Goal: Complete Application Form: Complete application form

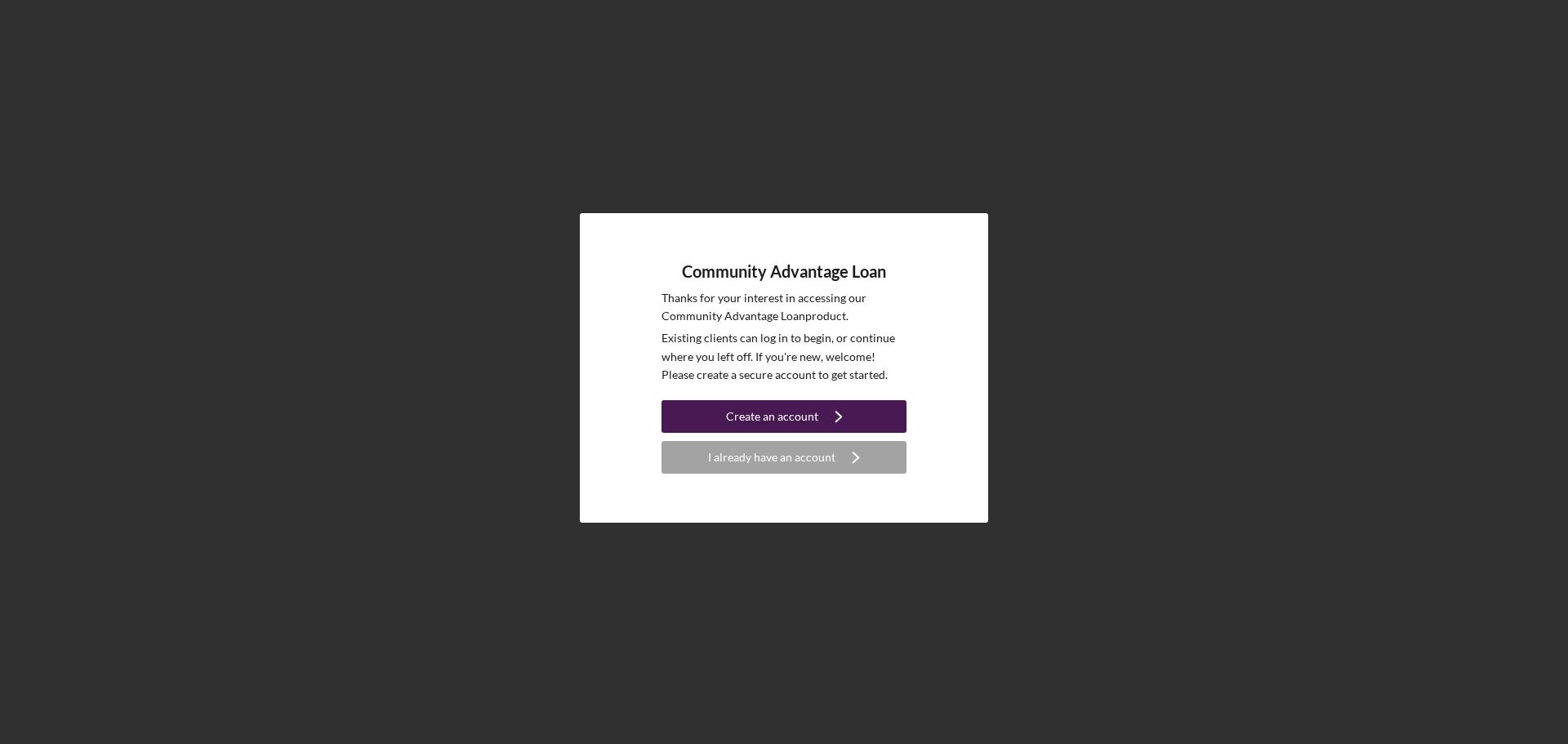
click at [807, 411] on div "Create an account" at bounding box center [773, 416] width 93 height 33
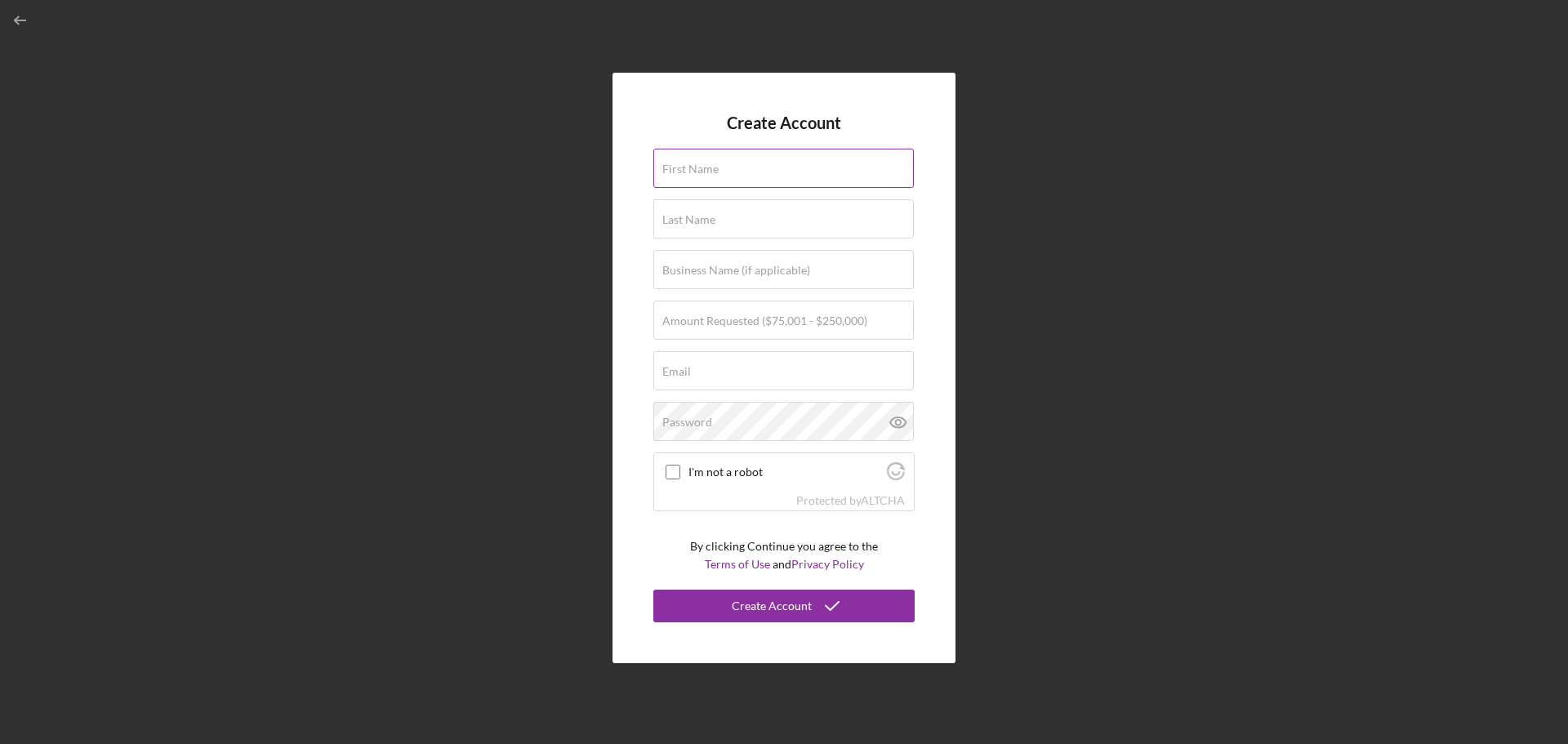
click at [723, 170] on input "First Name" at bounding box center [784, 167] width 261 height 39
type input "[PERSON_NAME]"
type input "Sayibu"
type input "[EMAIL_ADDRESS][DOMAIN_NAME]"
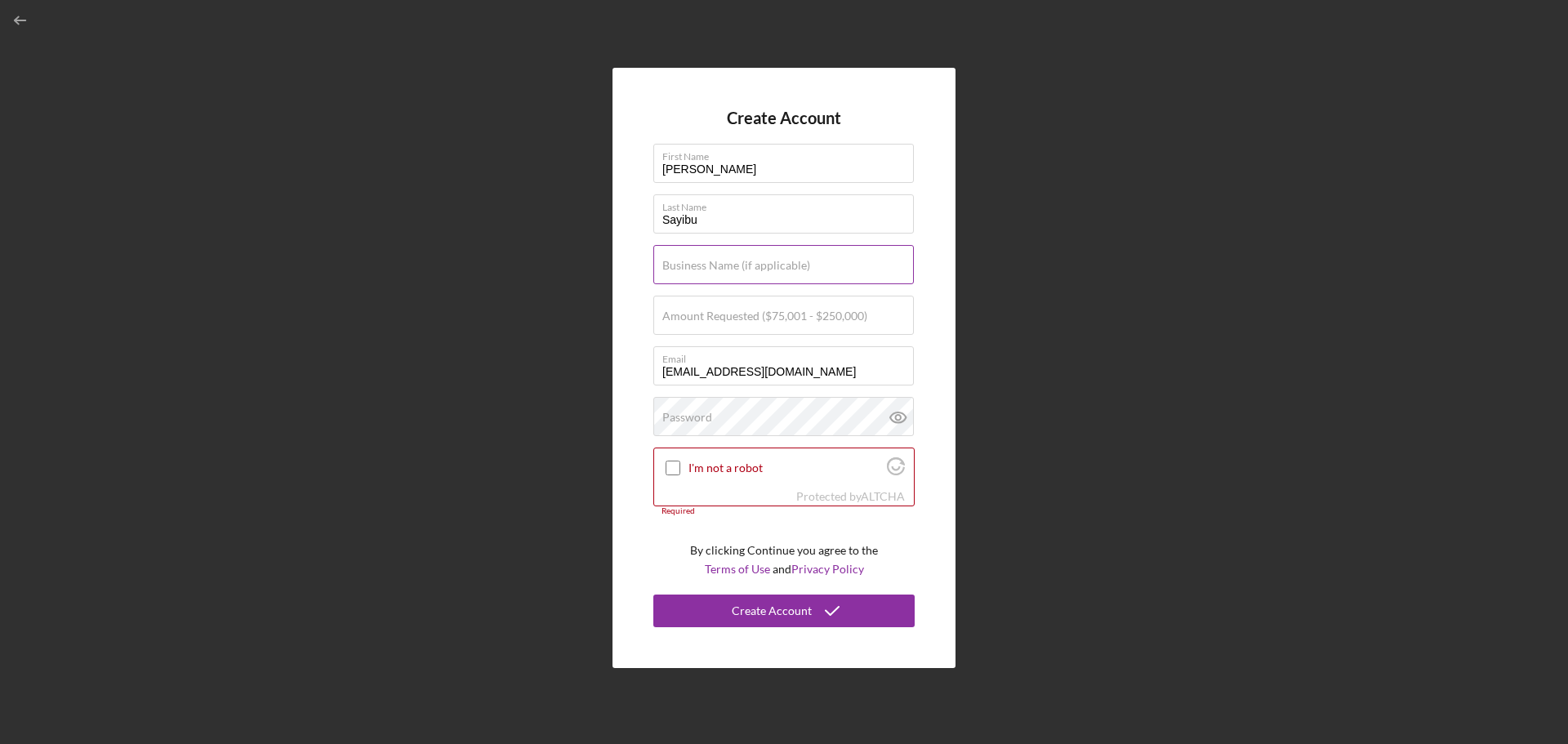
click at [701, 270] on label "Business Name (if applicable)" at bounding box center [737, 266] width 148 height 13
click at [701, 270] on input "Business Name (if applicable)" at bounding box center [784, 264] width 261 height 39
type input "r"
type input "Bright Wash Laundry Inc"
click at [690, 320] on label "Amount Requested ($75,001 - $250,000)" at bounding box center [765, 316] width 205 height 13
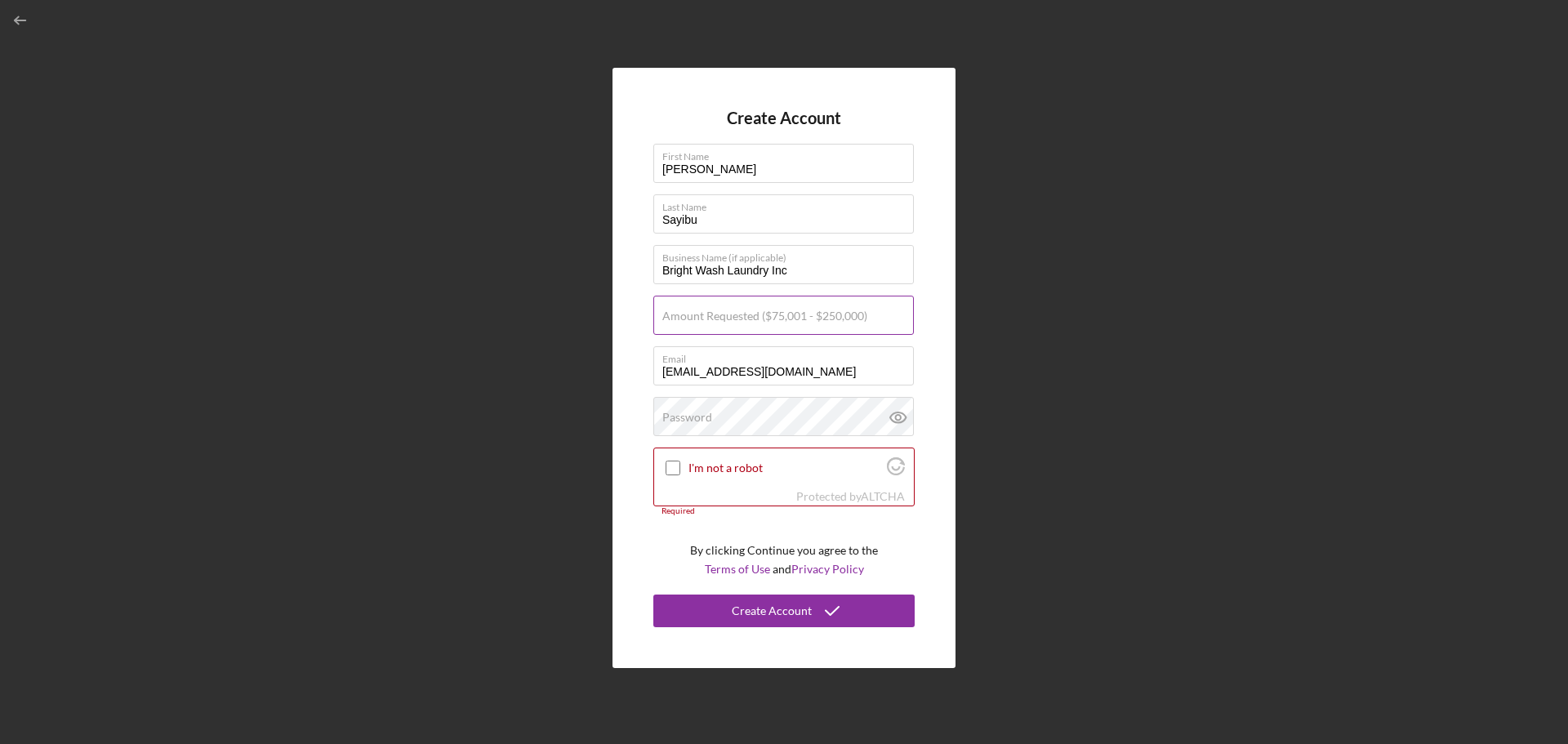
click at [690, 320] on input "Amount Requested ($75,001 - $250,000)" at bounding box center [784, 315] width 261 height 39
type input "$75,000"
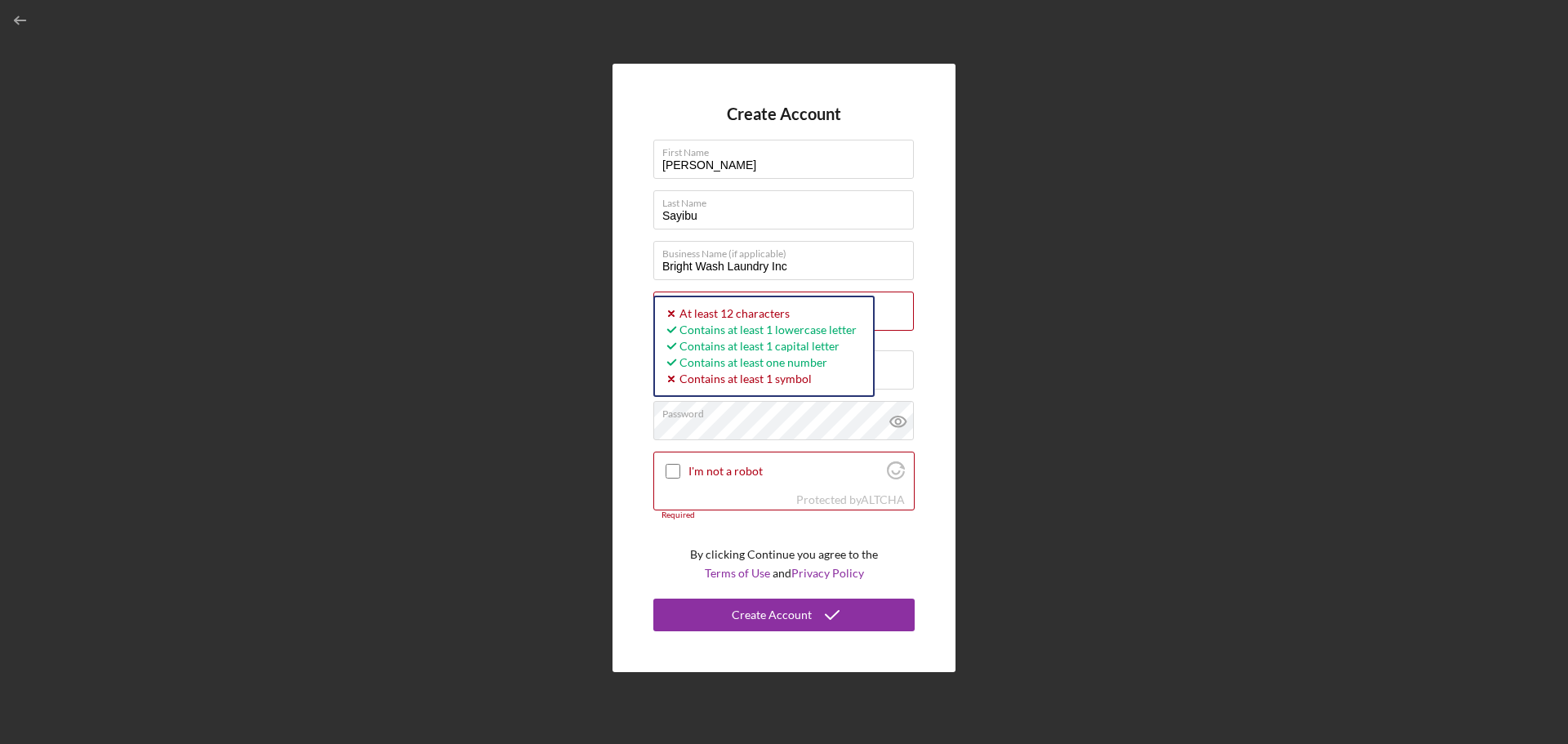
click at [897, 112] on form "Create Account First Name [PERSON_NAME] Last Name Sayibu Business Name (if appl…" at bounding box center [784, 368] width 261 height 527
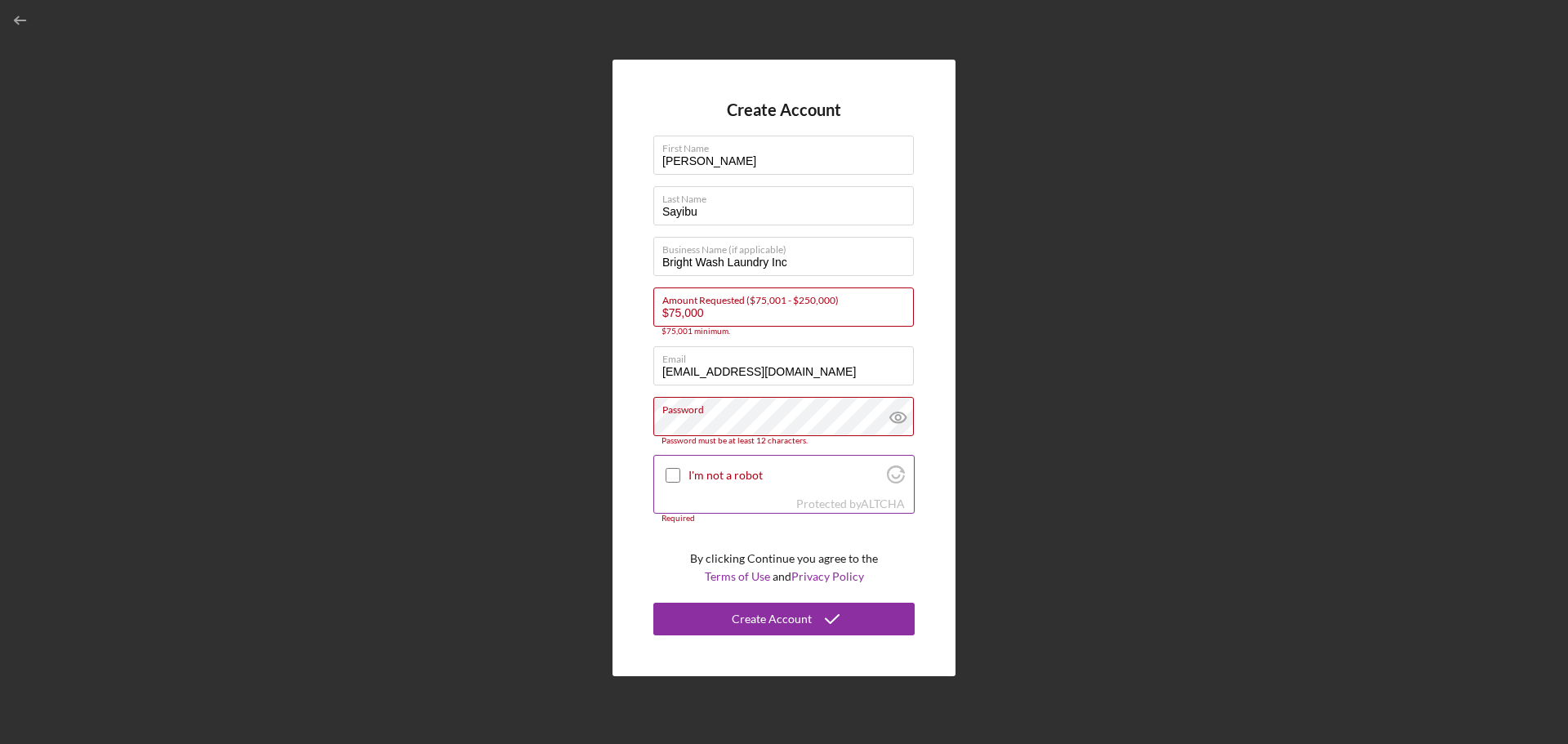
click at [673, 476] on input "I'm not a robot" at bounding box center [673, 476] width 15 height 15
checkbox input "true"
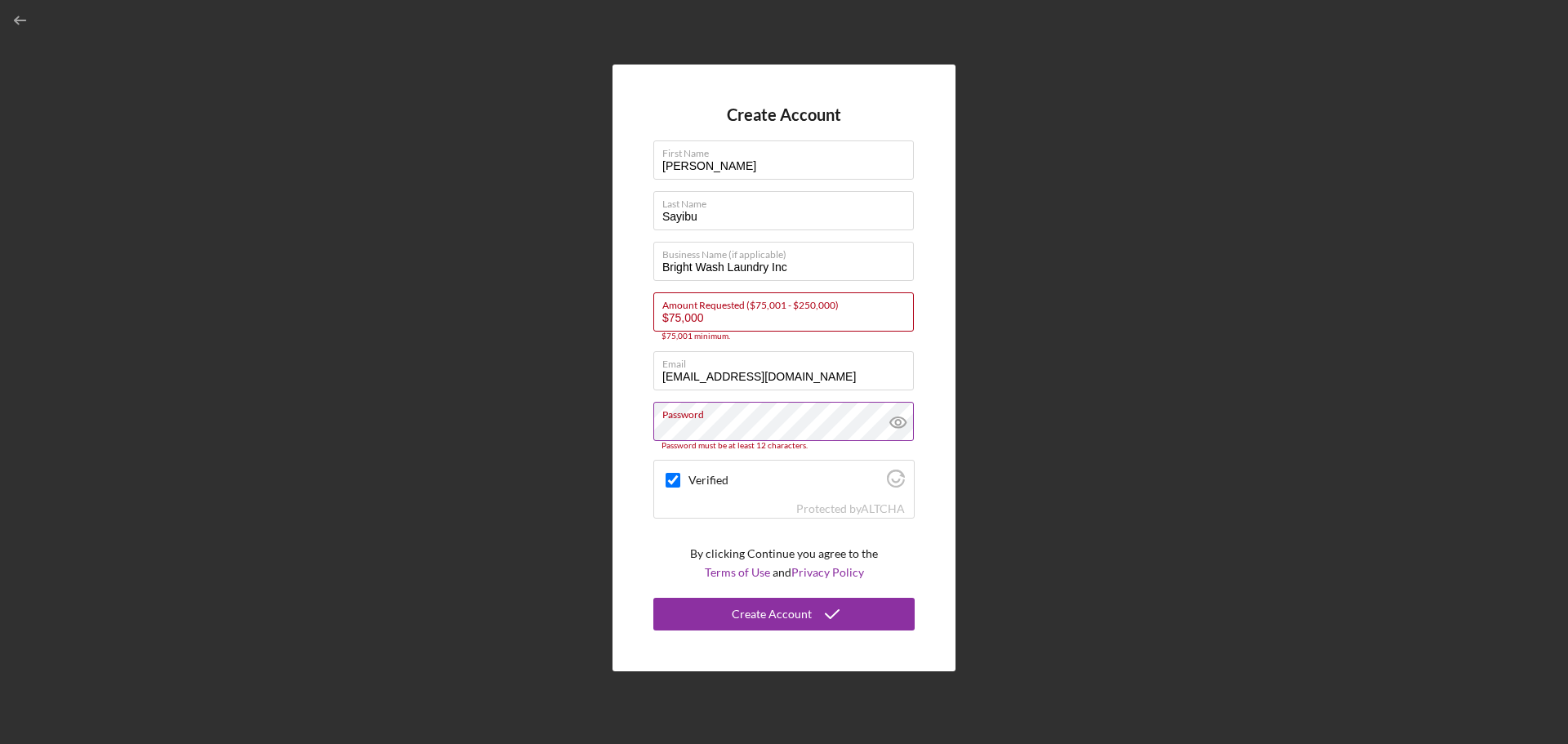
click at [898, 421] on icon at bounding box center [898, 422] width 41 height 41
click at [928, 548] on div "Create Account First Name [PERSON_NAME] Last Name Sayibu Business Name (if appl…" at bounding box center [784, 368] width 343 height 607
click at [828, 620] on icon "submit" at bounding box center [832, 614] width 41 height 41
click at [712, 314] on input "$75,000" at bounding box center [784, 311] width 261 height 39
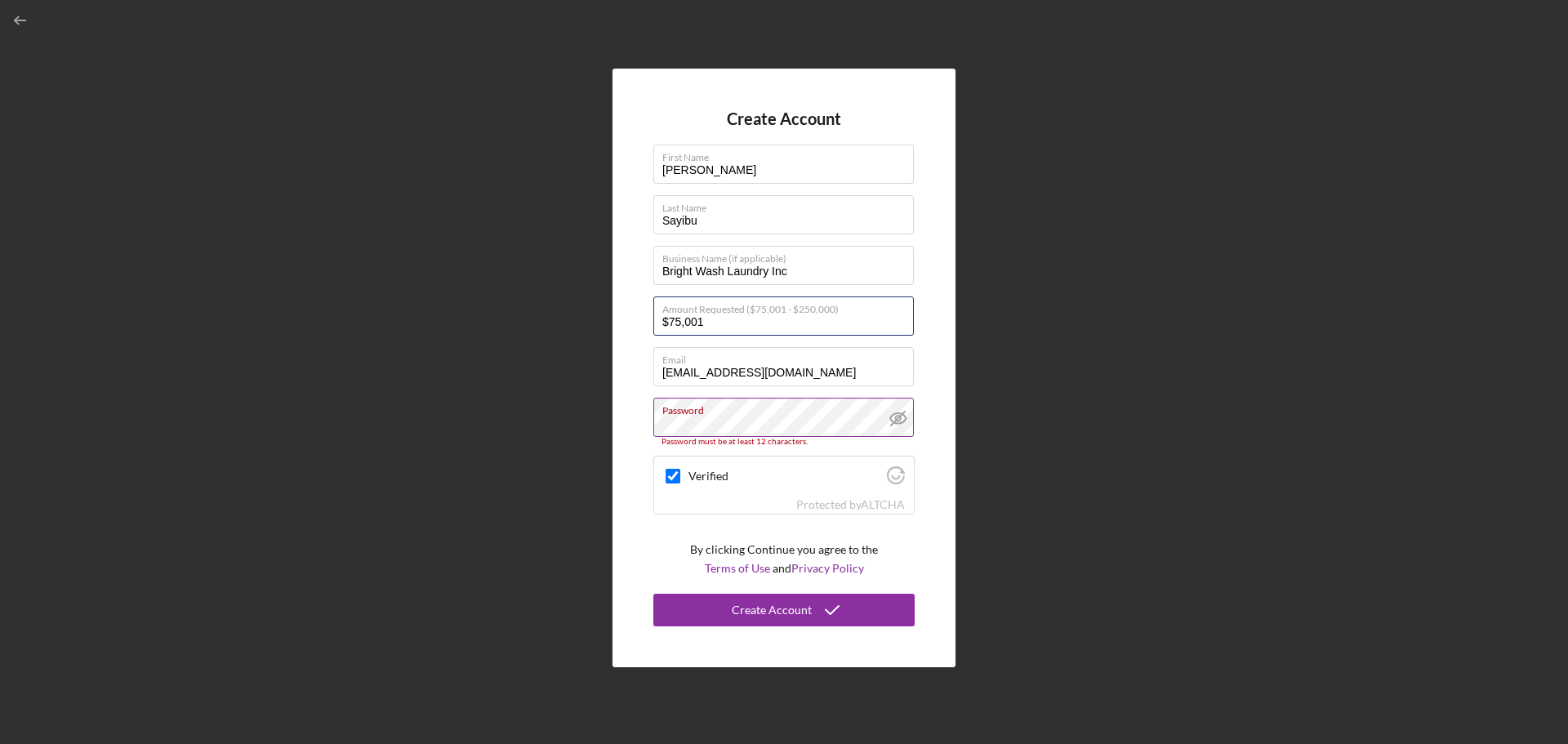
type input "$75,001"
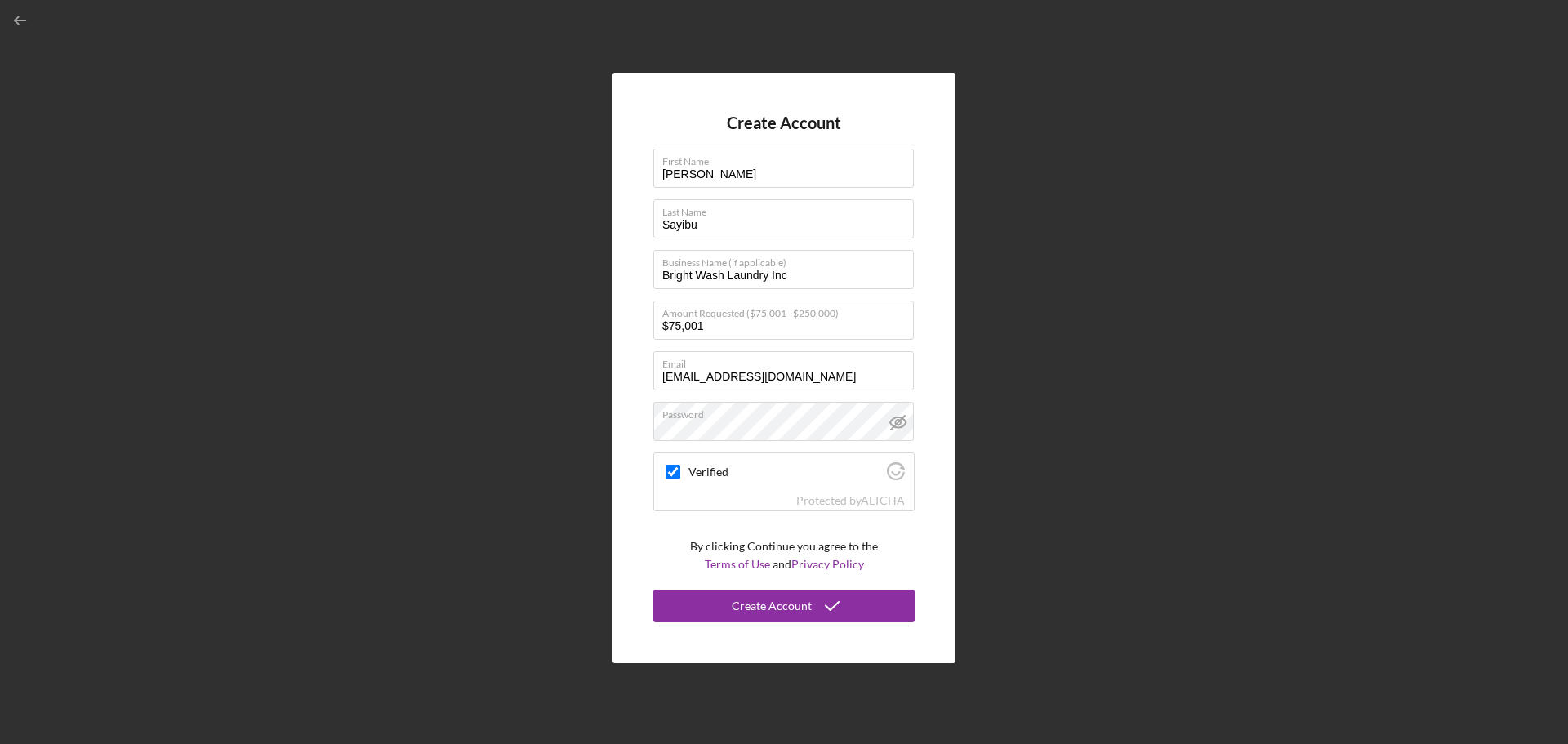
click at [859, 107] on div "Create Account First Name [PERSON_NAME] Last Name Sayibu Business Name (if appl…" at bounding box center [784, 368] width 343 height 591
click at [862, 604] on button "Create Account" at bounding box center [784, 606] width 261 height 33
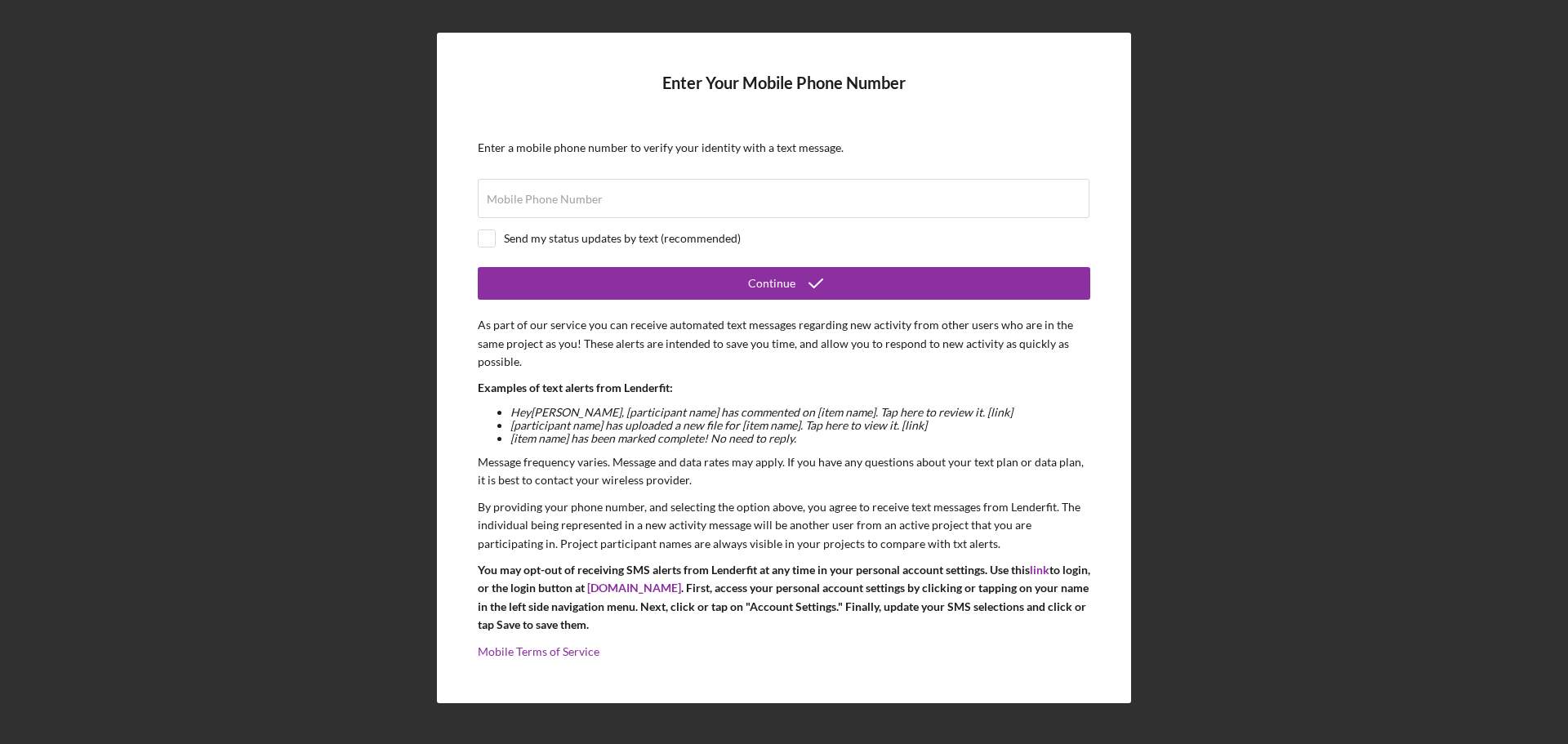
click at [1277, 396] on div "Enter Your Mobile Phone Number Enter a mobile phone number to verify your ident…" at bounding box center [784, 368] width 1552 height 735
click at [513, 200] on label "Mobile Phone Number" at bounding box center [545, 199] width 116 height 13
click at [513, 200] on input "Mobile Phone Number" at bounding box center [783, 198] width 612 height 39
type input "[PHONE_NUMBER]"
click at [493, 240] on input "checkbox" at bounding box center [486, 238] width 16 height 16
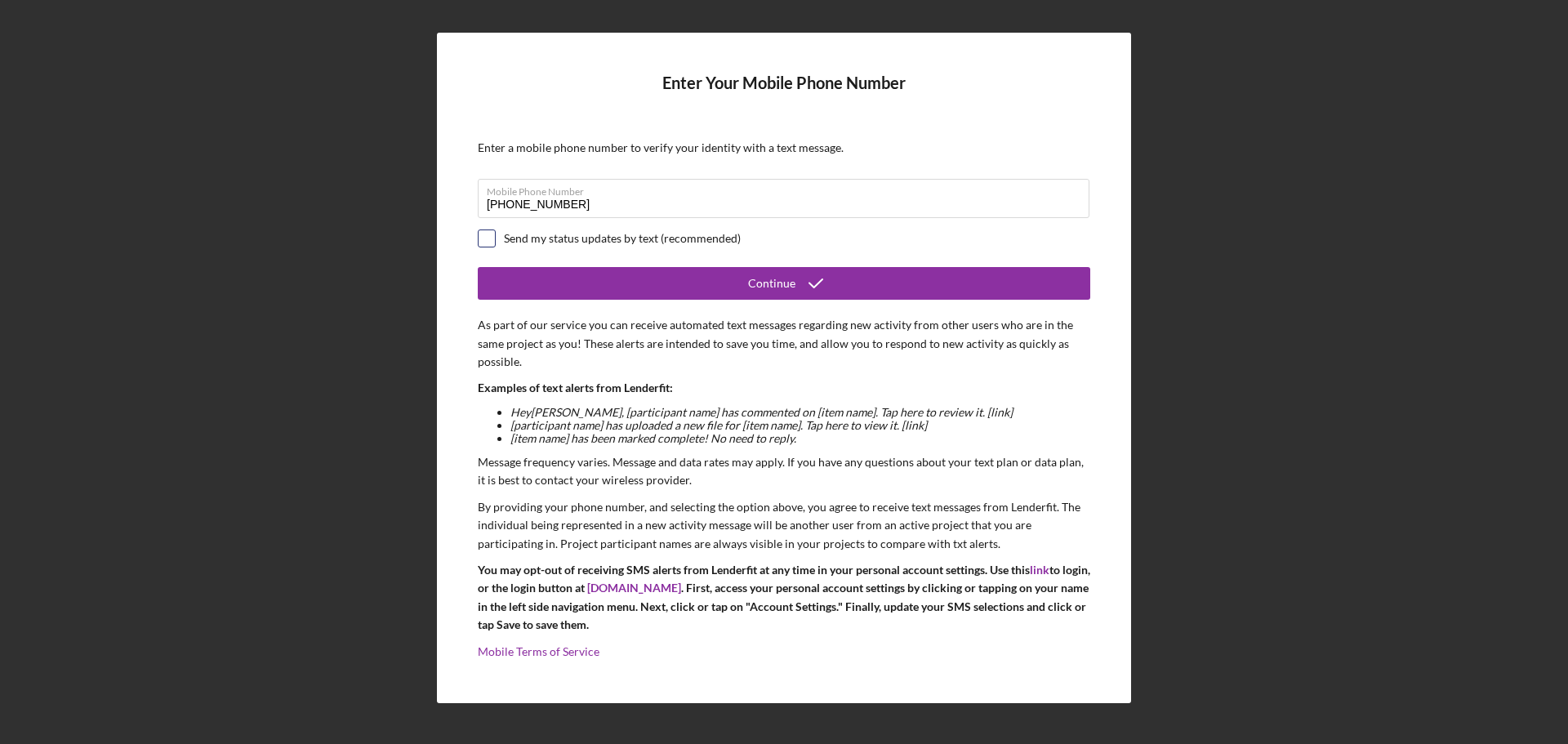
checkbox input "true"
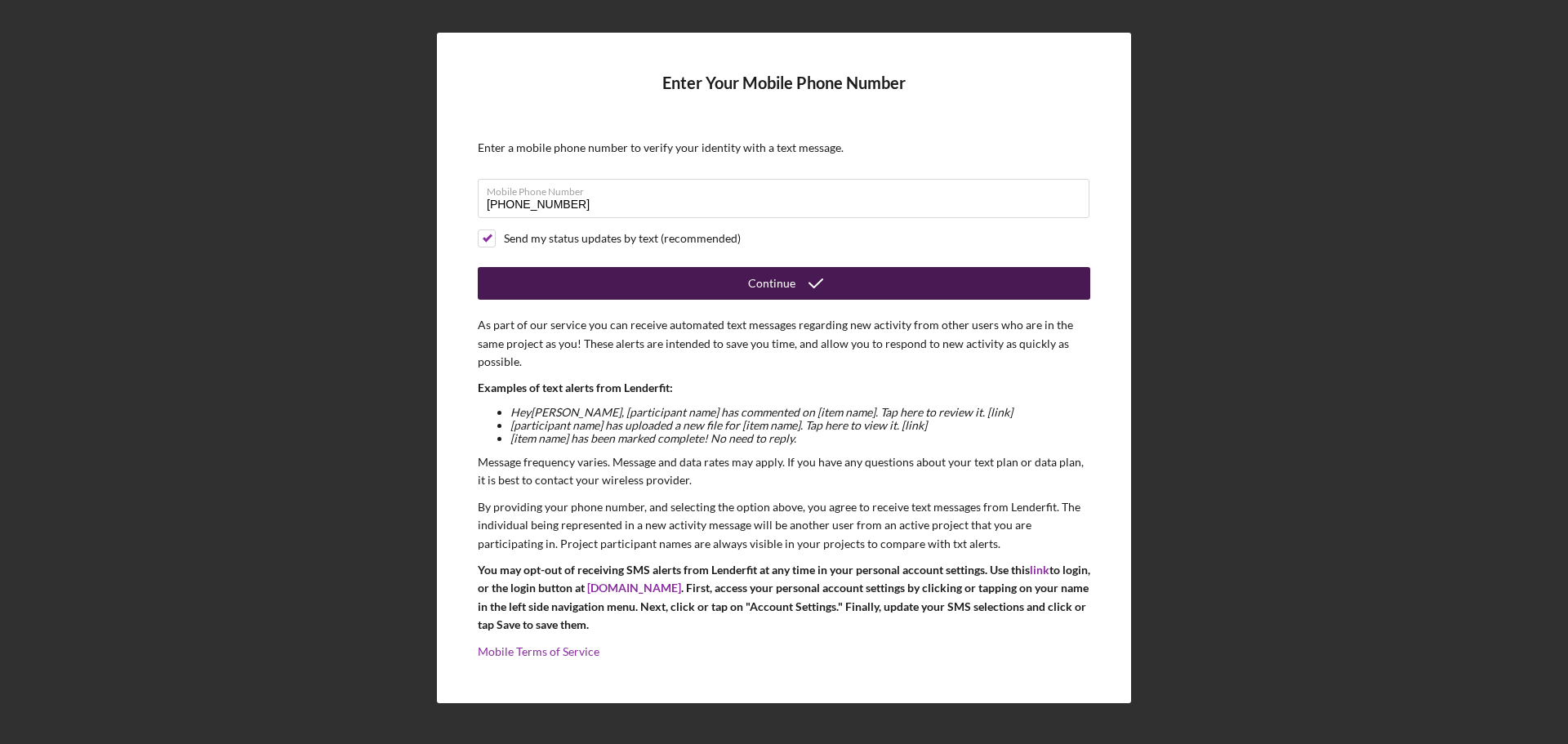
click at [777, 281] on div "Continue" at bounding box center [772, 283] width 47 height 33
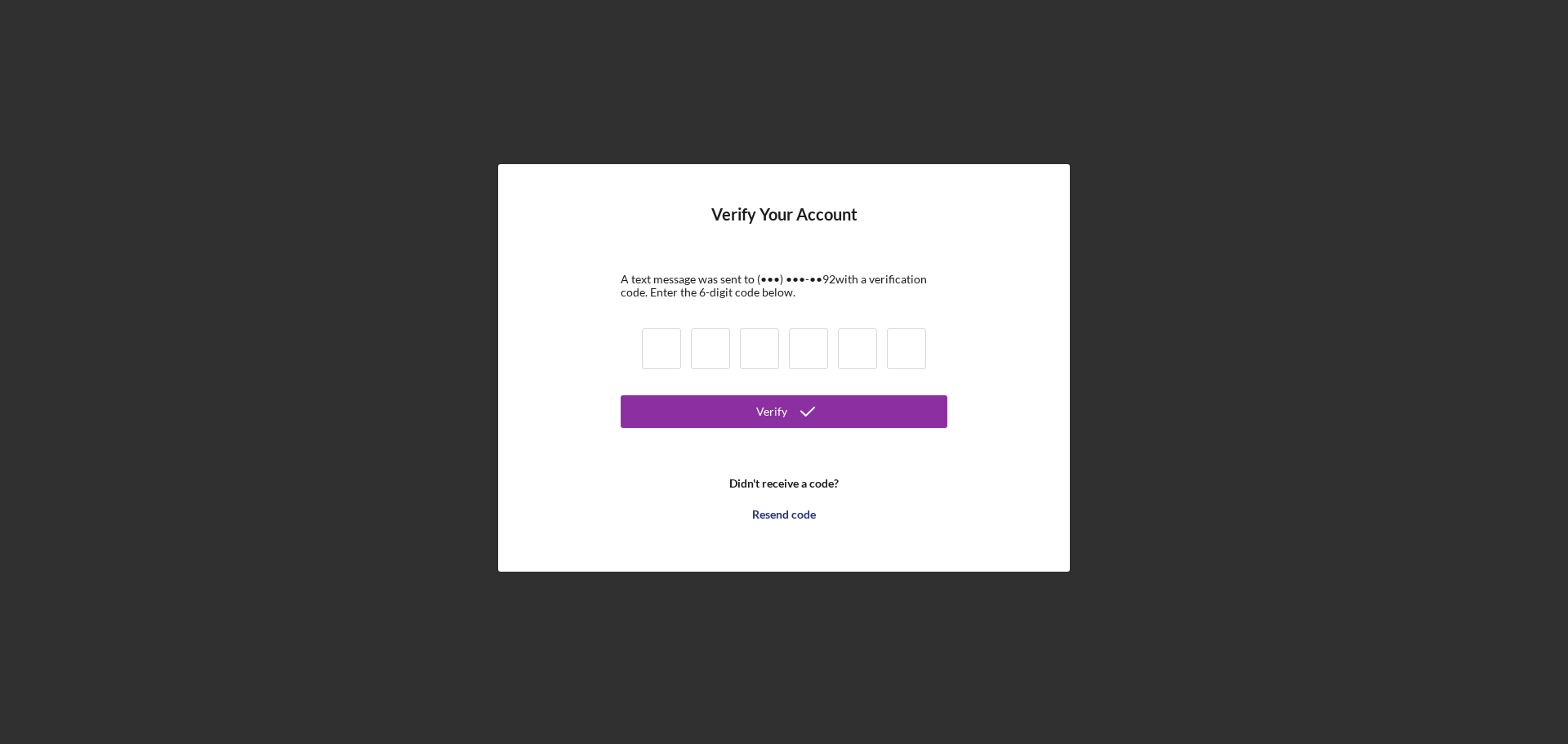
click at [648, 350] on input at bounding box center [661, 348] width 39 height 41
type input "5"
type input "9"
type input "0"
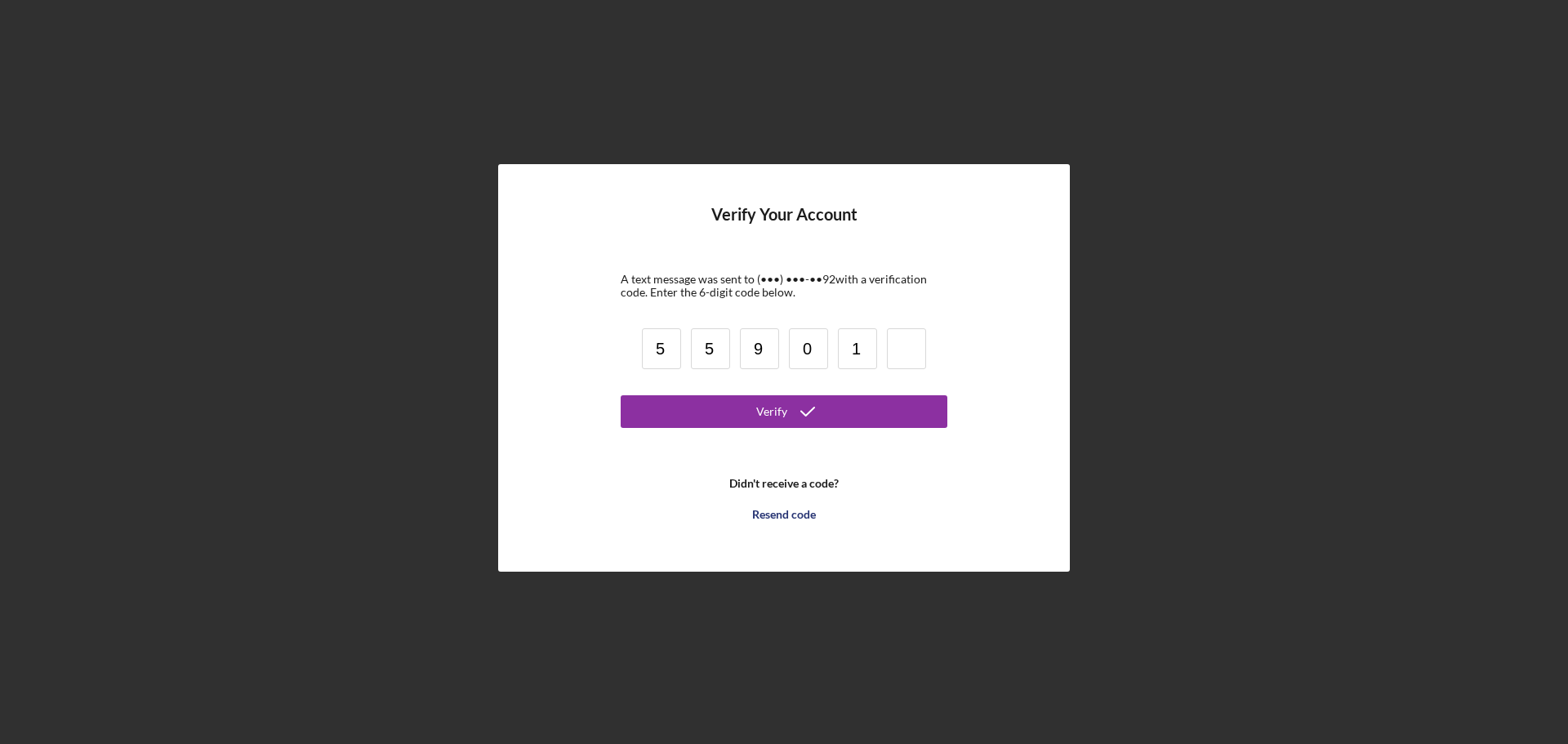
type input "1"
type input "7"
click at [695, 408] on button "Verify" at bounding box center [784, 411] width 327 height 33
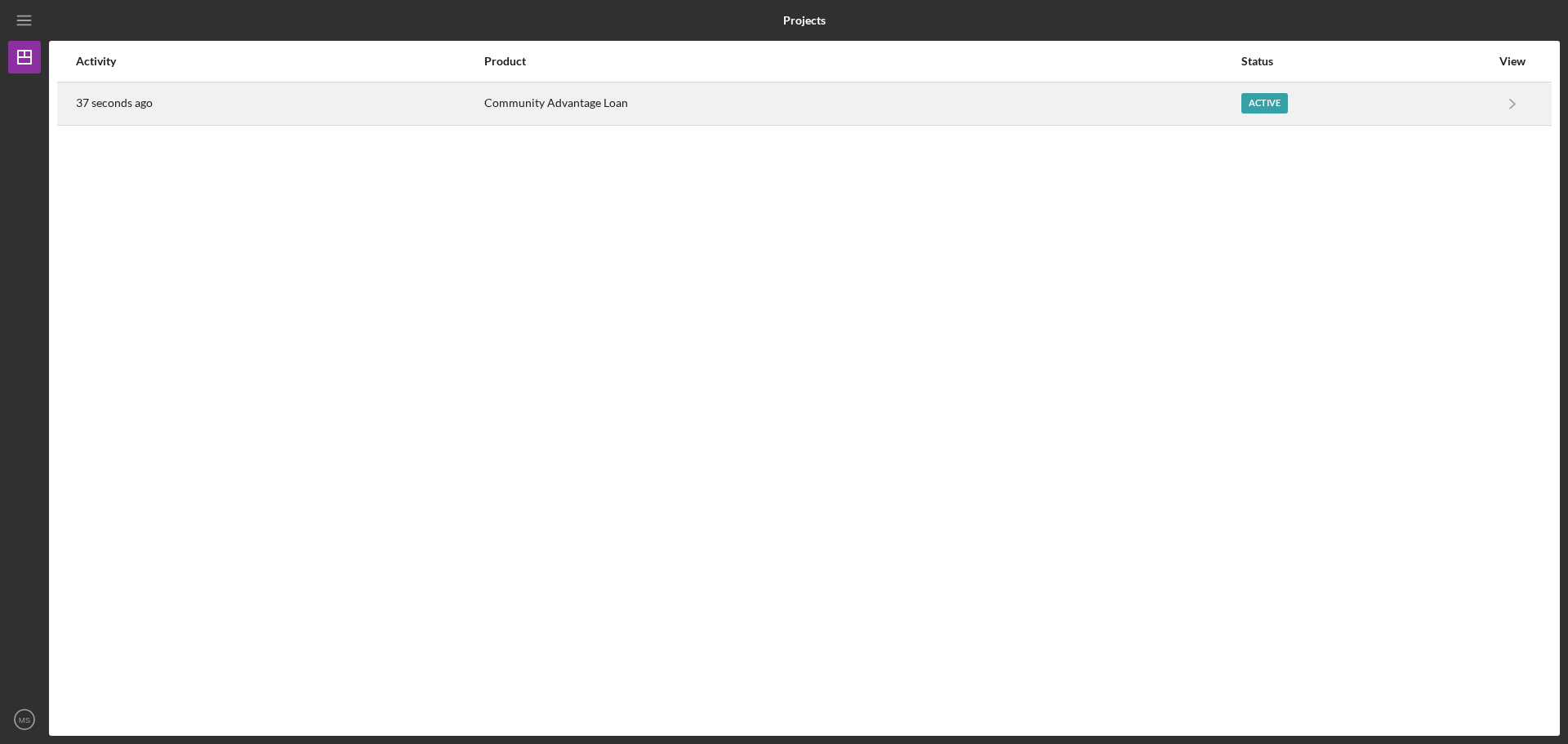
click at [550, 103] on div "Community Advantage Loan" at bounding box center [862, 103] width 756 height 41
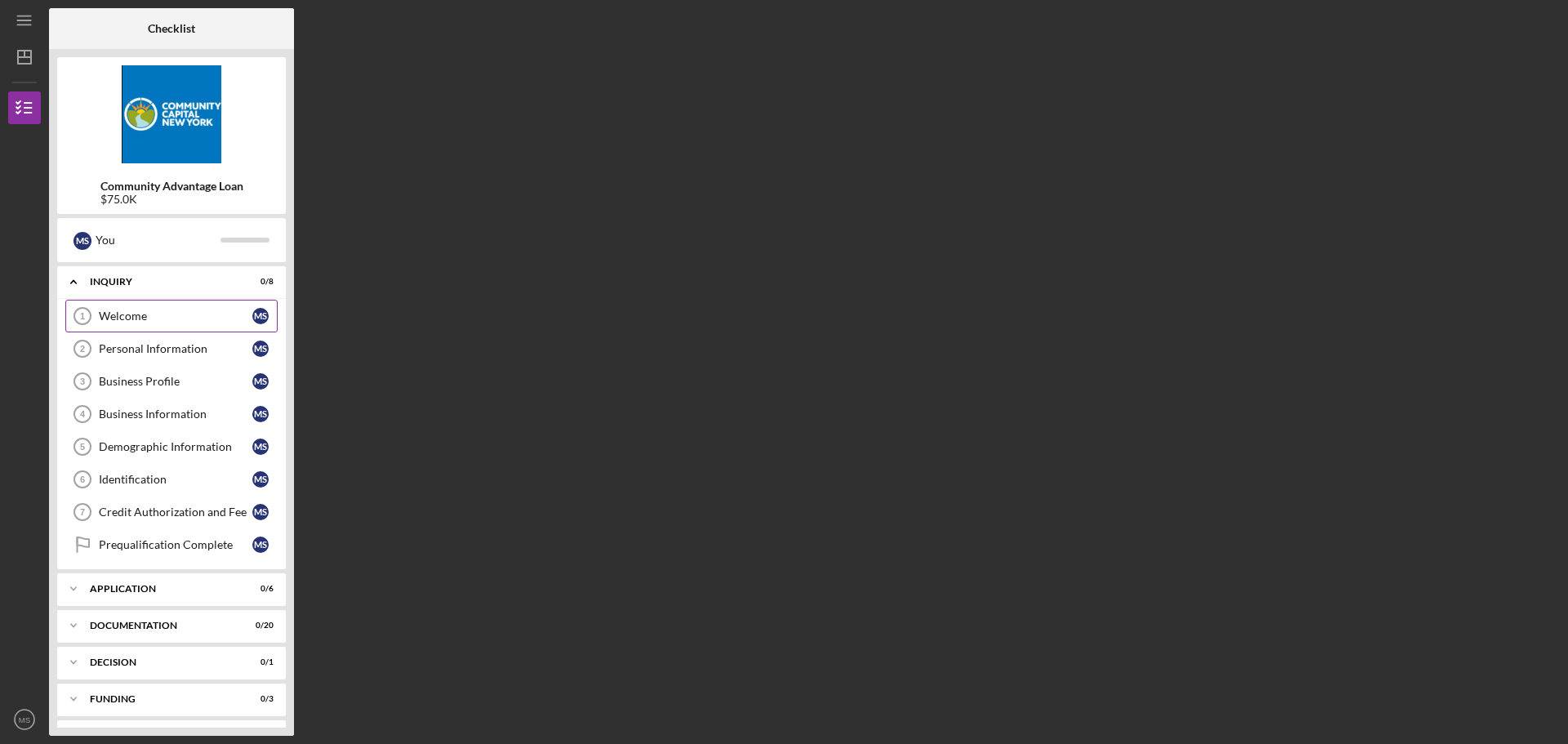
click at [117, 317] on div "Welcome" at bounding box center [176, 316] width 153 height 13
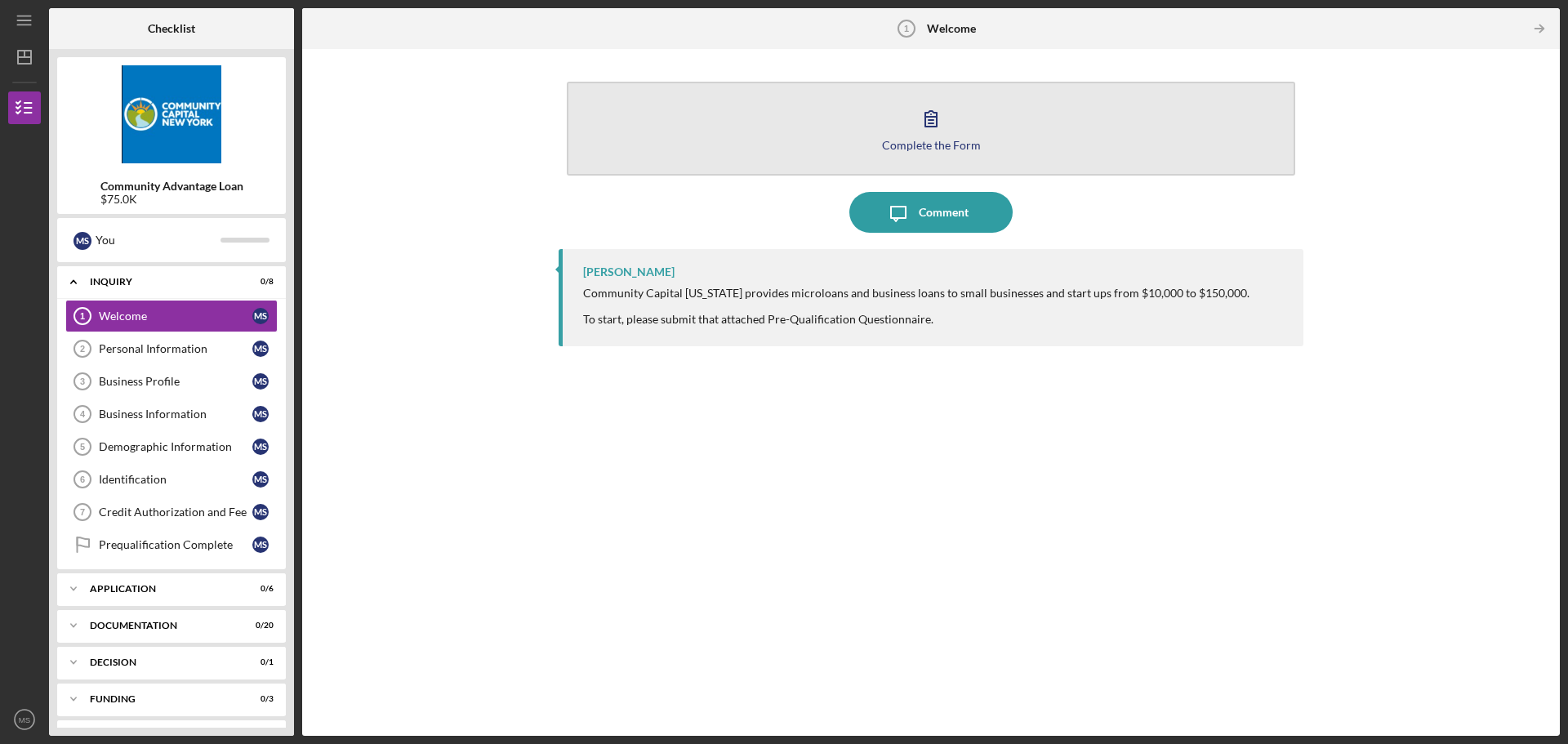
click at [933, 122] on icon "button" at bounding box center [931, 118] width 41 height 41
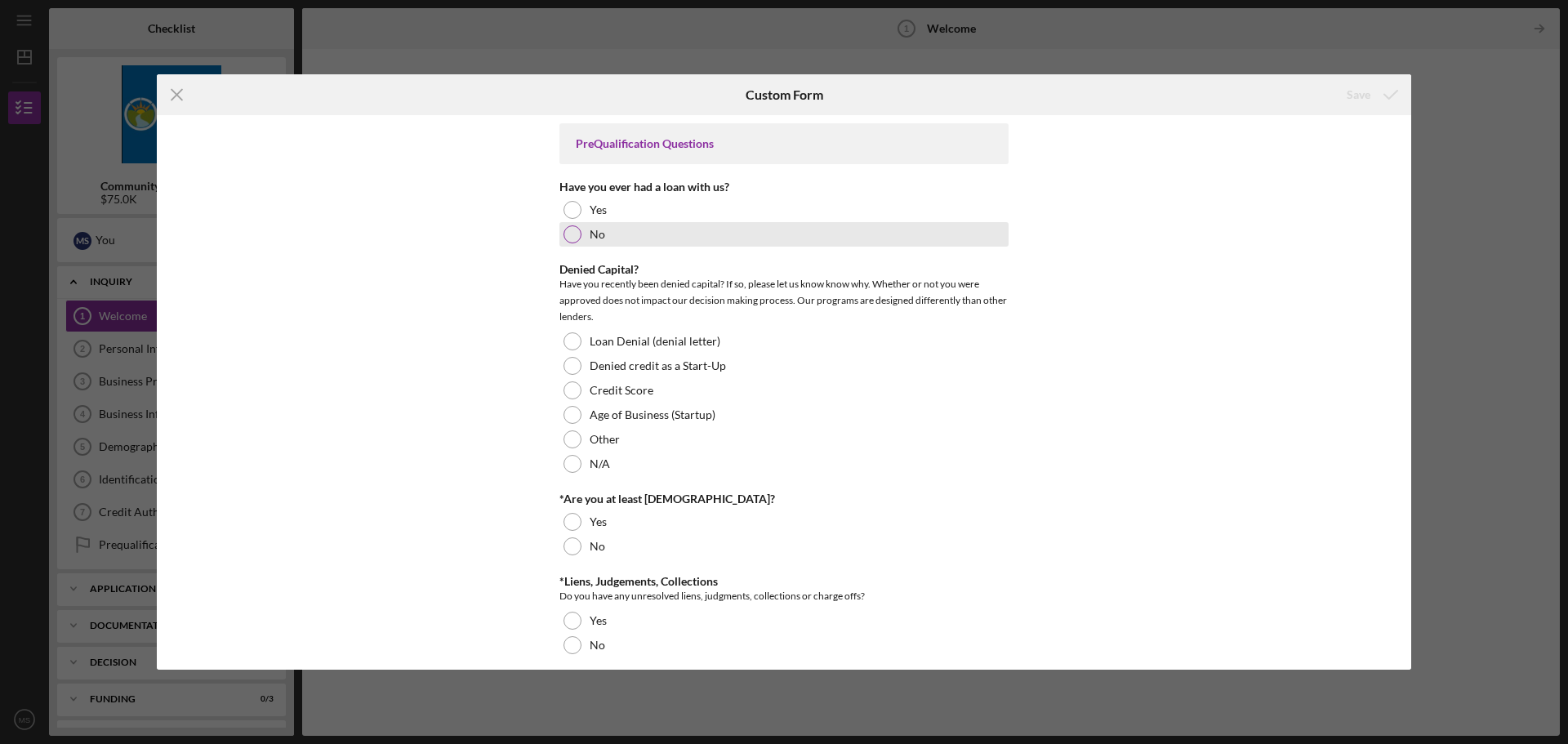
click at [574, 236] on div at bounding box center [572, 234] width 18 height 18
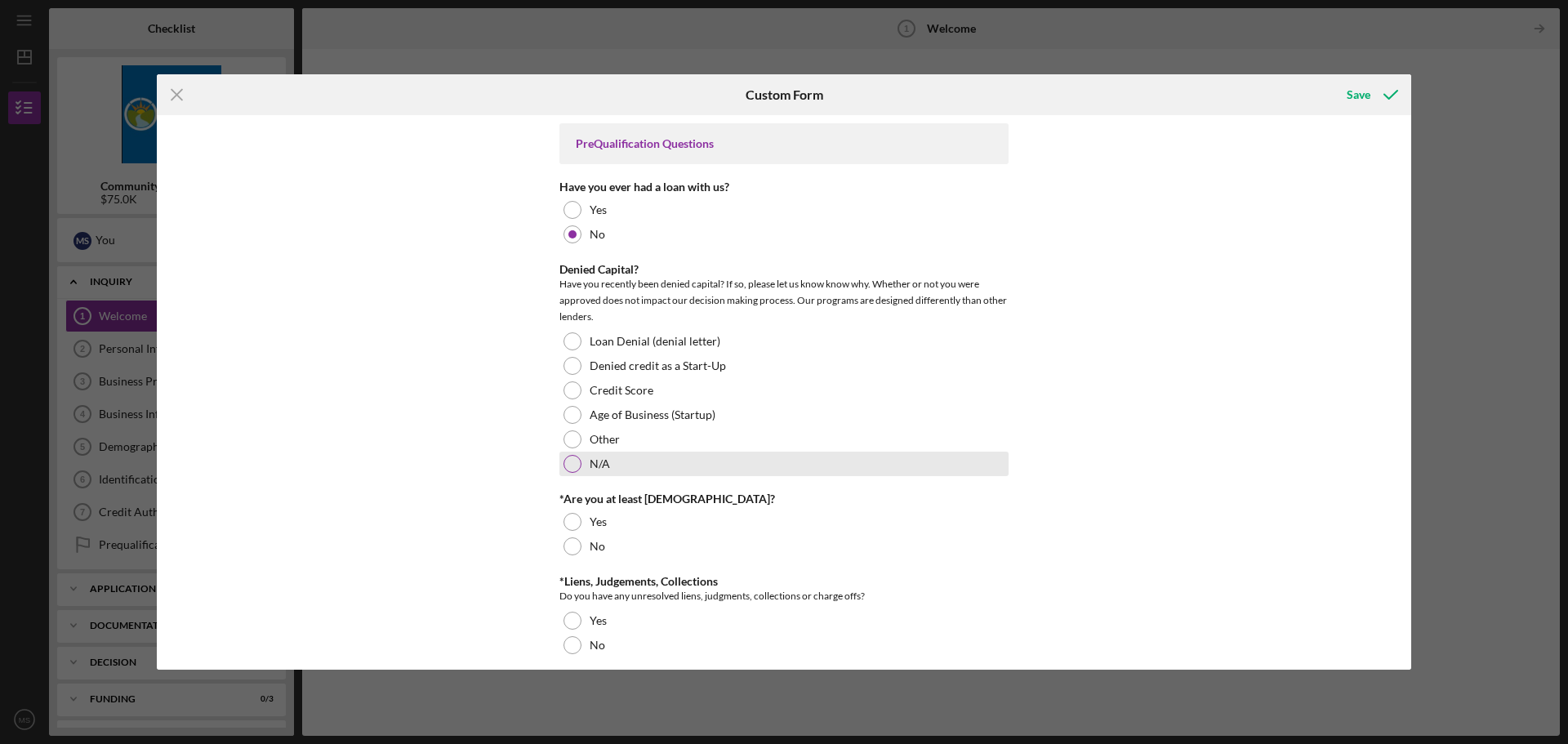
click at [575, 460] on div at bounding box center [572, 463] width 18 height 18
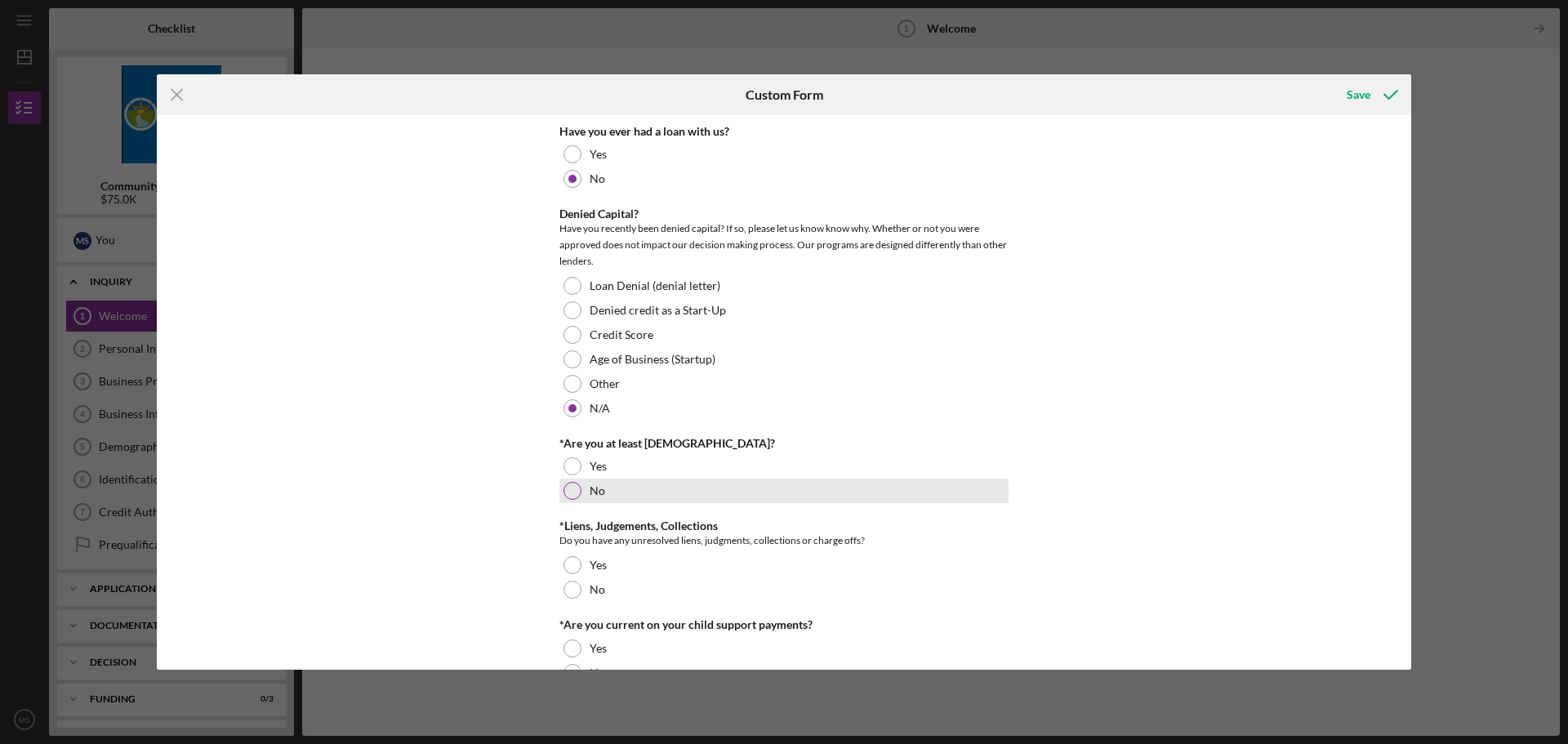
scroll to position [81, 0]
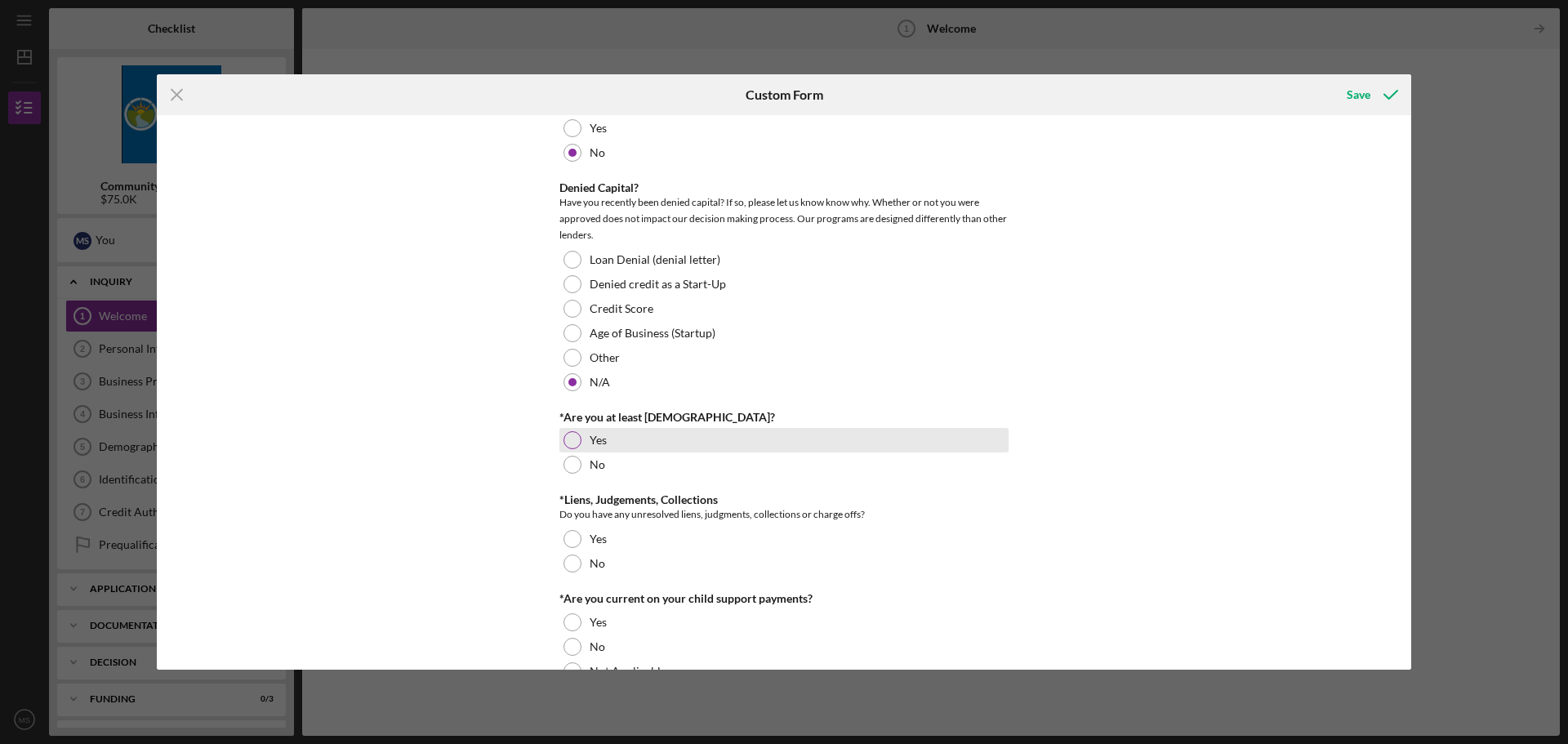
click at [577, 435] on div at bounding box center [572, 440] width 18 height 18
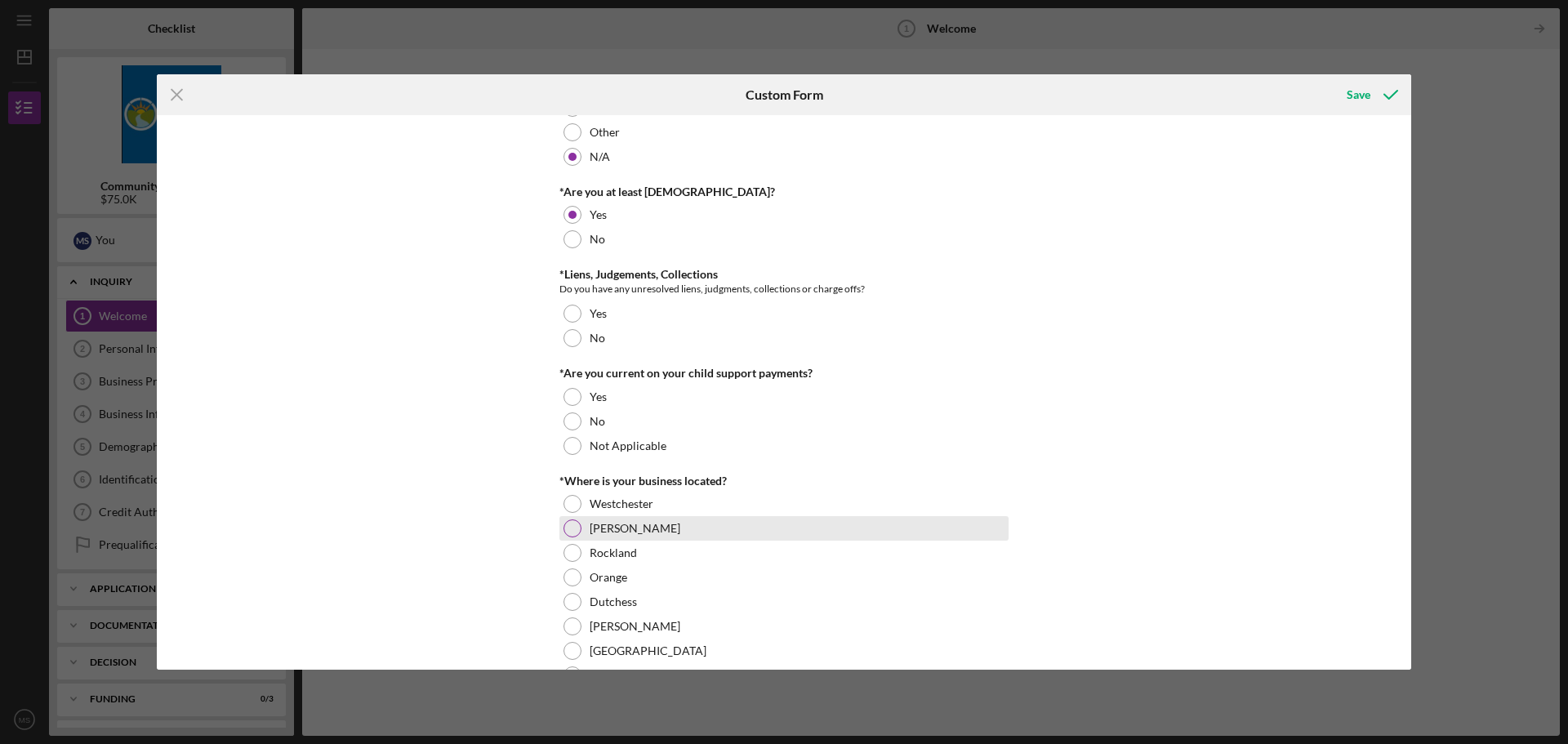
scroll to position [327, 0]
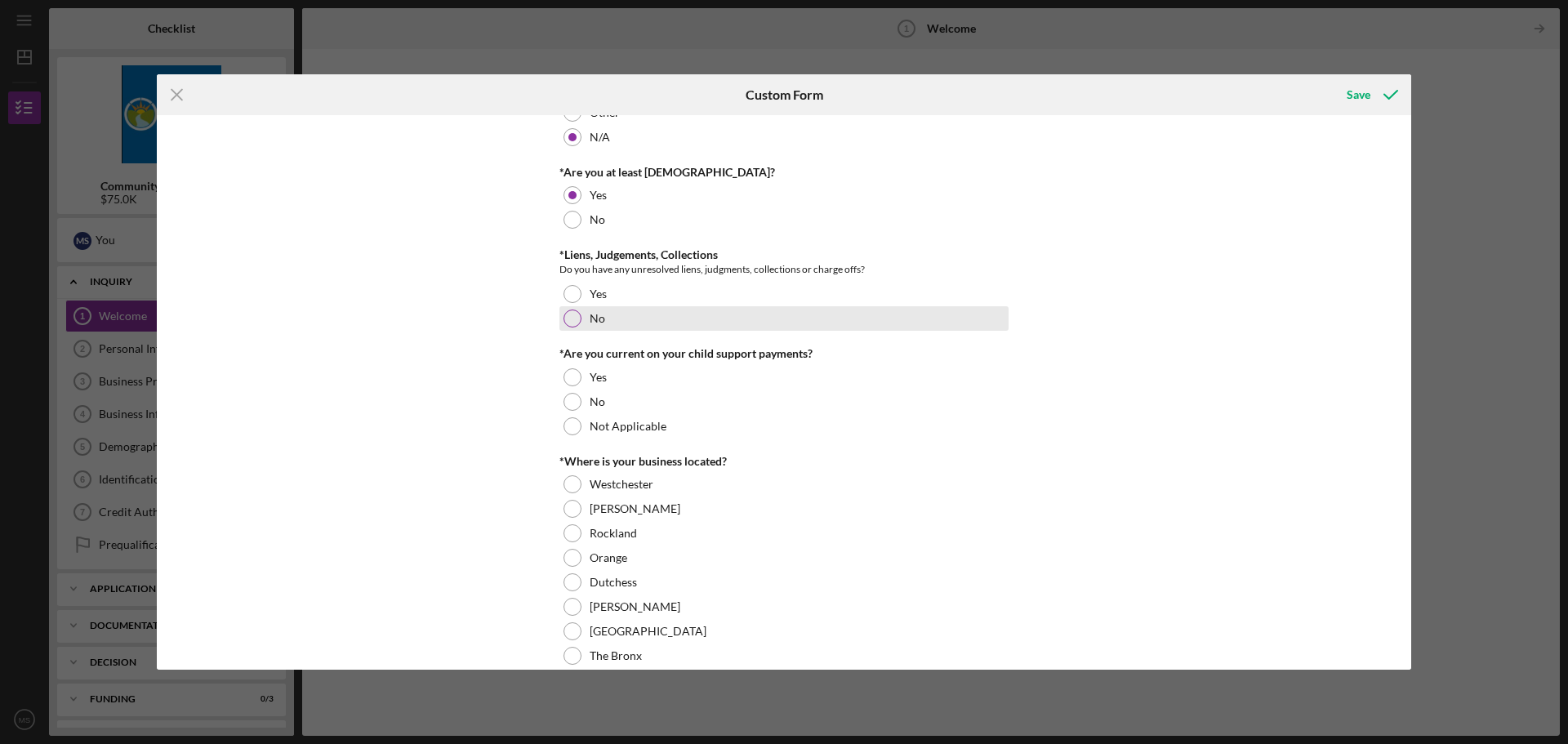
click at [573, 320] on div at bounding box center [572, 318] width 18 height 18
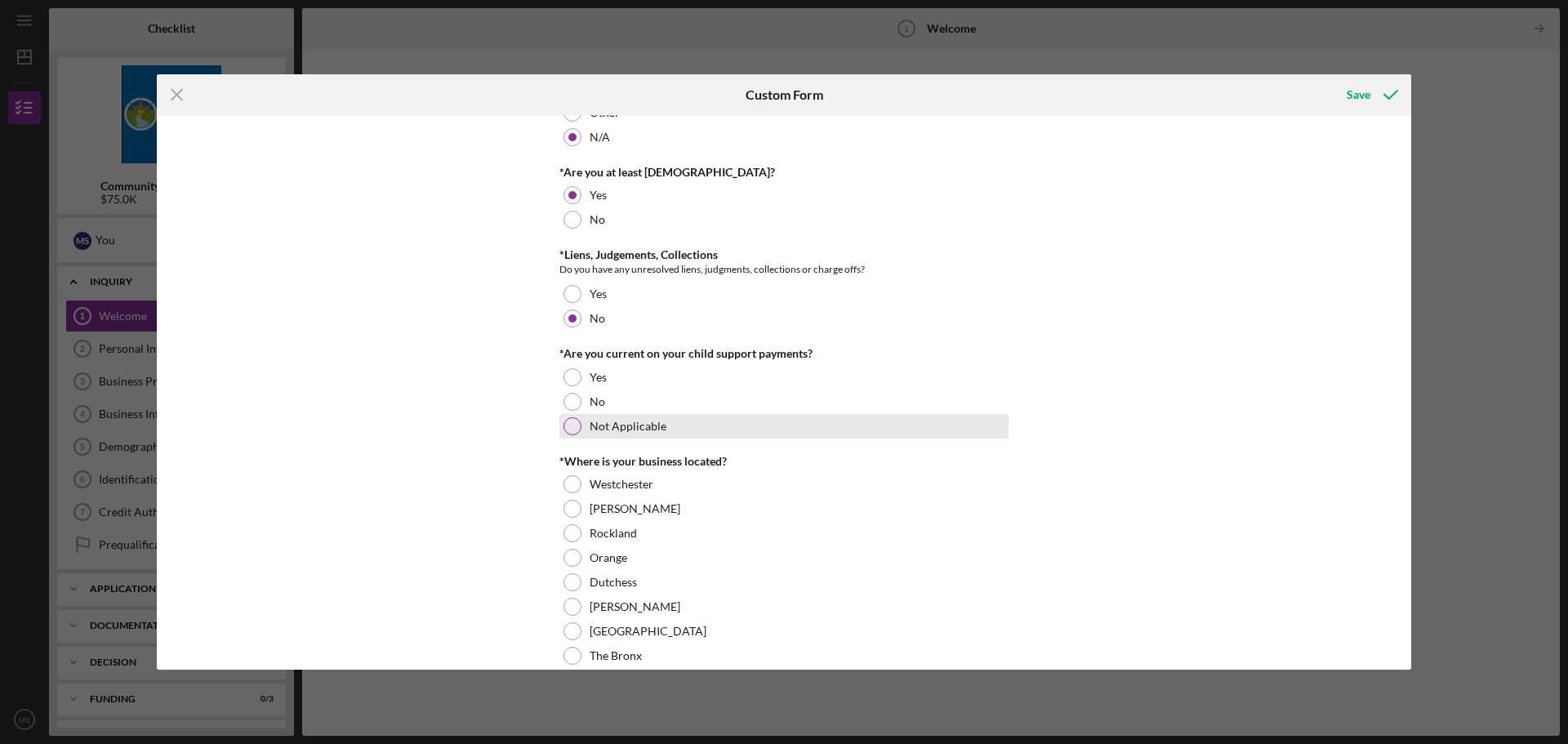
click at [570, 425] on div at bounding box center [572, 425] width 18 height 18
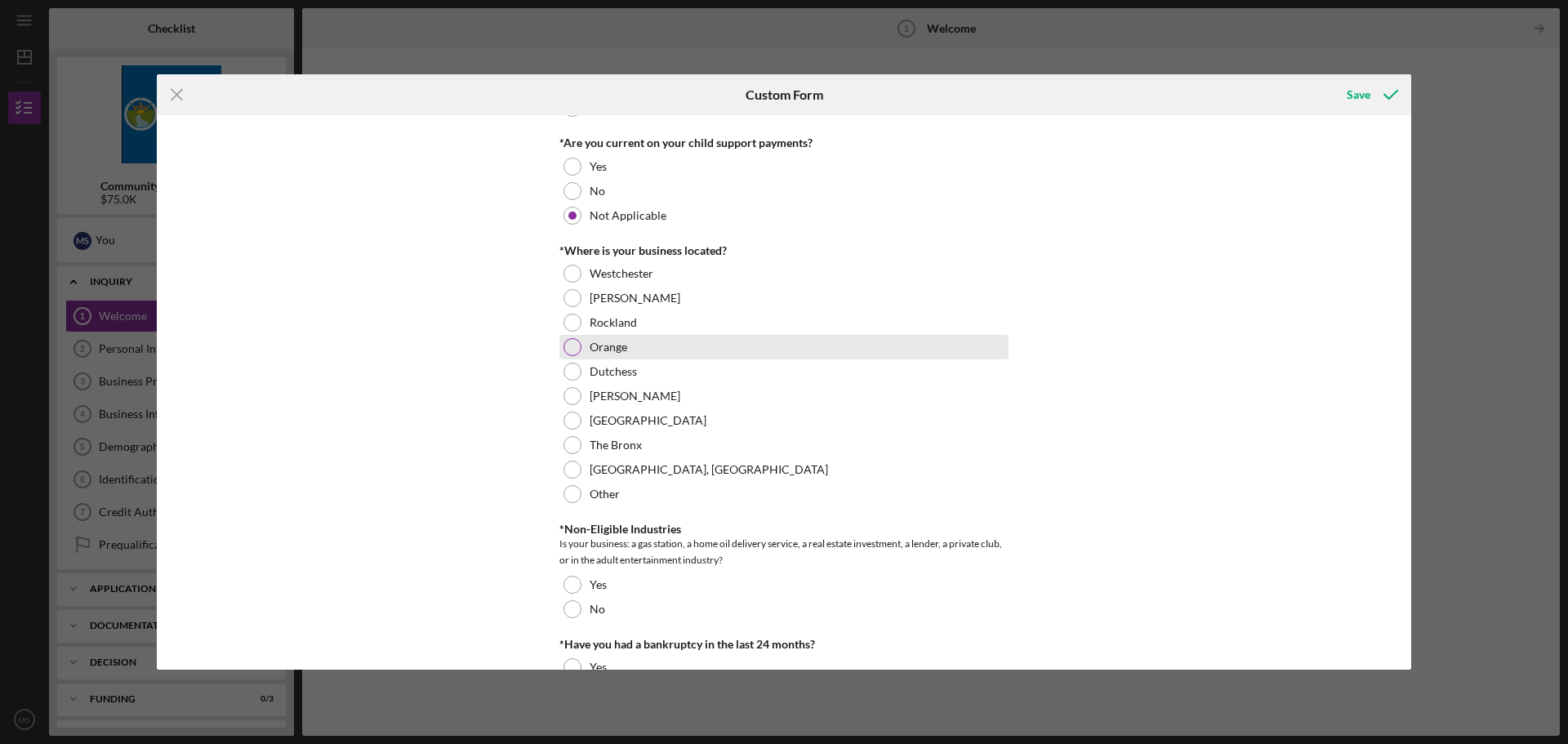
scroll to position [572, 0]
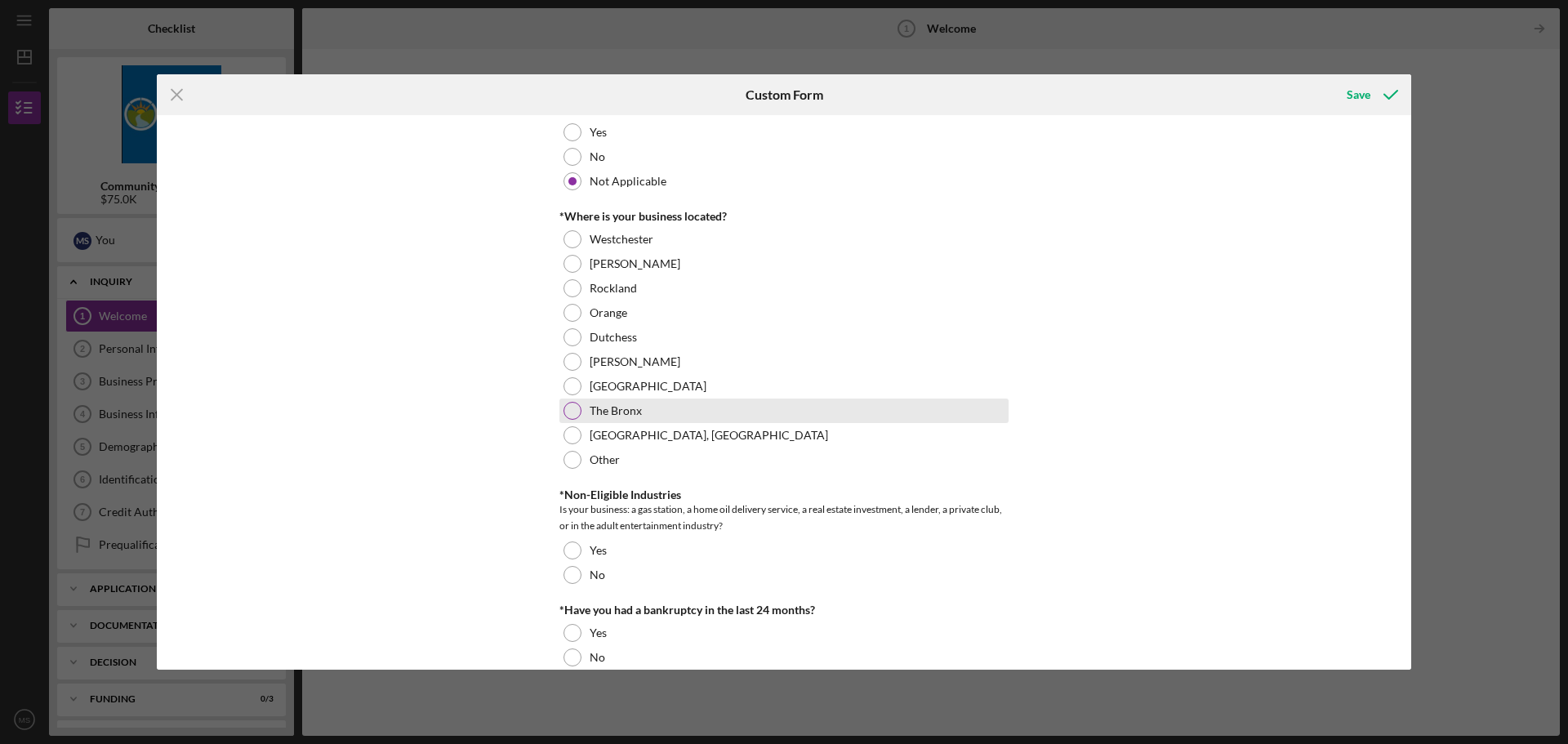
click at [577, 410] on div at bounding box center [572, 410] width 18 height 18
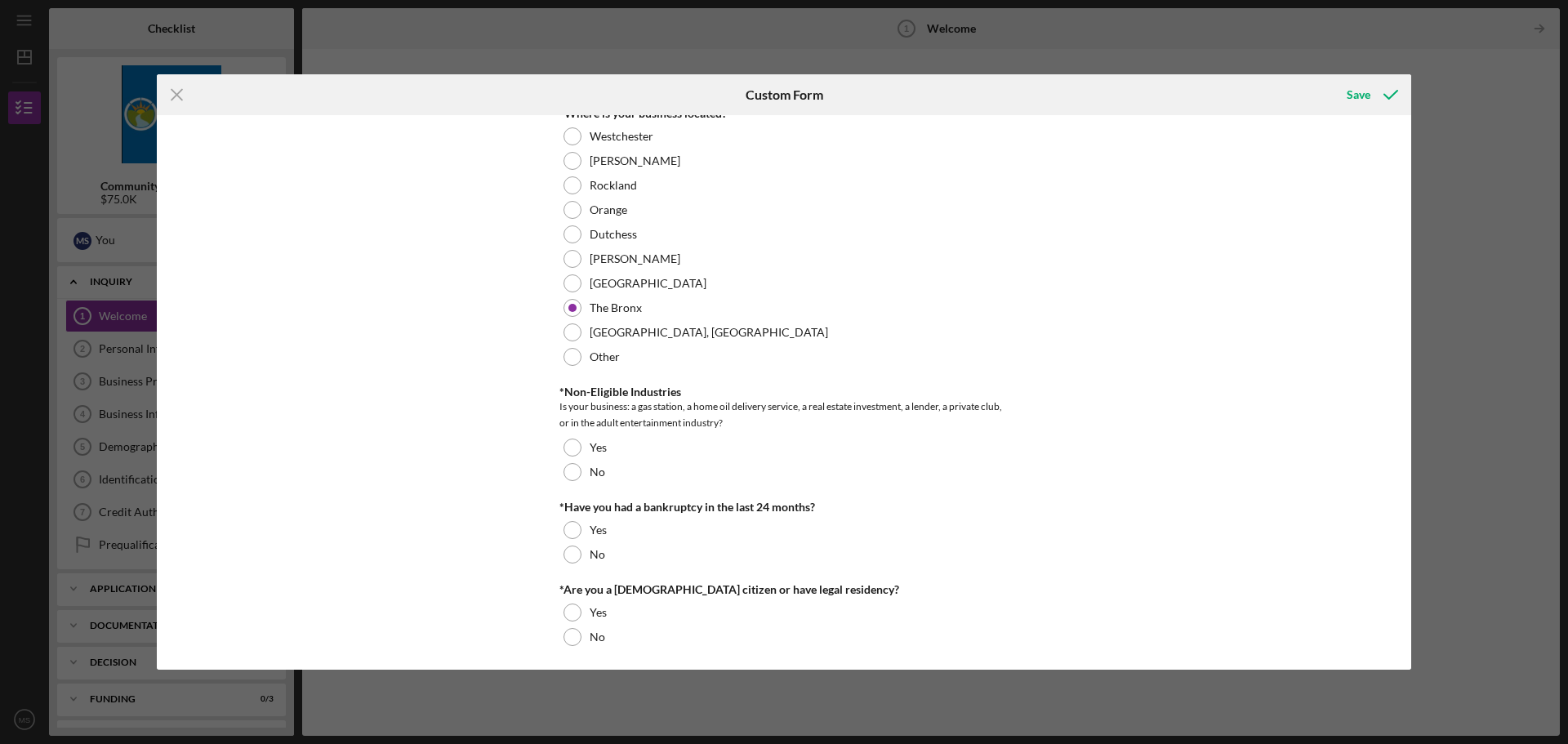
scroll to position [679, 0]
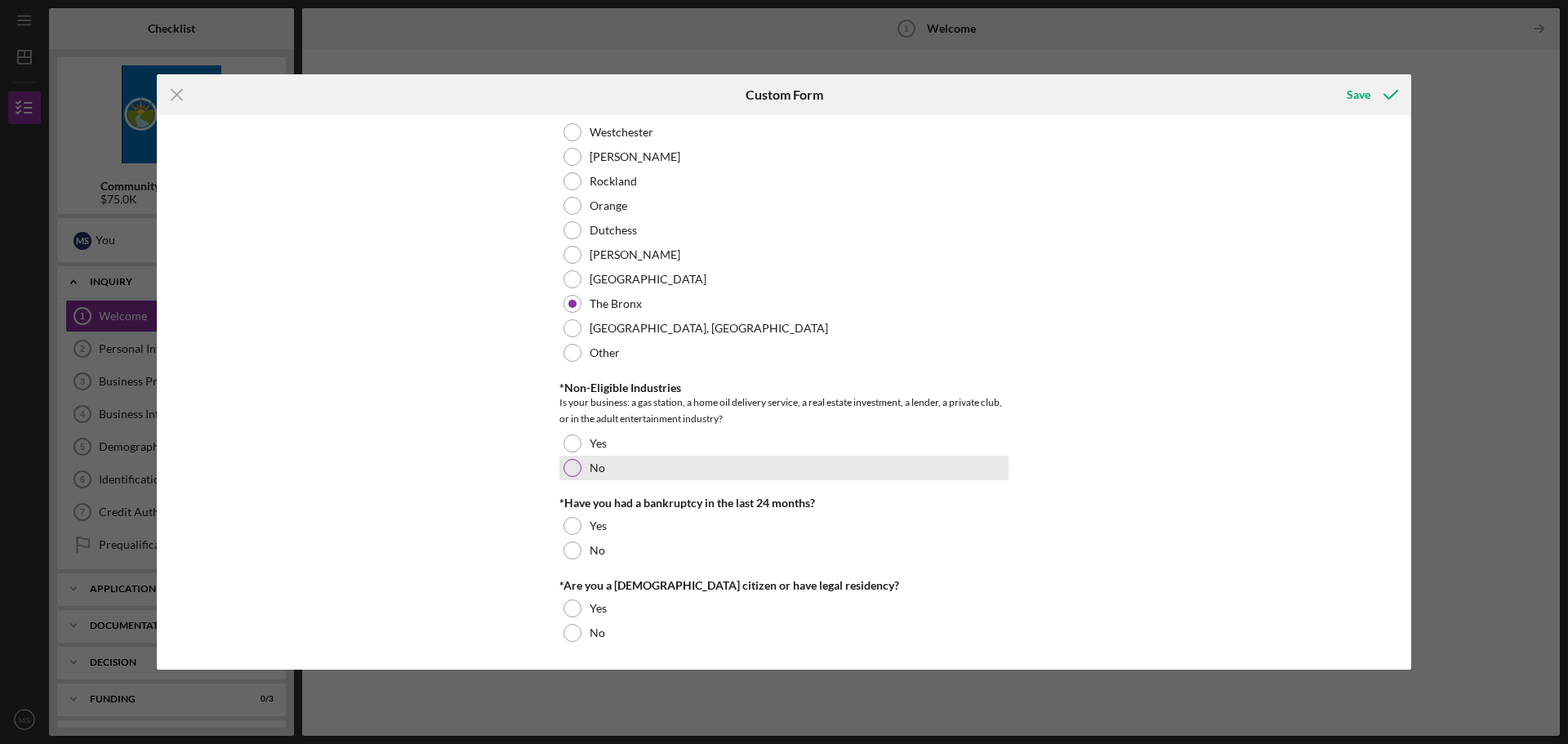
click at [568, 469] on div at bounding box center [572, 467] width 18 height 18
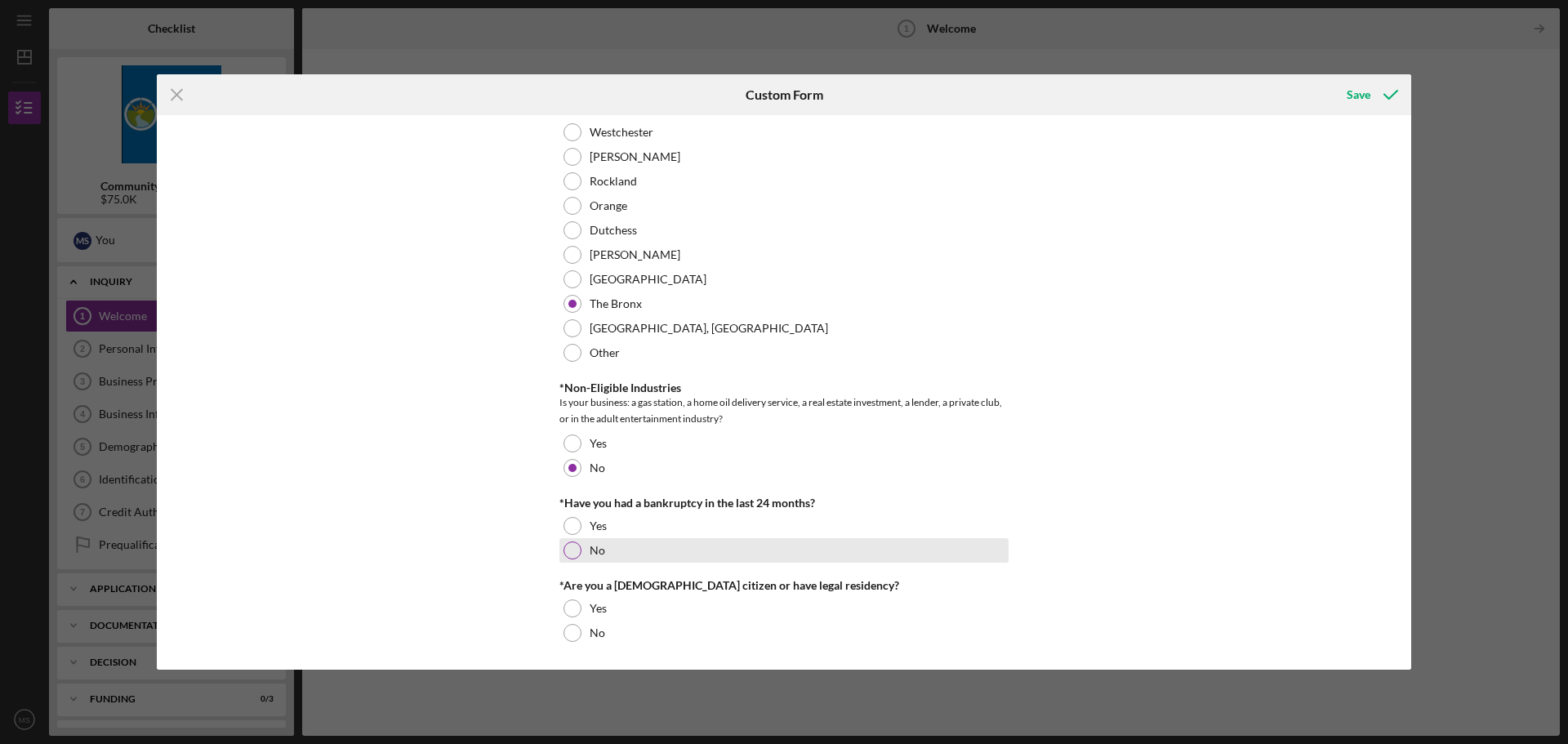
click at [572, 551] on div at bounding box center [572, 550] width 18 height 18
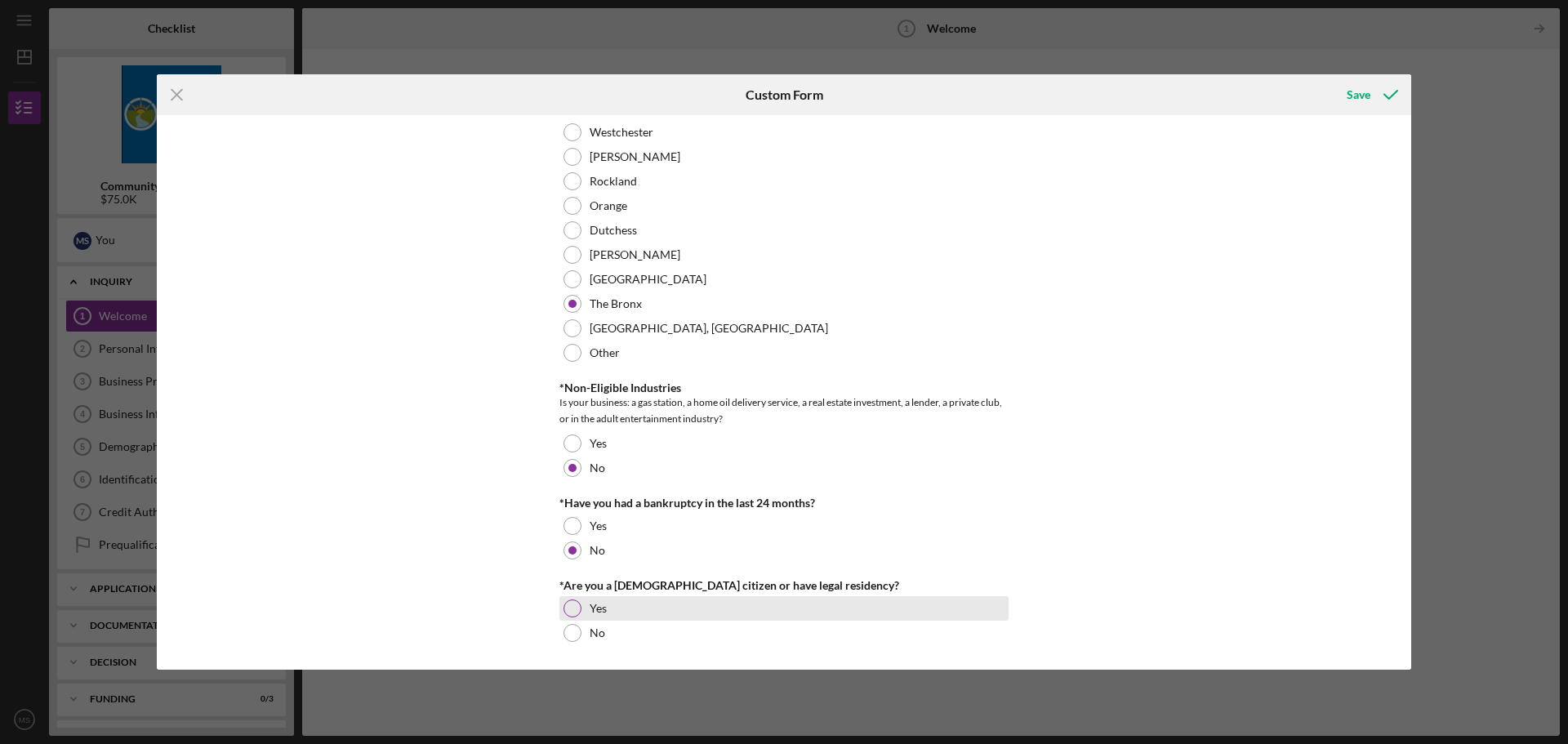
click at [569, 610] on div at bounding box center [572, 608] width 18 height 18
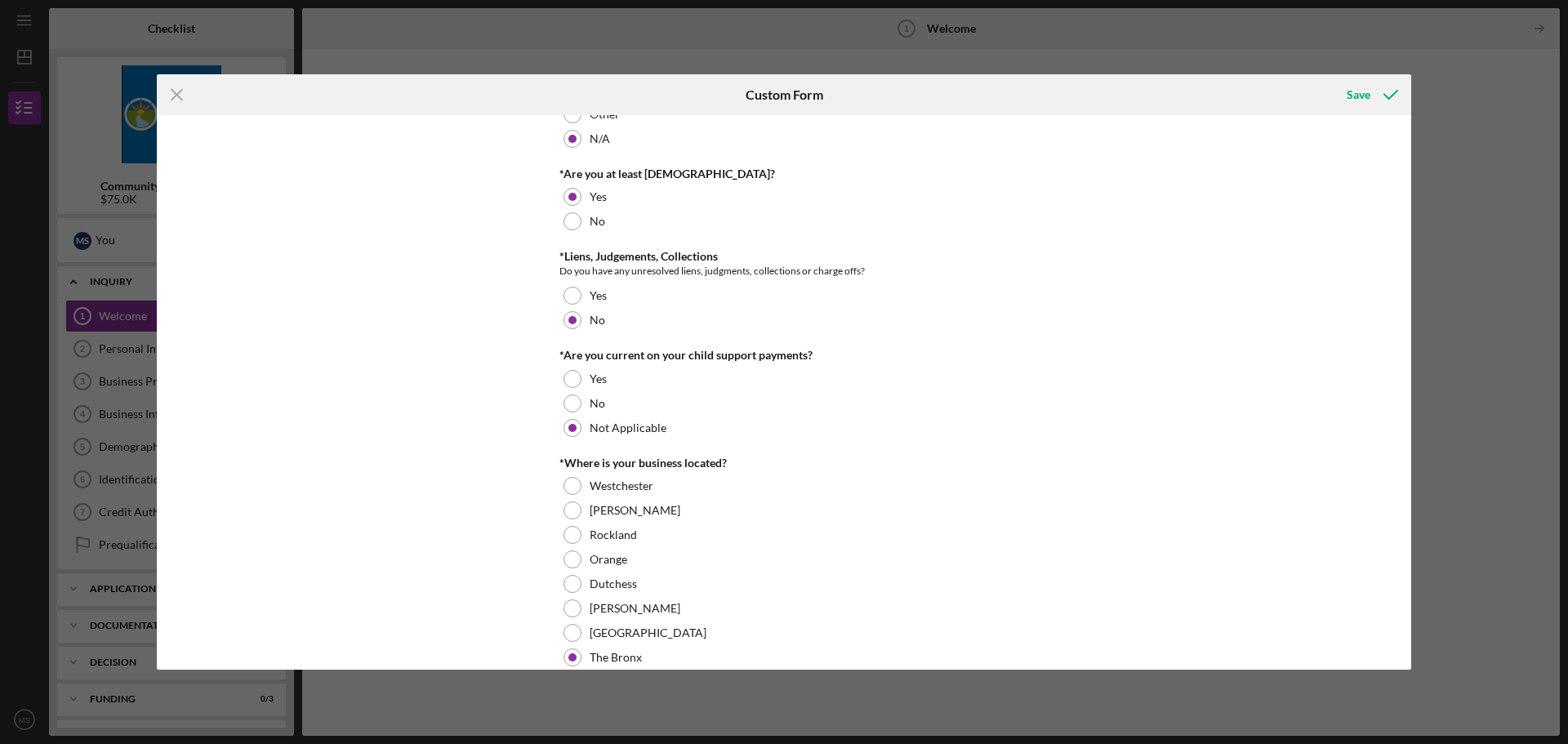
scroll to position [107, 0]
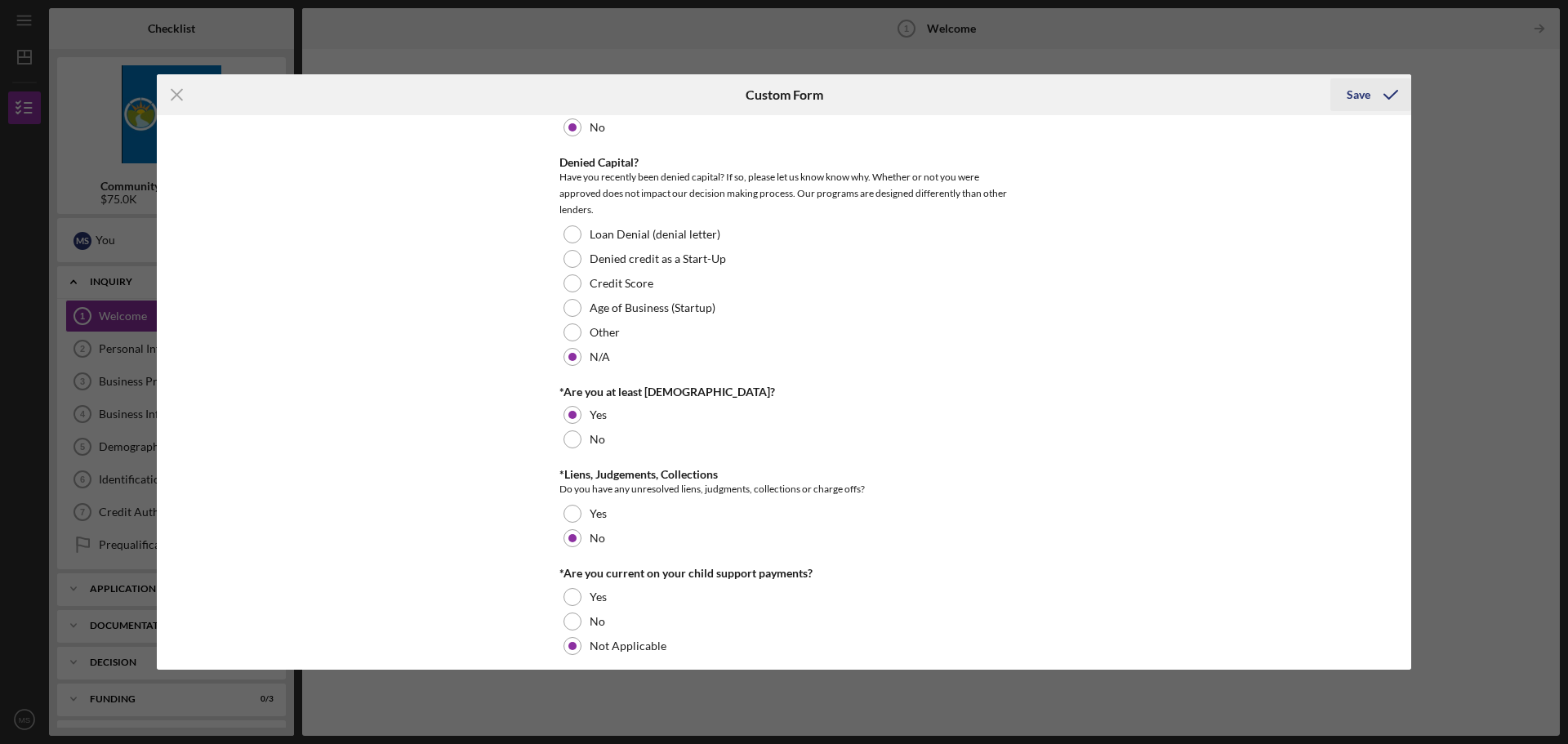
click at [1362, 91] on div "Save" at bounding box center [1358, 95] width 24 height 33
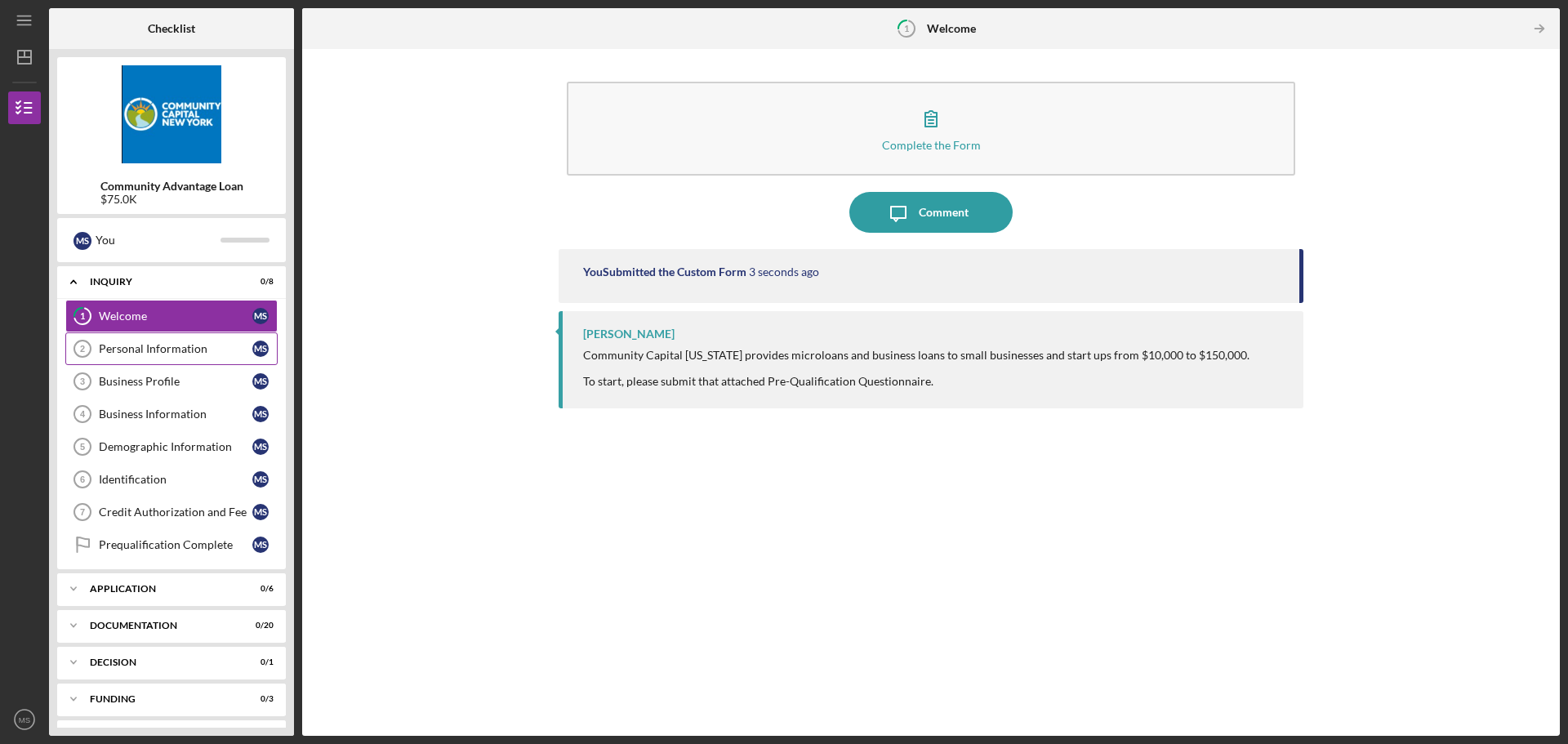
click at [144, 350] on div "Personal Information" at bounding box center [176, 349] width 153 height 13
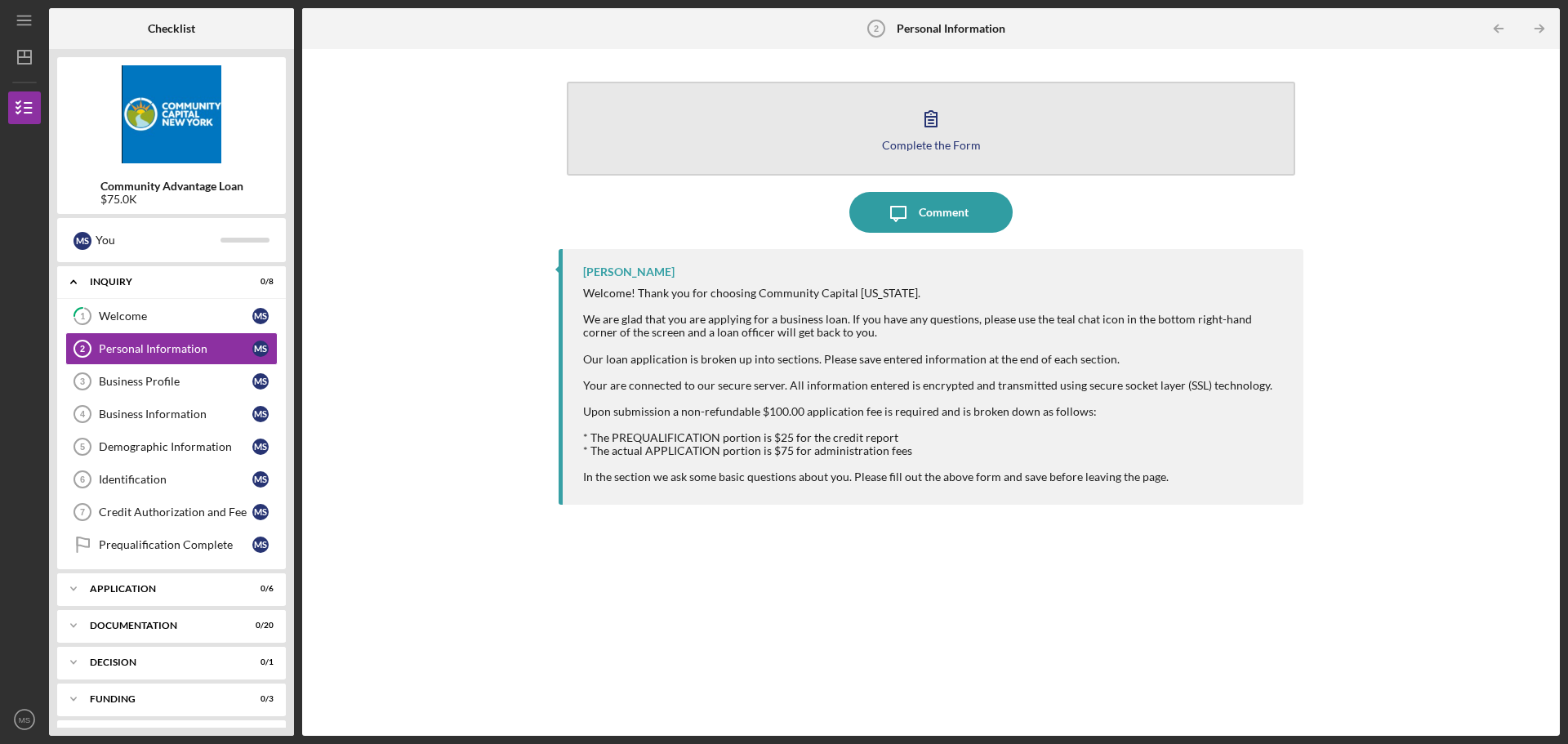
click at [932, 125] on icon "button" at bounding box center [931, 118] width 41 height 41
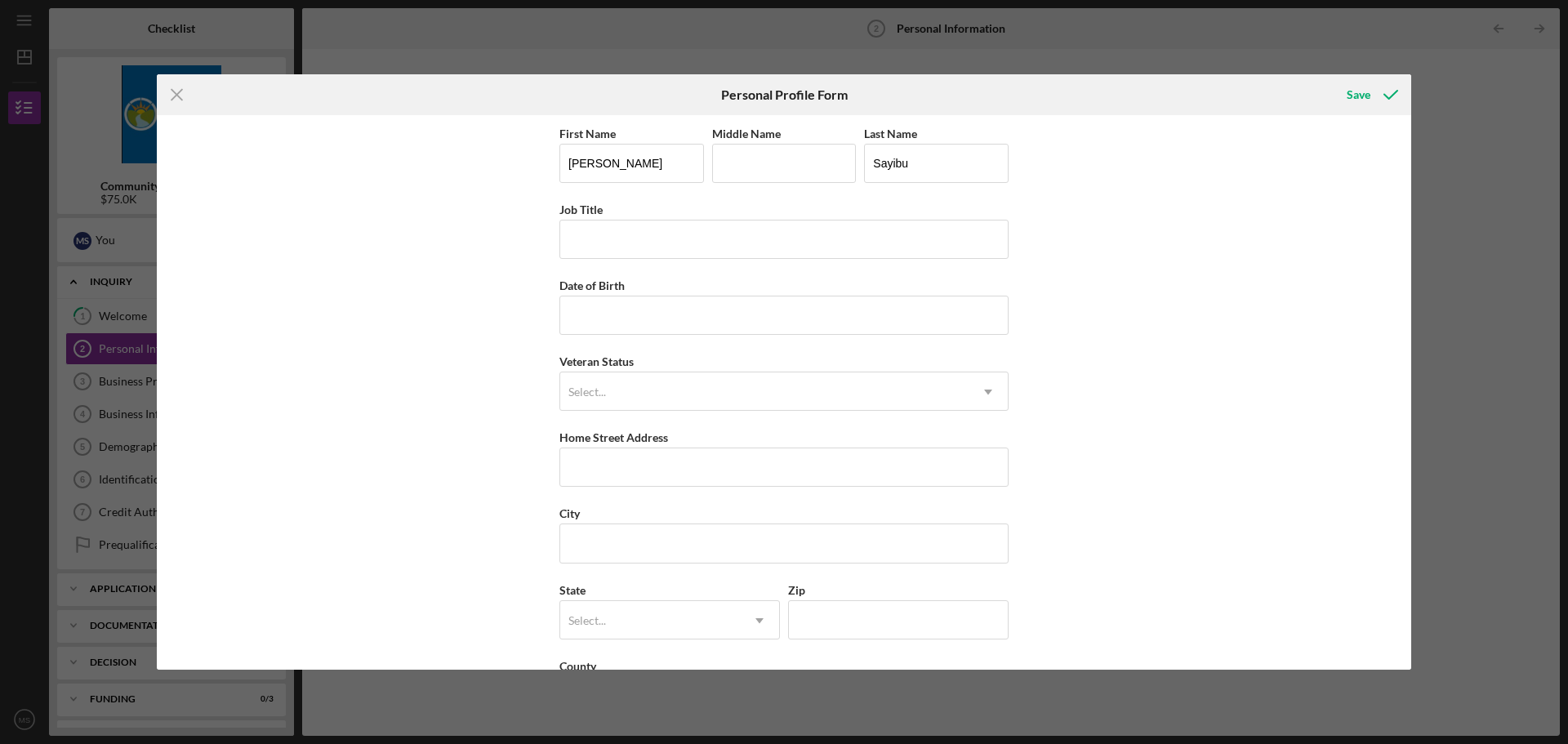
click at [628, 342] on div "First Name [PERSON_NAME] Middle Name Last Name Sayibu Job Title Date of Birth V…" at bounding box center [784, 427] width 449 height 609
click at [614, 309] on input "Date of Birth" at bounding box center [784, 315] width 449 height 39
type input "[DATE]"
click at [608, 229] on input "Job Title" at bounding box center [784, 238] width 449 height 39
type input "CPA"
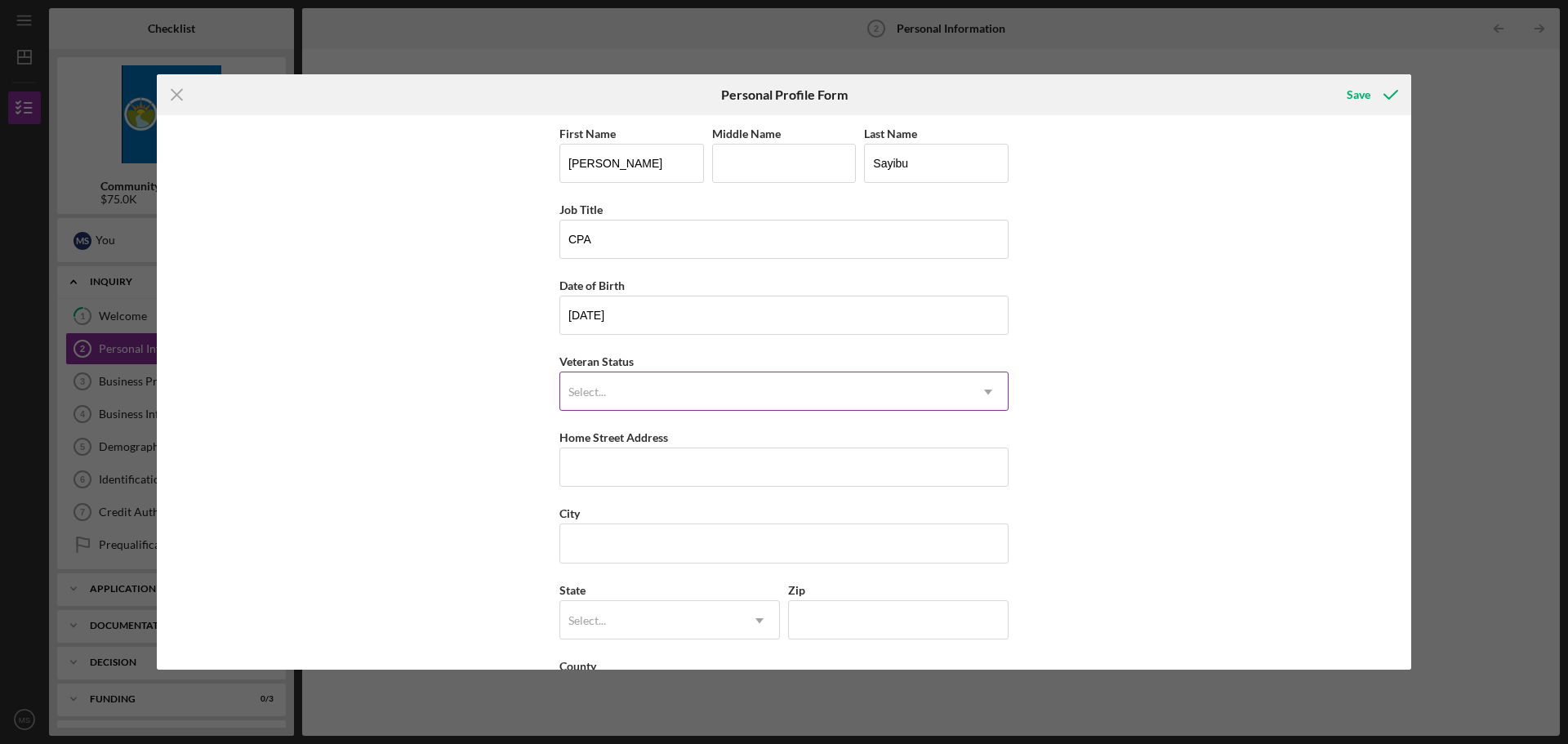
click at [649, 393] on div "Select..." at bounding box center [765, 392] width 409 height 38
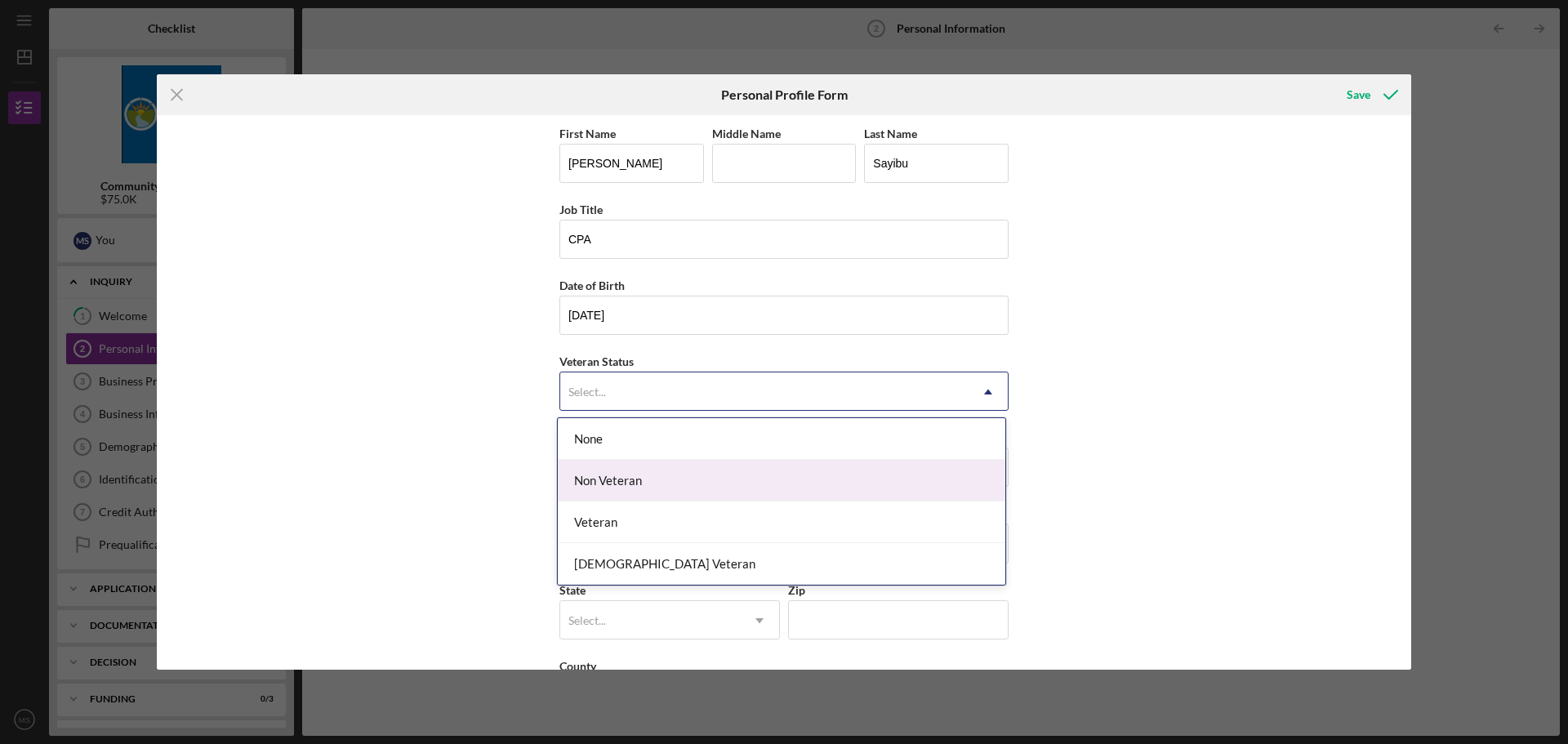
click at [631, 485] on div "Non Veteran" at bounding box center [781, 480] width 447 height 42
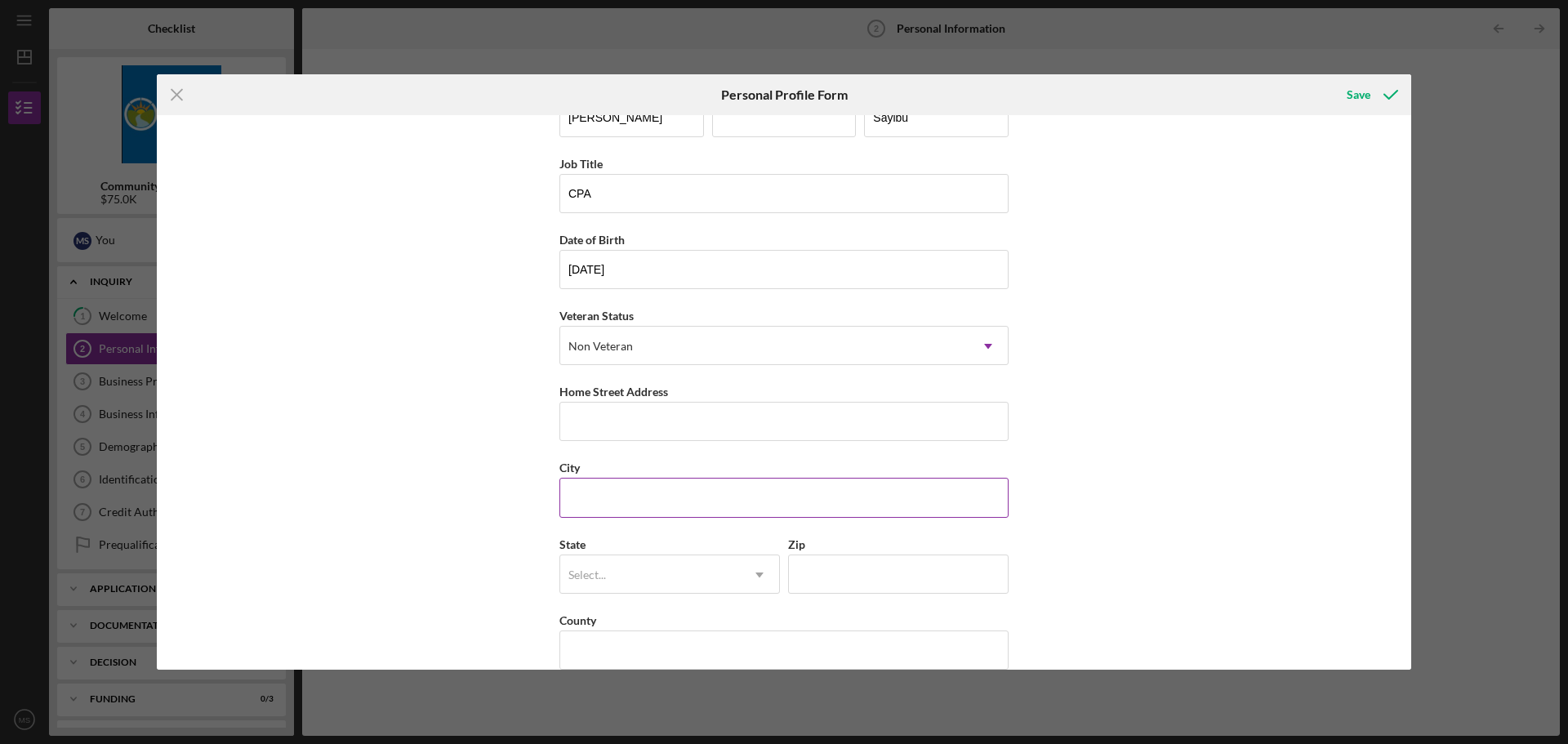
scroll to position [70, 0]
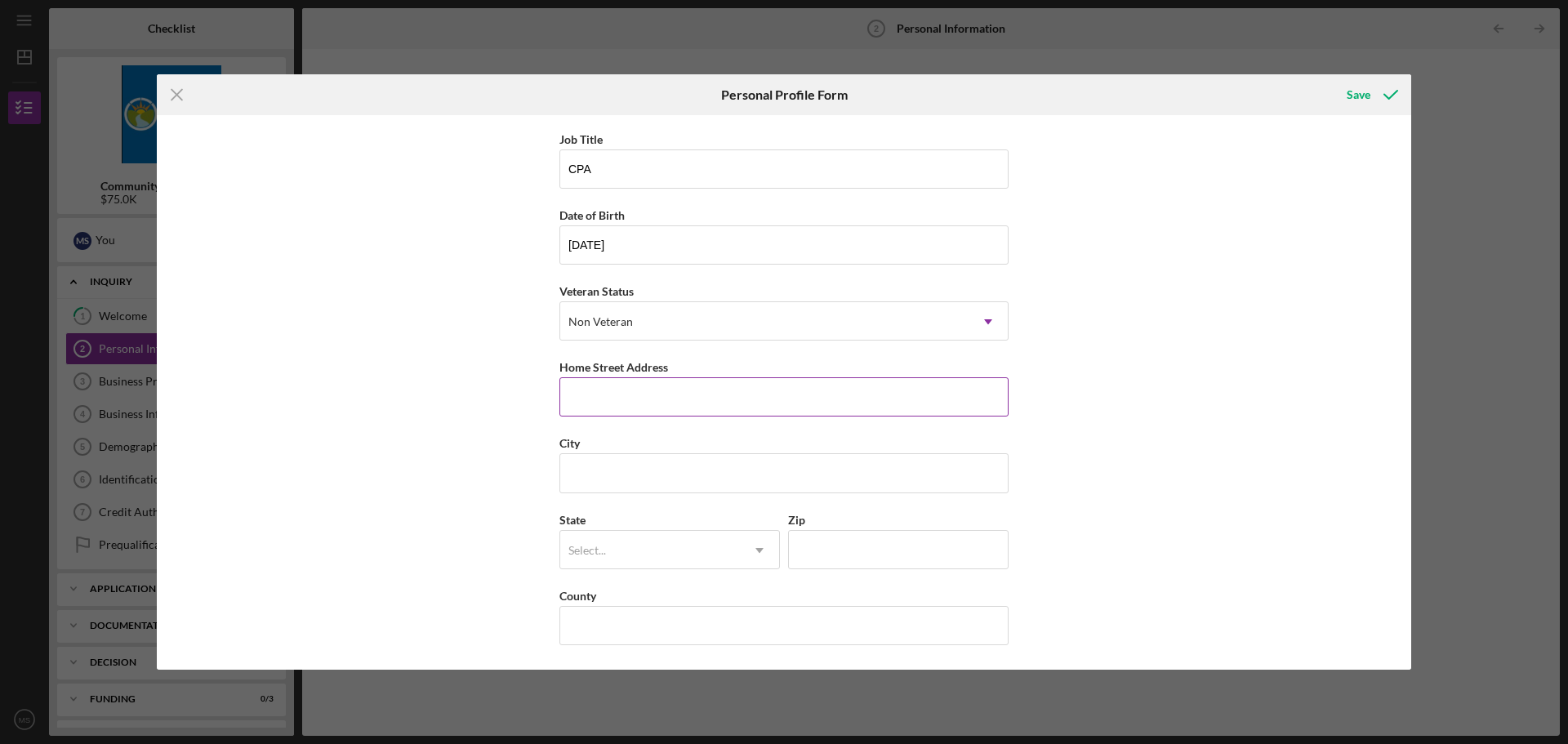
click at [644, 398] on input "Home Street Address" at bounding box center [784, 396] width 449 height 39
type input "[STREET_ADDRESS]"
type input "wappinger falls"
type input "NY"
type input "12590"
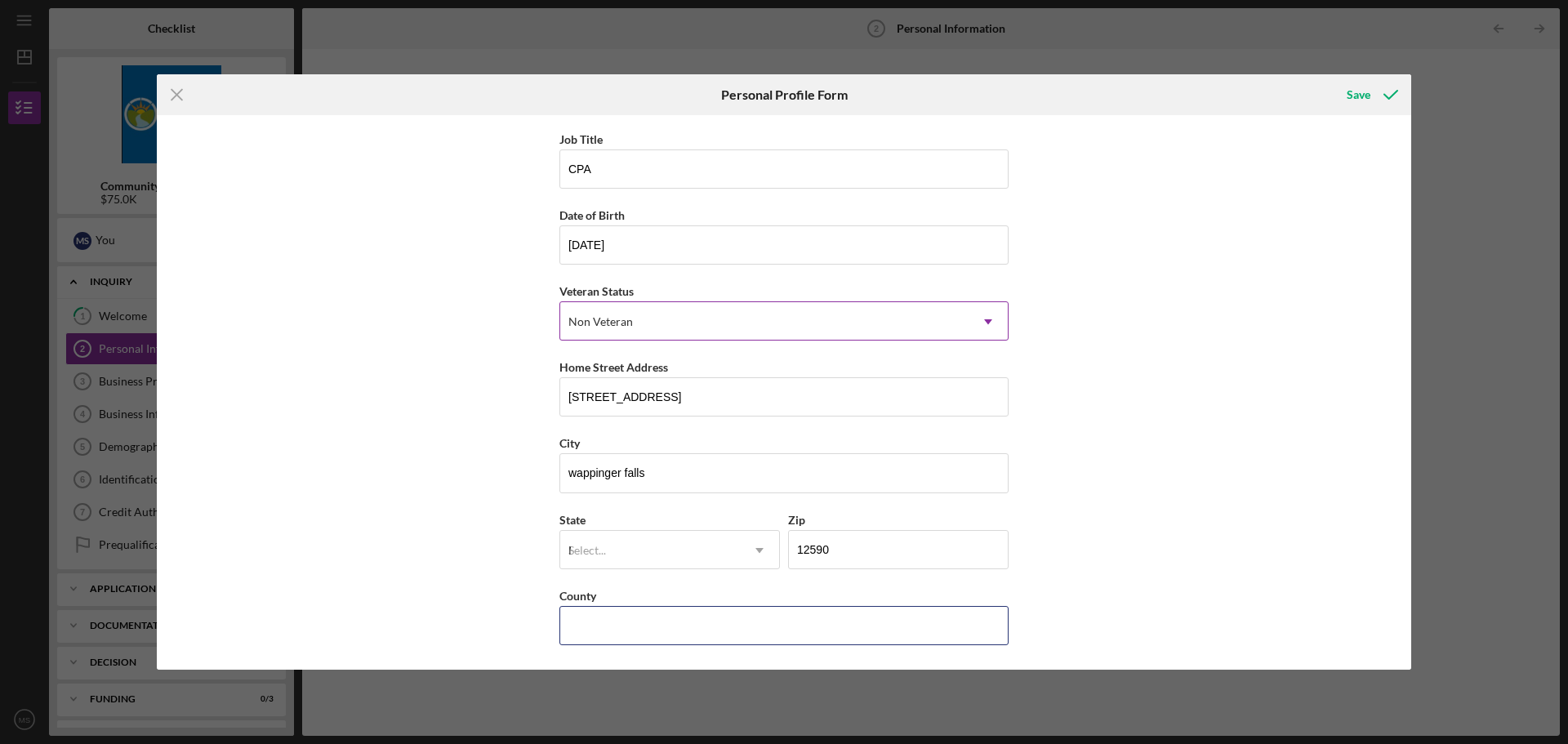
type input "[GEOGRAPHIC_DATA]"
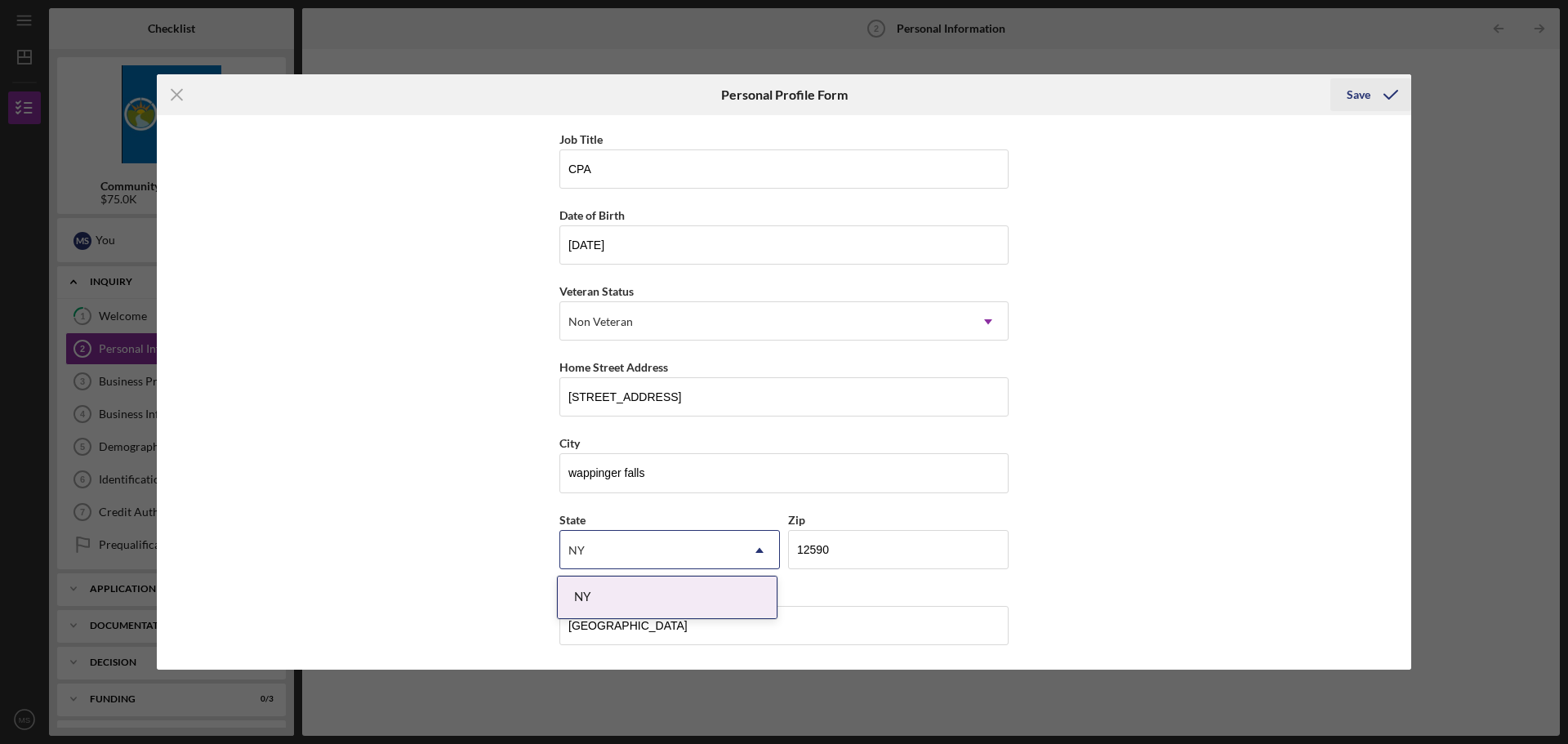
click at [1355, 96] on div "Save" at bounding box center [1358, 95] width 24 height 33
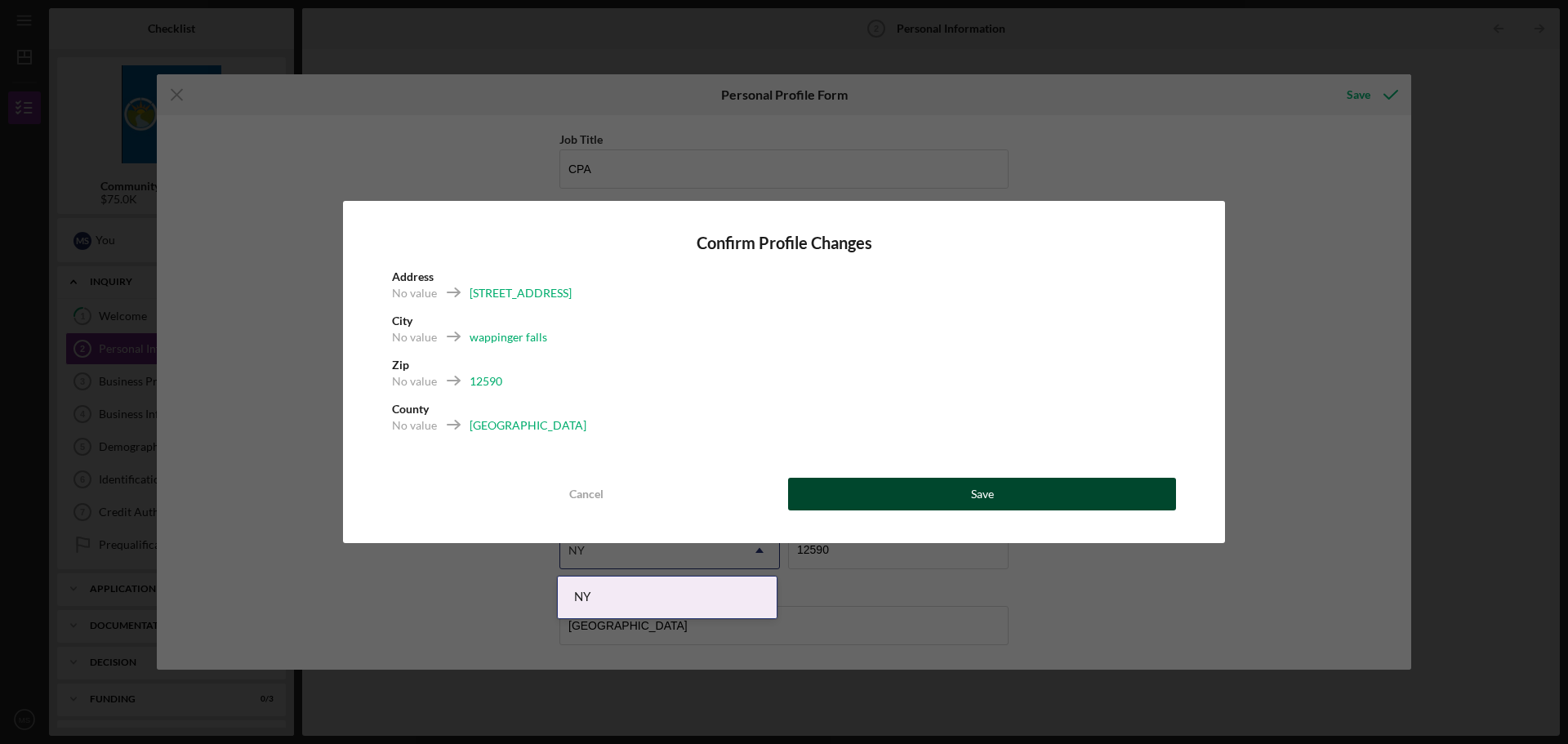
click at [1064, 488] on button "Save" at bounding box center [983, 493] width 388 height 33
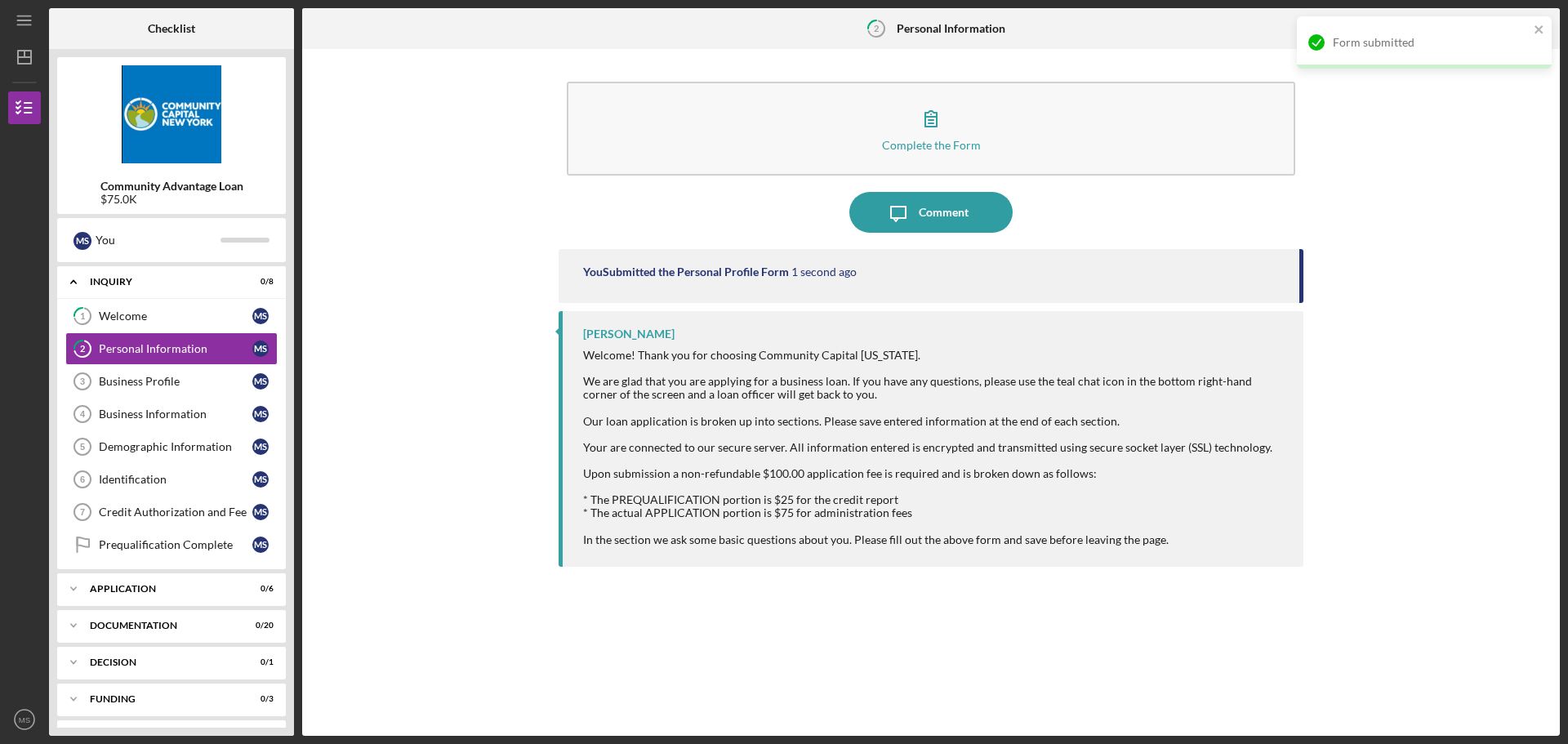
drag, startPoint x: 155, startPoint y: 379, endPoint x: 367, endPoint y: 356, distance: 213.2
click at [155, 379] on div "Business Profile" at bounding box center [176, 381] width 153 height 13
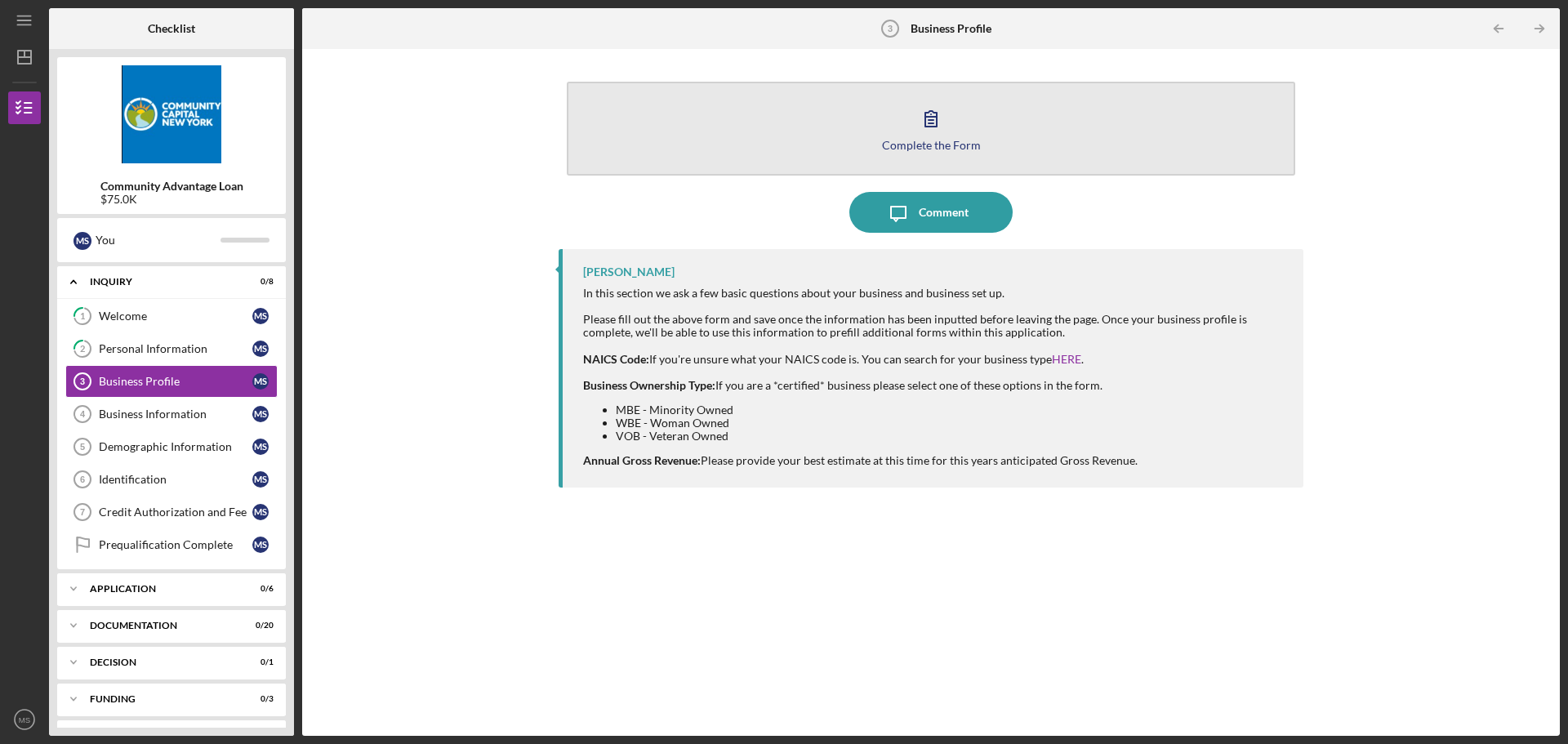
click at [932, 105] on icon "button" at bounding box center [931, 118] width 41 height 41
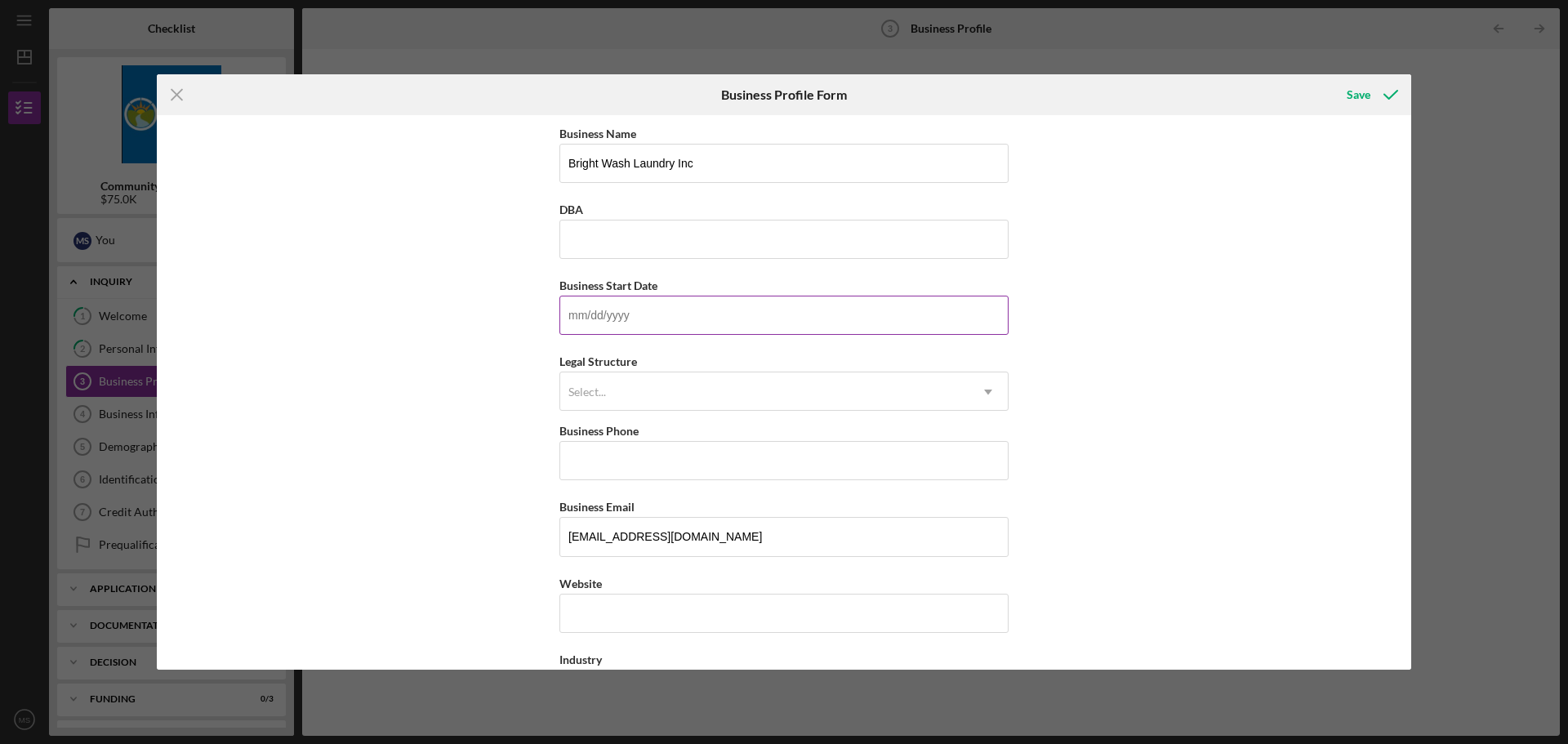
click at [690, 314] on input "Business Start Date" at bounding box center [784, 315] width 449 height 39
type input "[DATE]"
click at [694, 380] on div "Select..." at bounding box center [765, 392] width 409 height 38
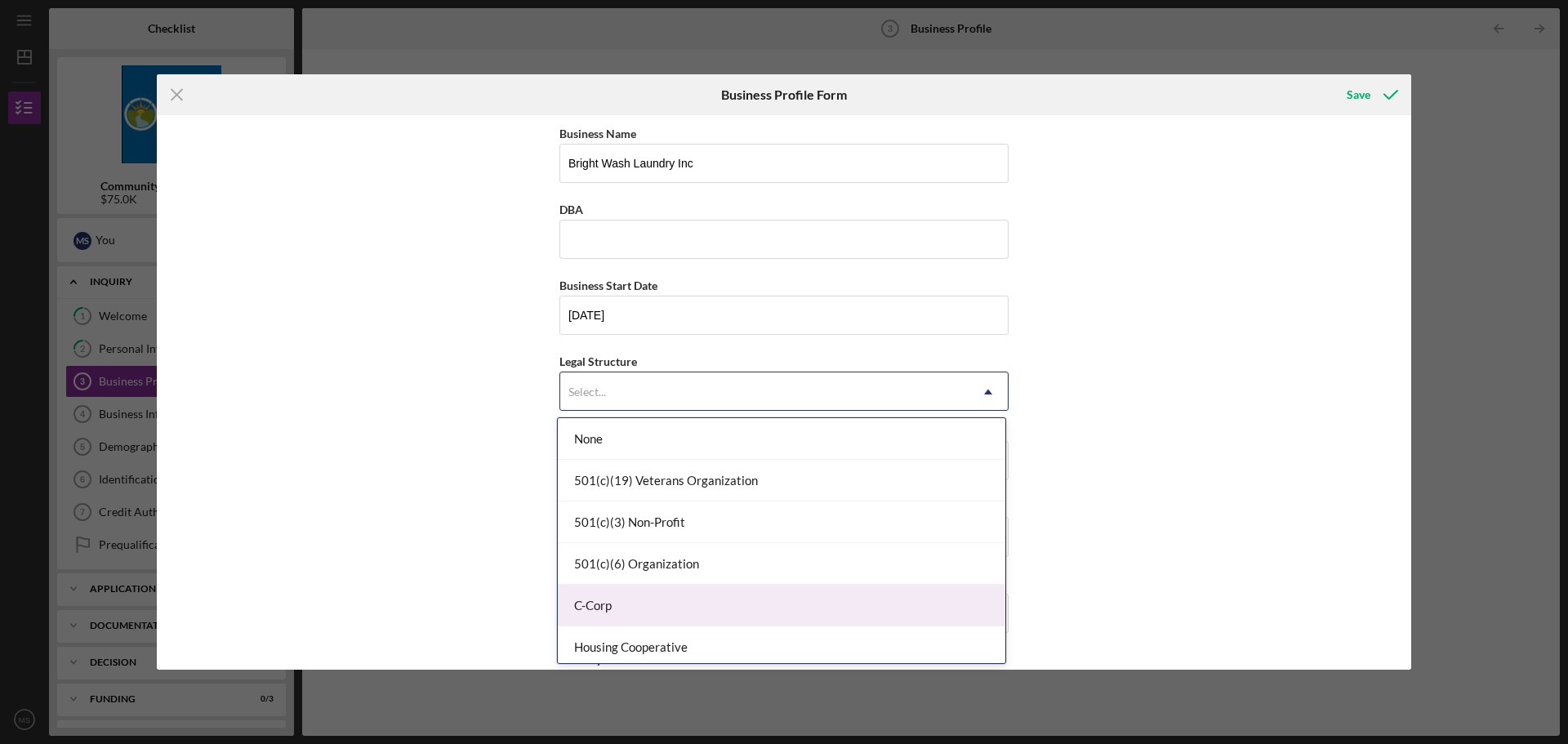
click at [636, 603] on div "C-Corp" at bounding box center [781, 605] width 447 height 42
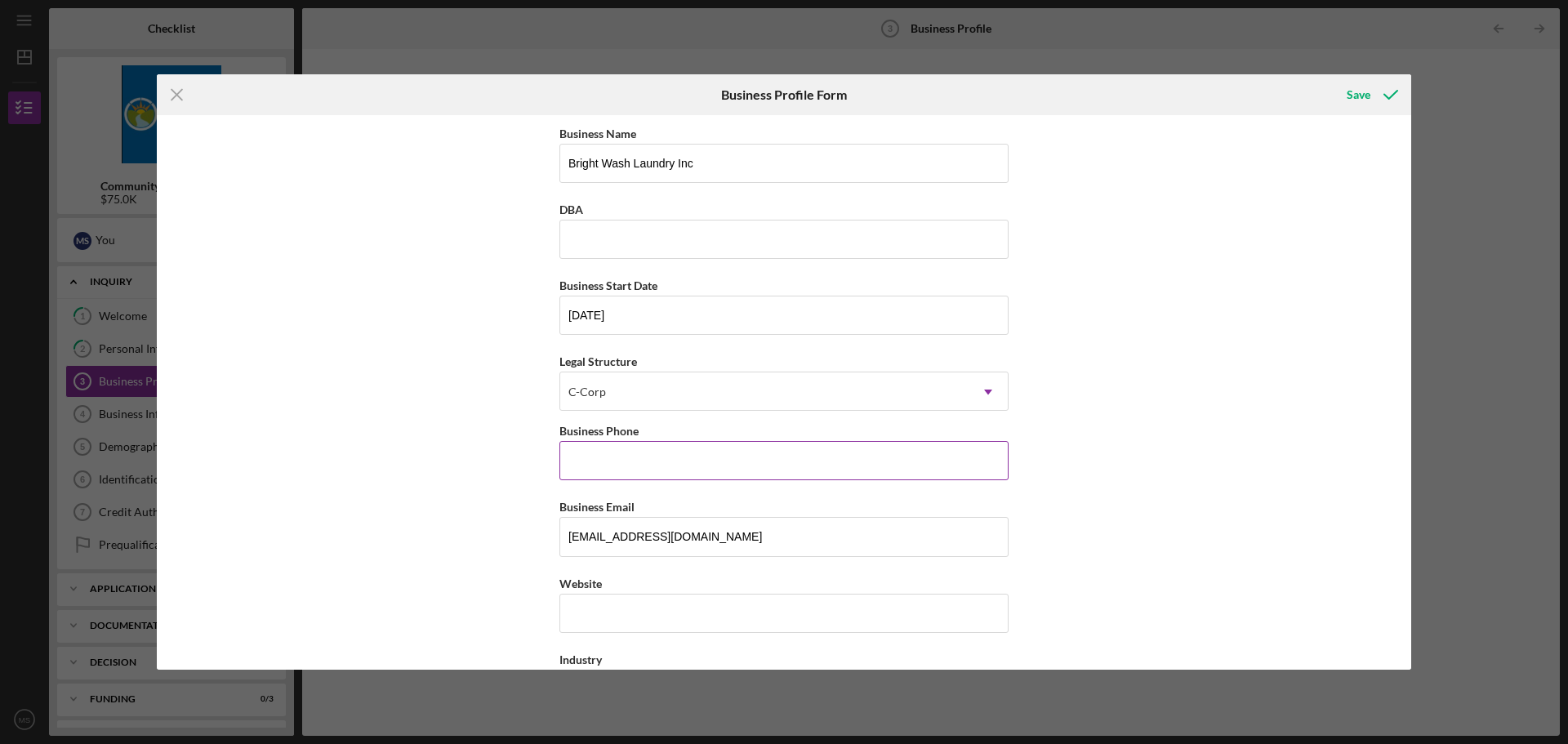
click at [633, 455] on input "Business Phone" at bounding box center [784, 459] width 449 height 39
click at [1228, 486] on div "Business Name Bright Wash Laundry Inc DBA Business Start Date [DATE] Legal Stru…" at bounding box center [784, 392] width 1255 height 555
click at [587, 457] on input "Business Phone" at bounding box center [784, 459] width 449 height 39
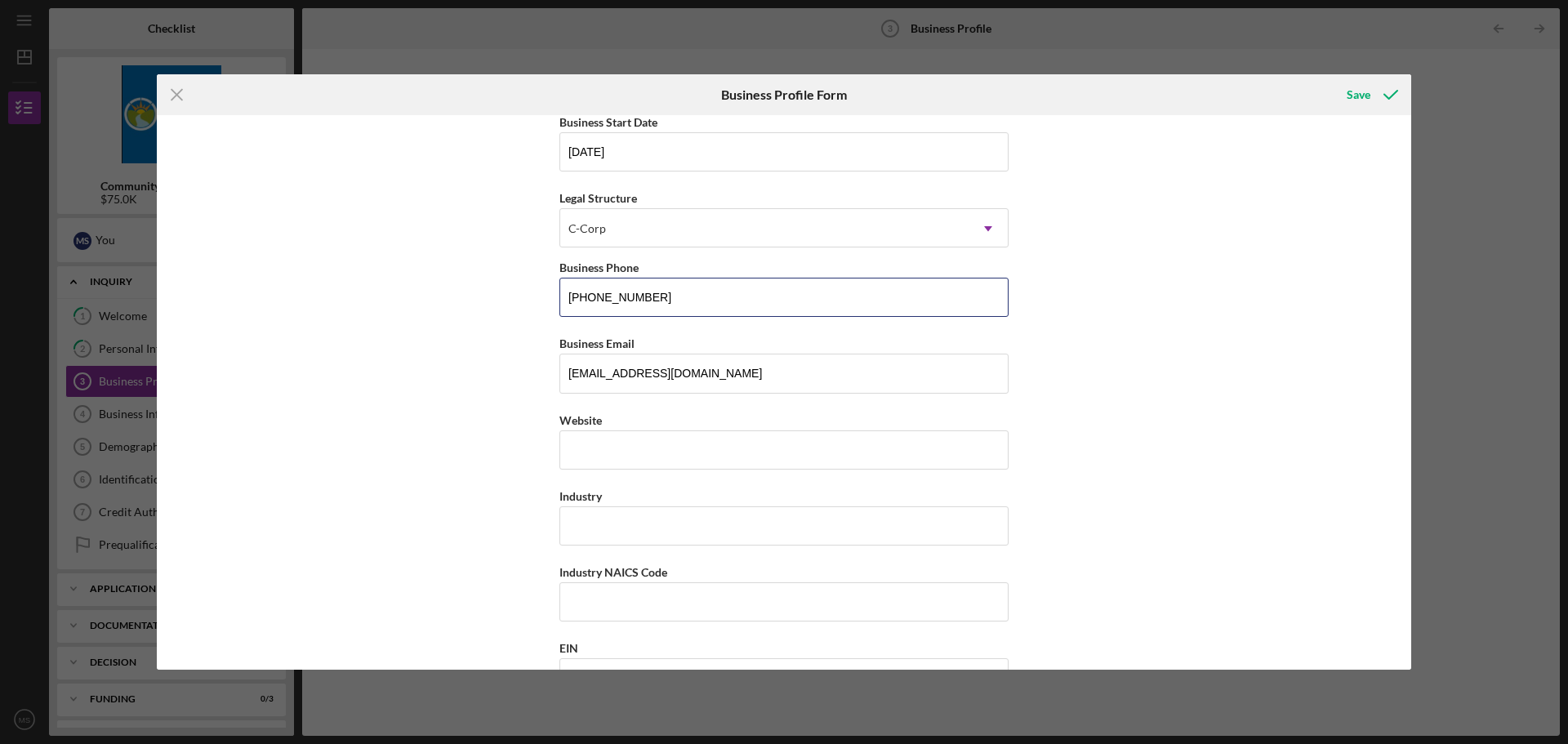
scroll to position [245, 0]
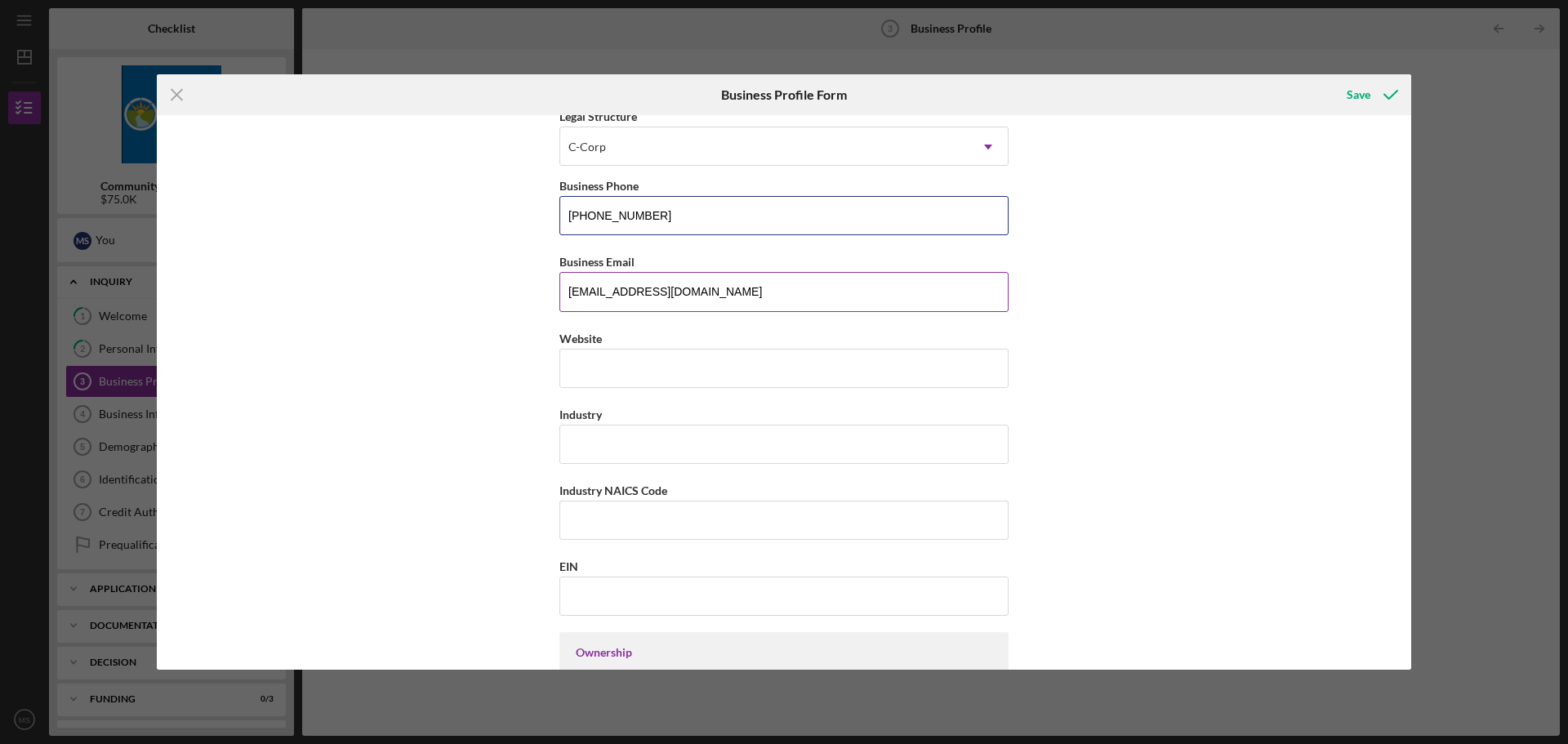
type input "[PHONE_NUMBER]"
click at [639, 293] on input "[EMAIL_ADDRESS][DOMAIN_NAME]" at bounding box center [784, 291] width 449 height 39
type input "[EMAIL_ADDRESS][DOMAIN_NAME]"
click at [687, 441] on input "Industry" at bounding box center [784, 443] width 449 height 39
type input "Laundromat and [MEDICAL_DATA]"
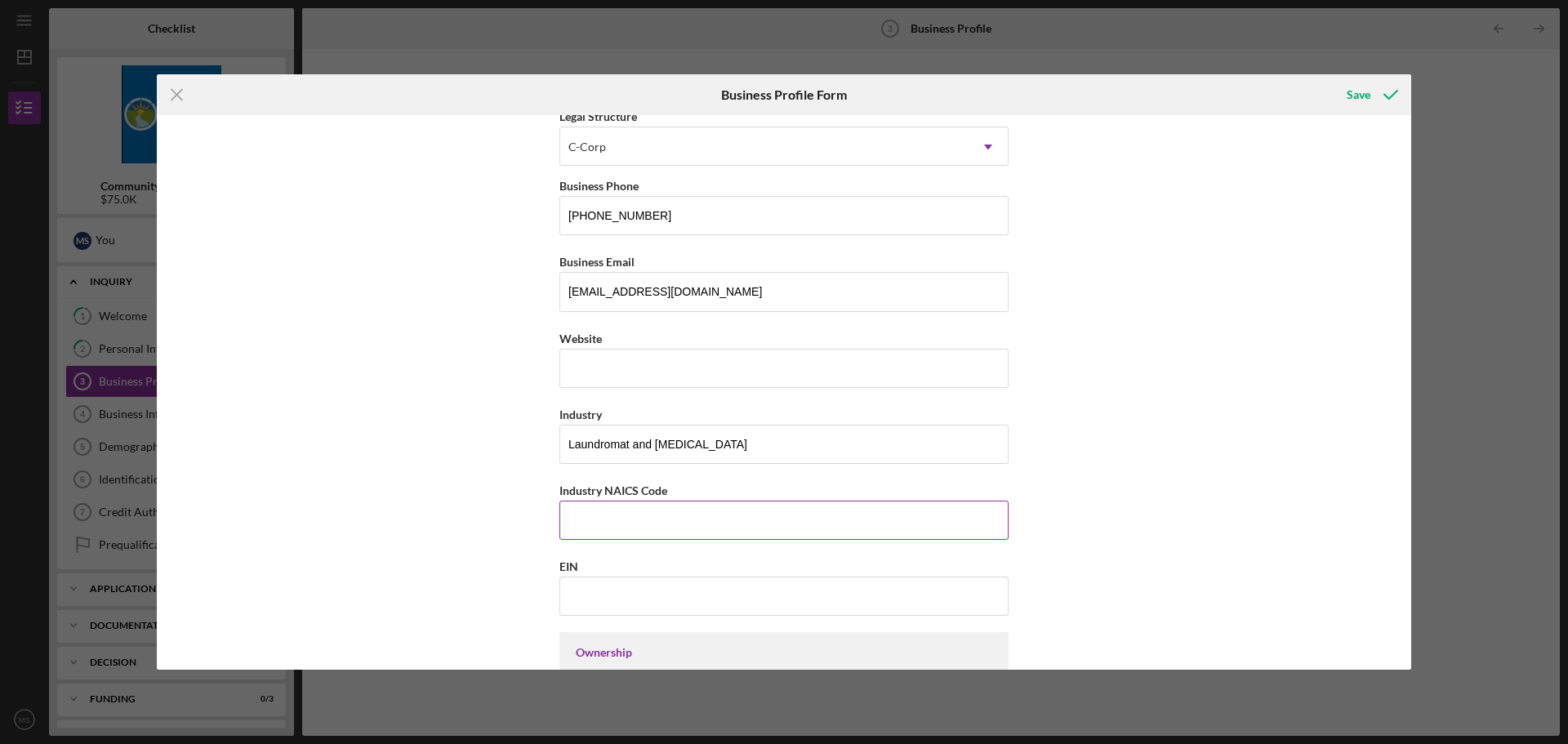
click at [609, 521] on input "Industry NAICS Code" at bounding box center [784, 520] width 449 height 39
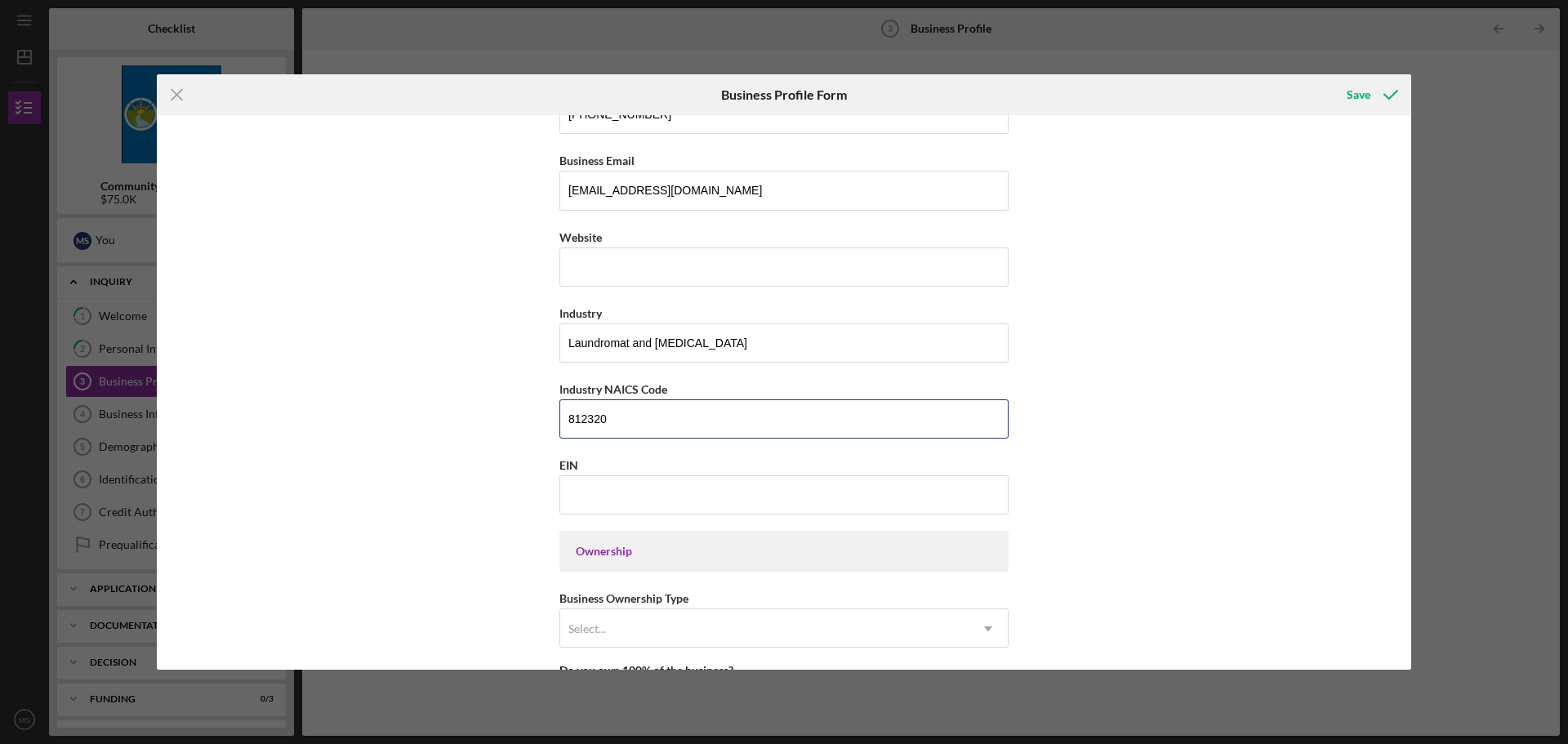
scroll to position [490, 0]
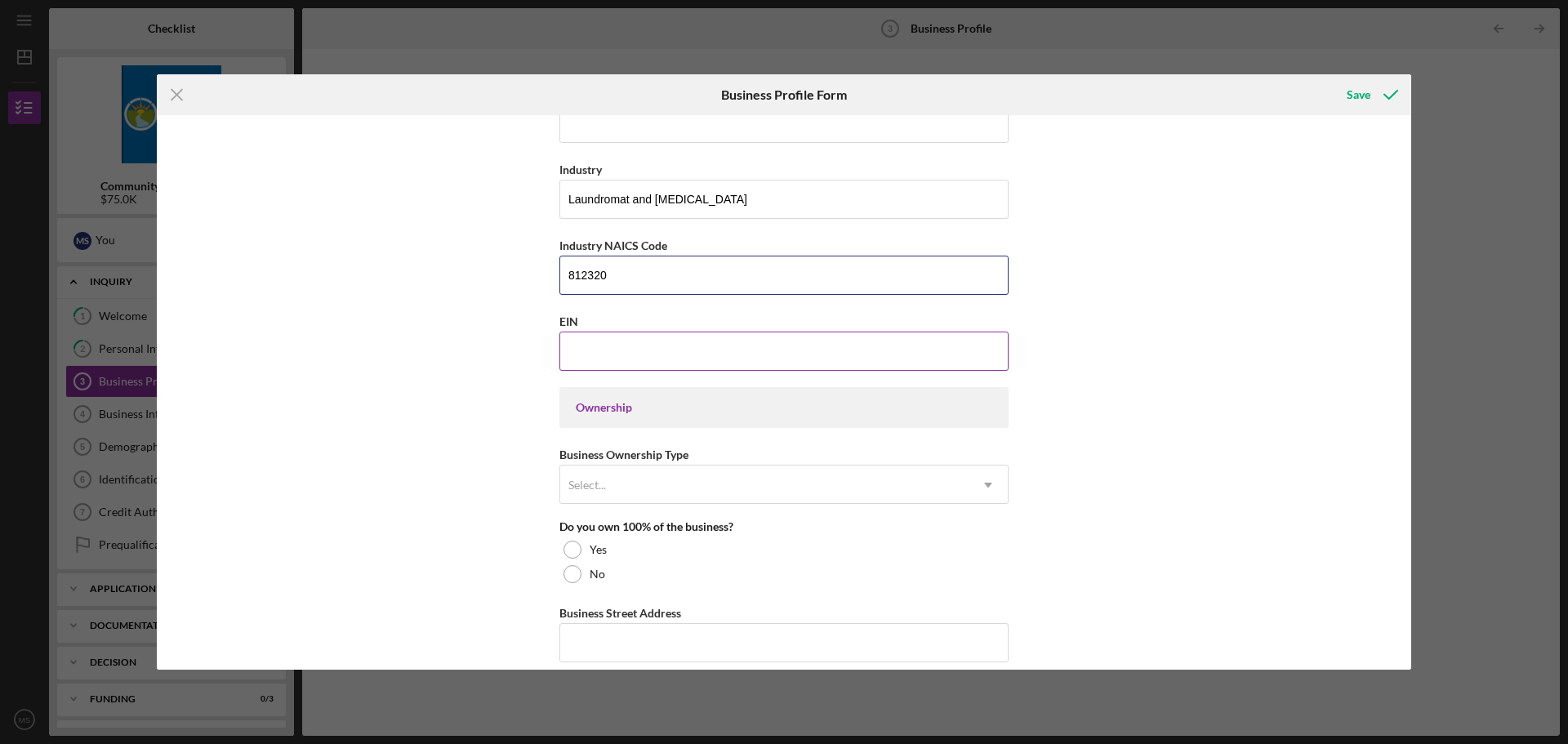
type input "812320"
click at [581, 351] on input "EIN" at bounding box center [784, 351] width 449 height 39
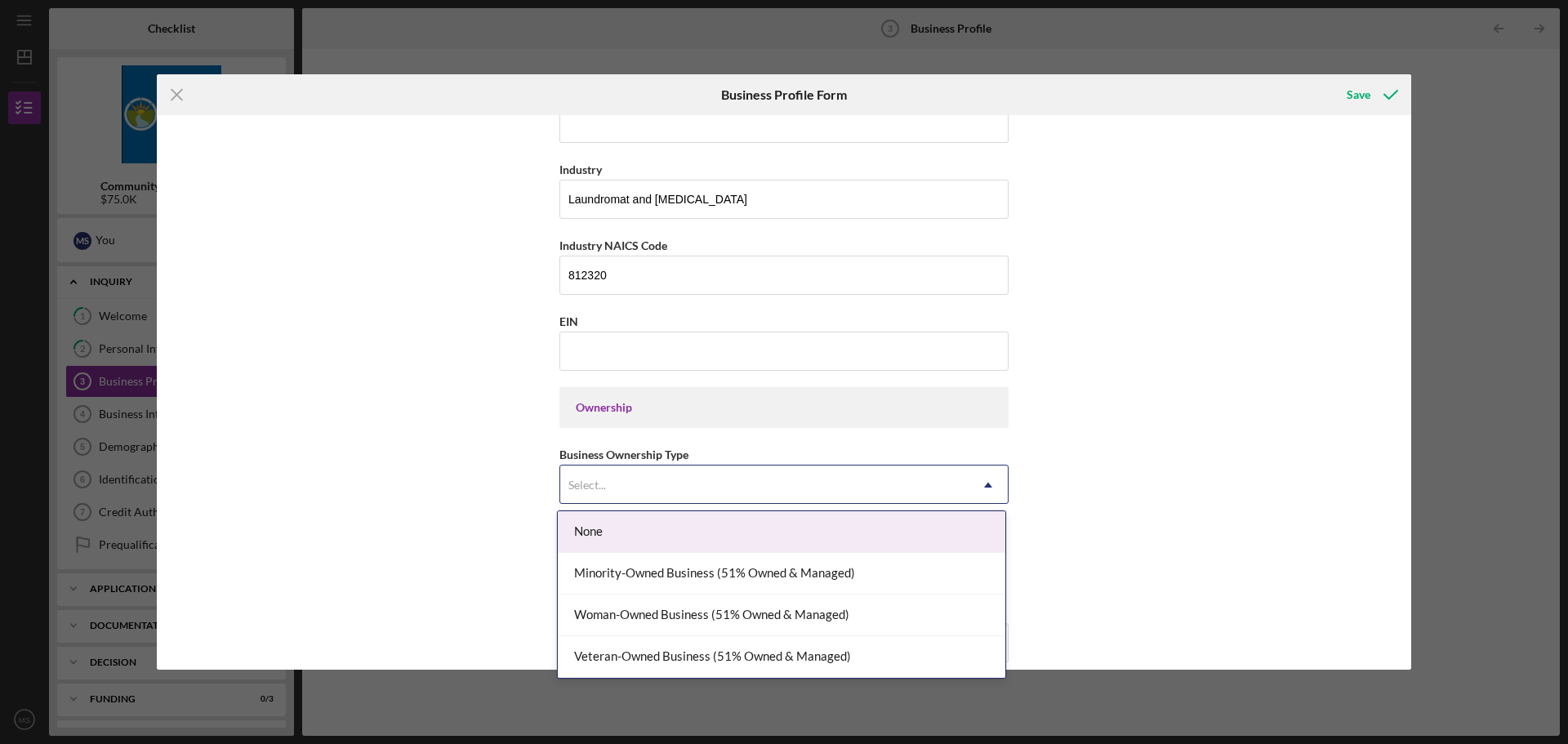
click at [688, 487] on div "Select..." at bounding box center [765, 485] width 409 height 38
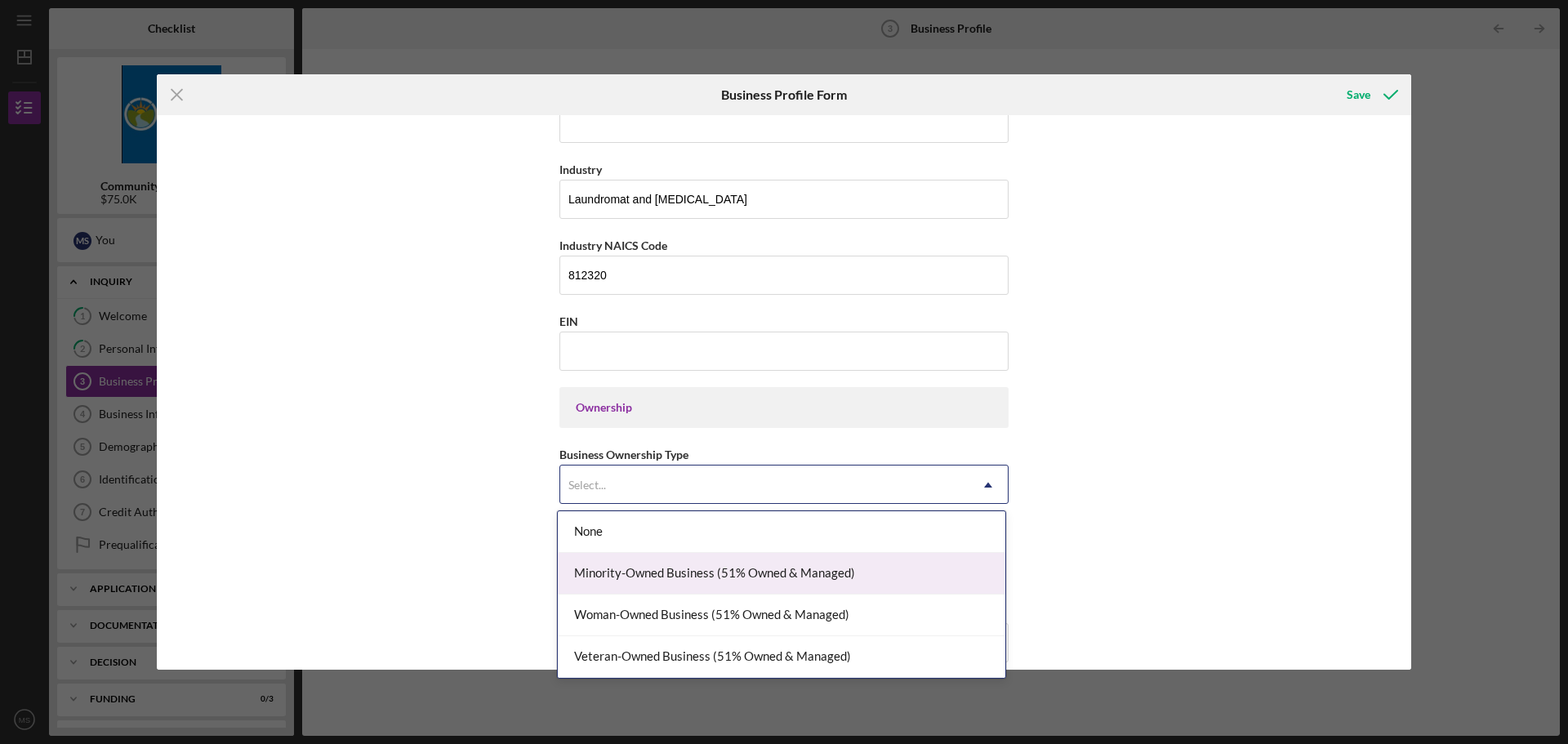
click at [648, 579] on div "Minority-Owned Business (51% Owned & Managed)" at bounding box center [781, 574] width 447 height 42
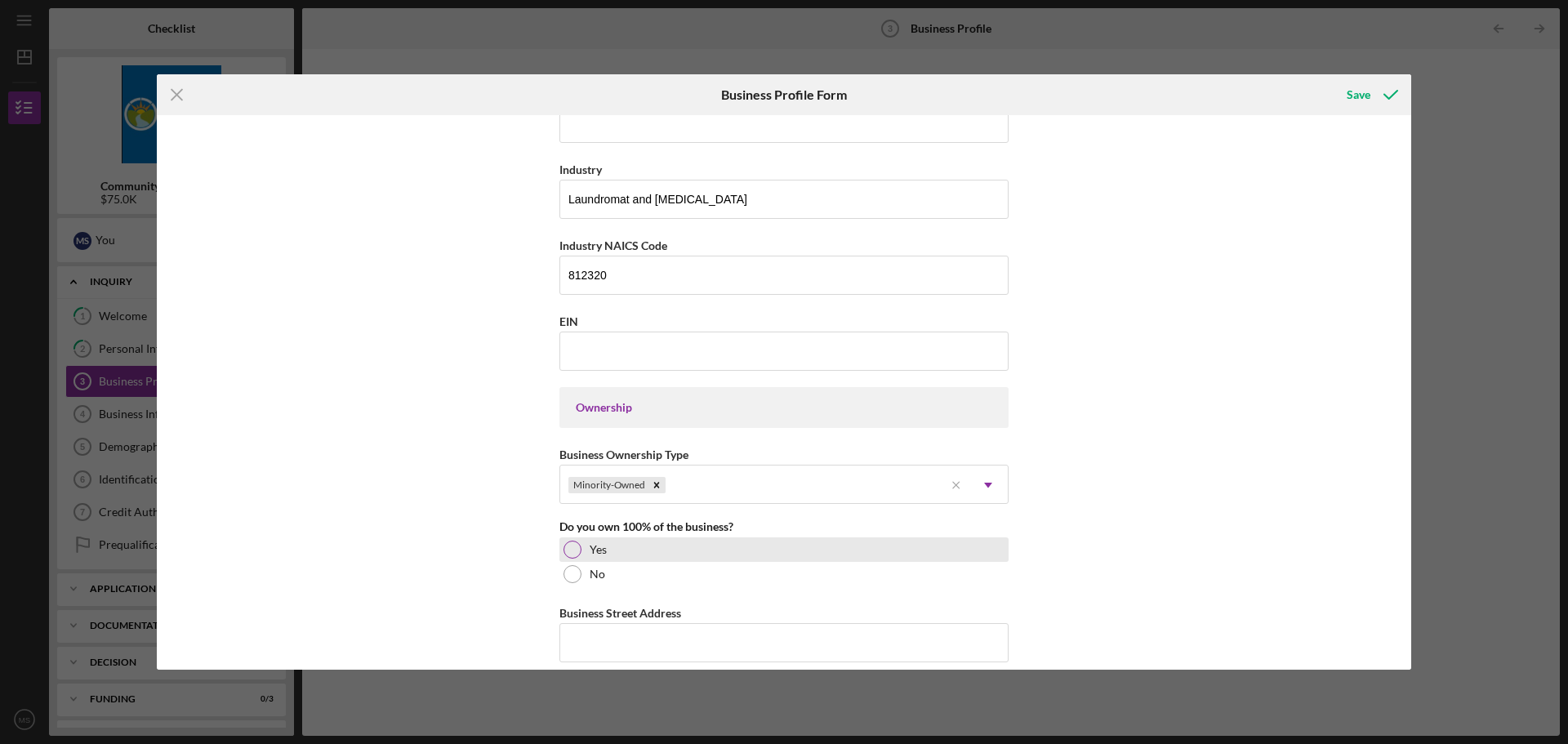
scroll to position [735, 0]
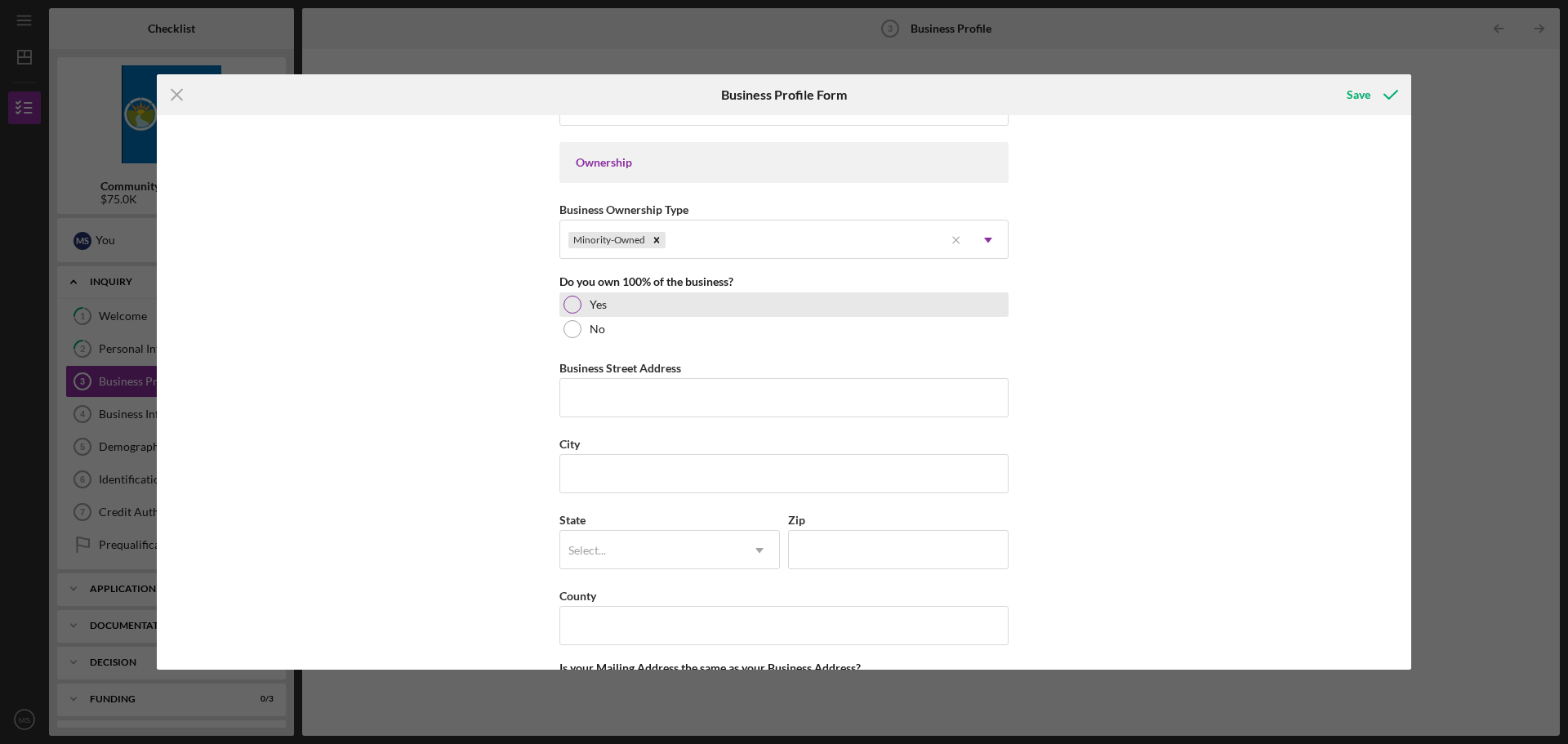
click at [560, 301] on div "Yes" at bounding box center [784, 304] width 449 height 25
click at [622, 407] on input "Business Street Address" at bounding box center [784, 397] width 449 height 39
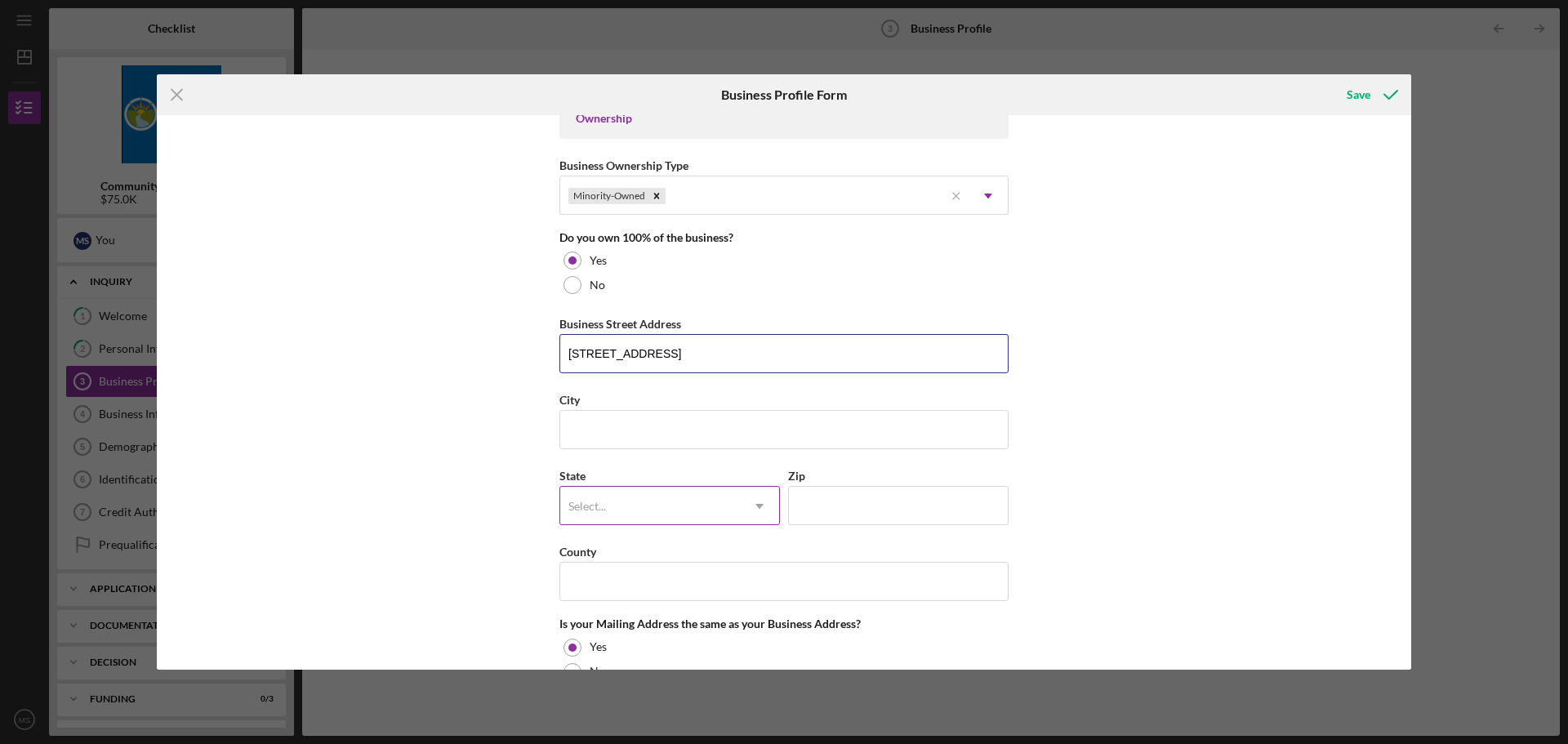
scroll to position [817, 0]
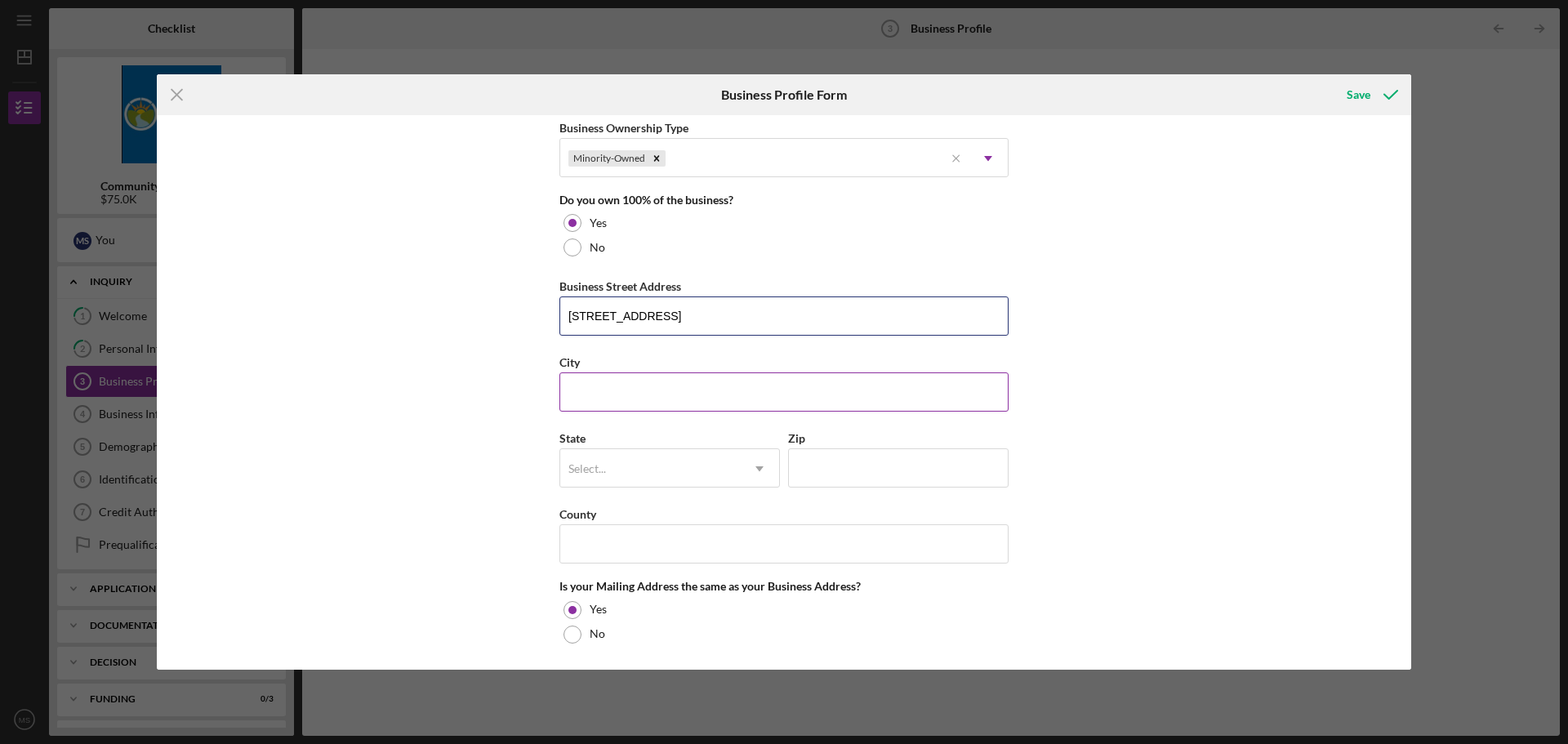
type input "[STREET_ADDRESS]"
click at [610, 398] on input "City" at bounding box center [784, 391] width 449 height 39
type input "[GEOGRAPHIC_DATA]"
click at [440, 437] on div "Business Name Bright Wash Laundry Inc DBA Business Start Date [DATE] Legal Stru…" at bounding box center [784, 392] width 1255 height 555
click at [601, 448] on div "Select... Icon/Dropdown Arrow" at bounding box center [670, 467] width 220 height 39
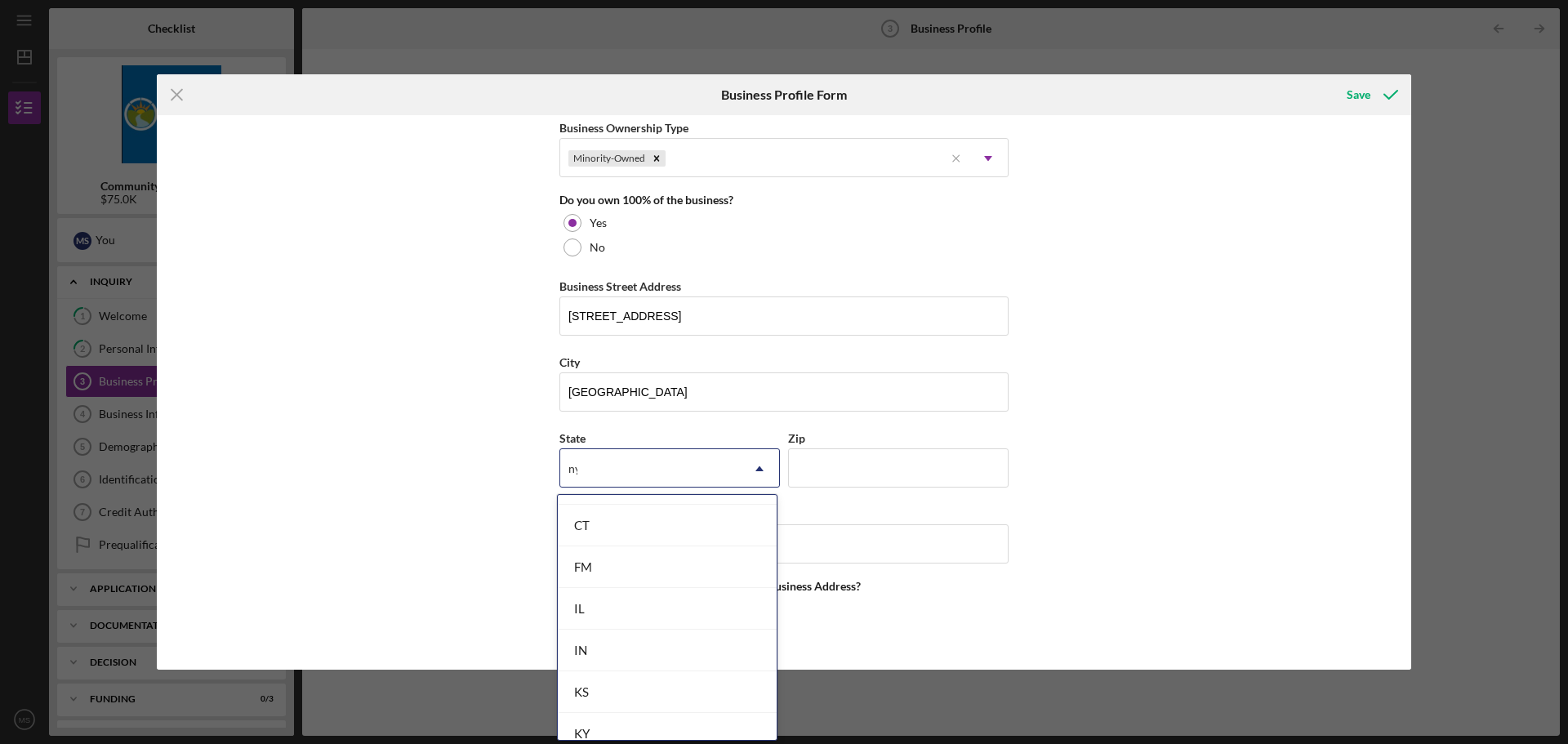
scroll to position [0, 0]
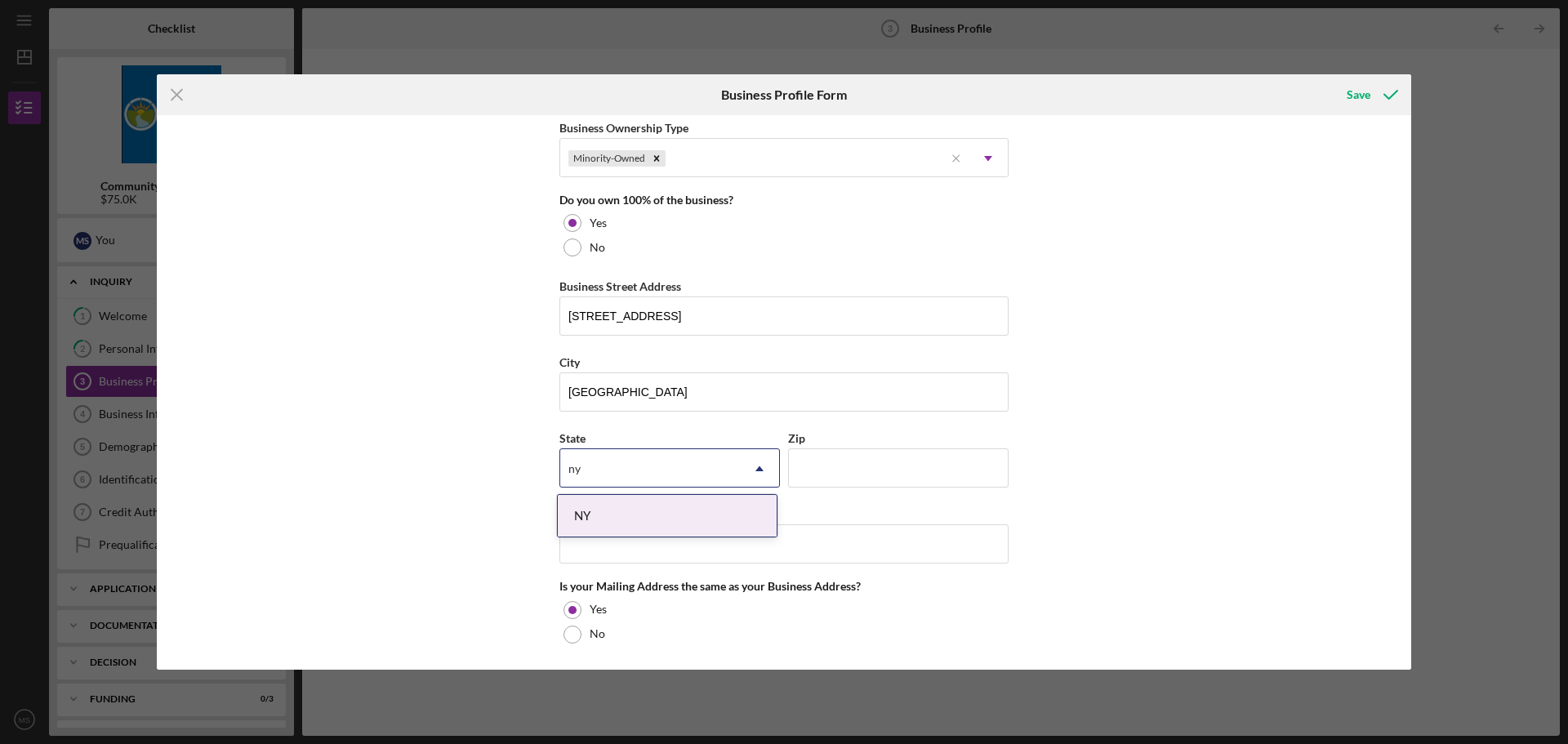
type input "ny"
click at [479, 494] on div "Business Name Bright Wash Laundry Inc DBA Business Start Date [DATE] Legal Stru…" at bounding box center [784, 392] width 1255 height 555
click at [618, 463] on div "Select..." at bounding box center [651, 469] width 180 height 38
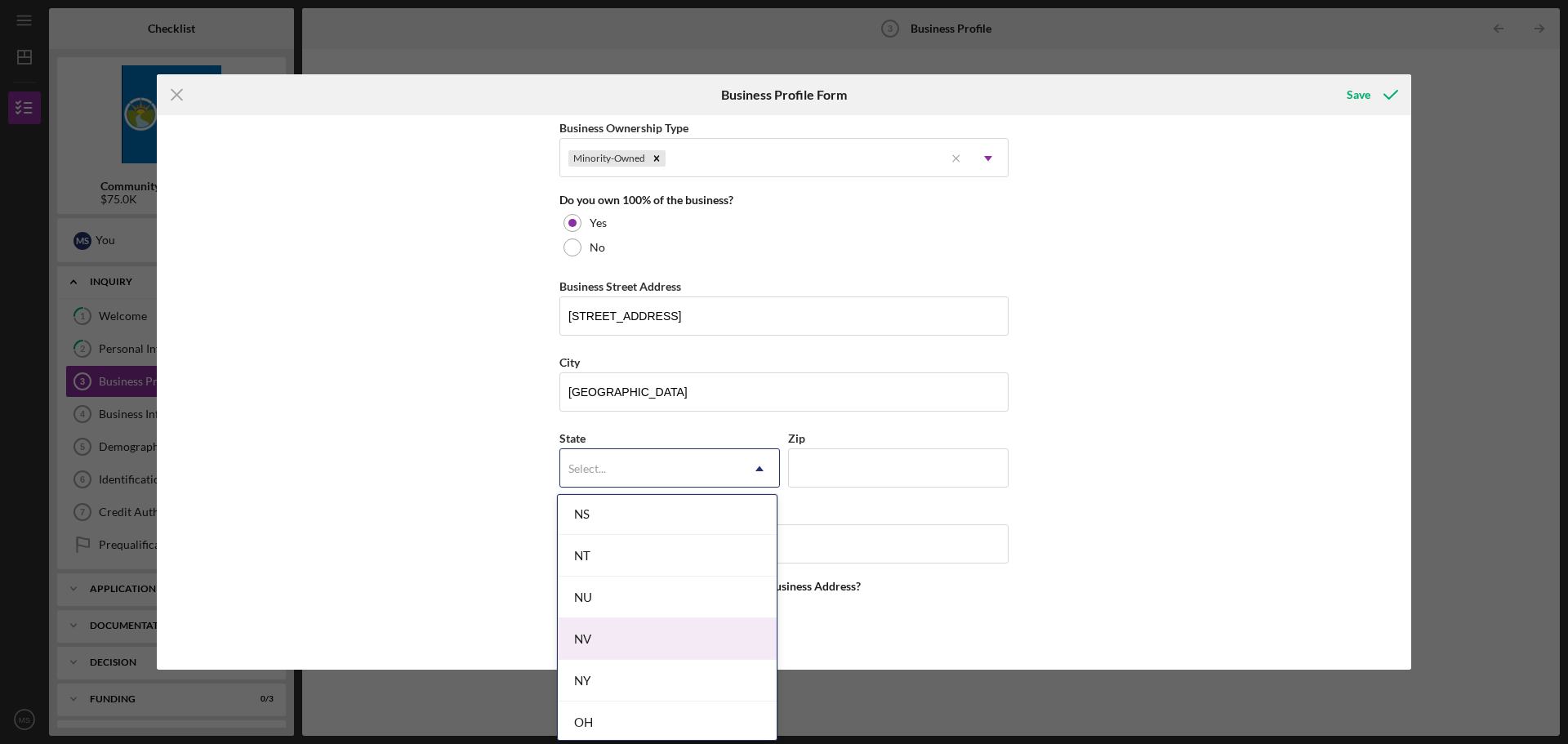
scroll to position [1960, 0]
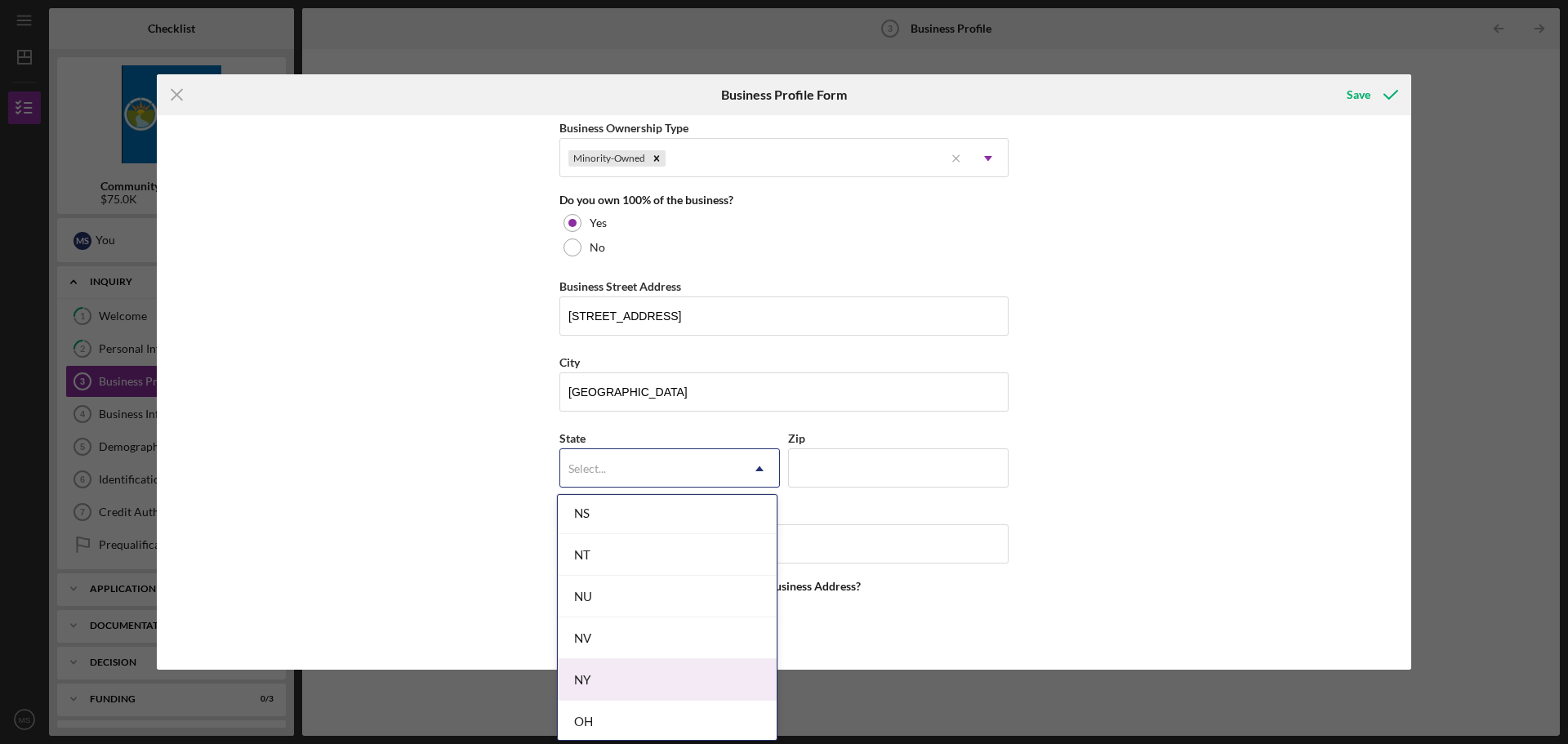
click at [593, 677] on div "NY" at bounding box center [667, 680] width 218 height 42
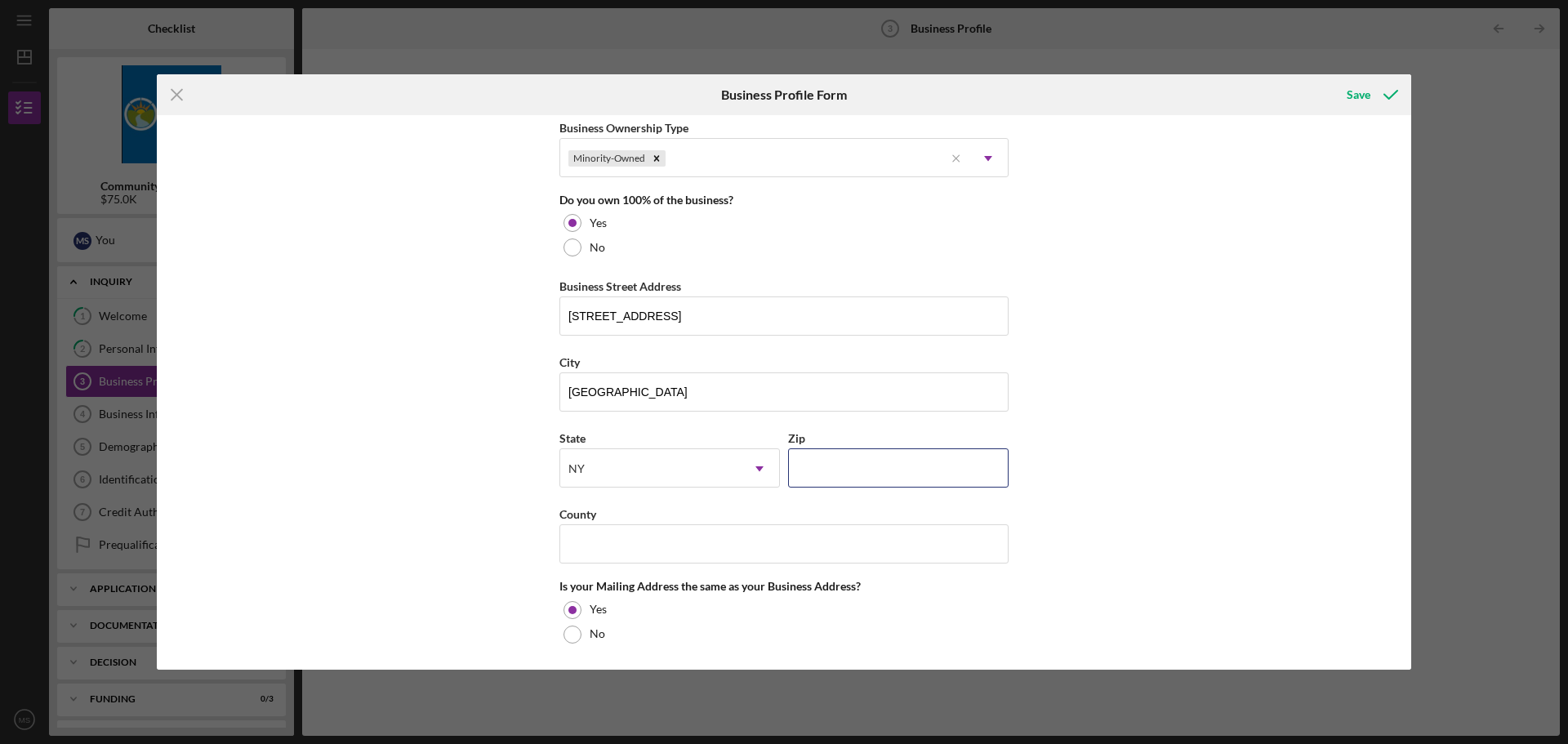
drag, startPoint x: 820, startPoint y: 464, endPoint x: 830, endPoint y: 423, distance: 42.2
click at [820, 464] on input "Zip" at bounding box center [898, 467] width 220 height 39
type input "10467"
click at [1298, 466] on div "Business Name Bright Wash Laundry Inc DBA Business Start Date [DATE] Legal Stru…" at bounding box center [784, 392] width 1255 height 555
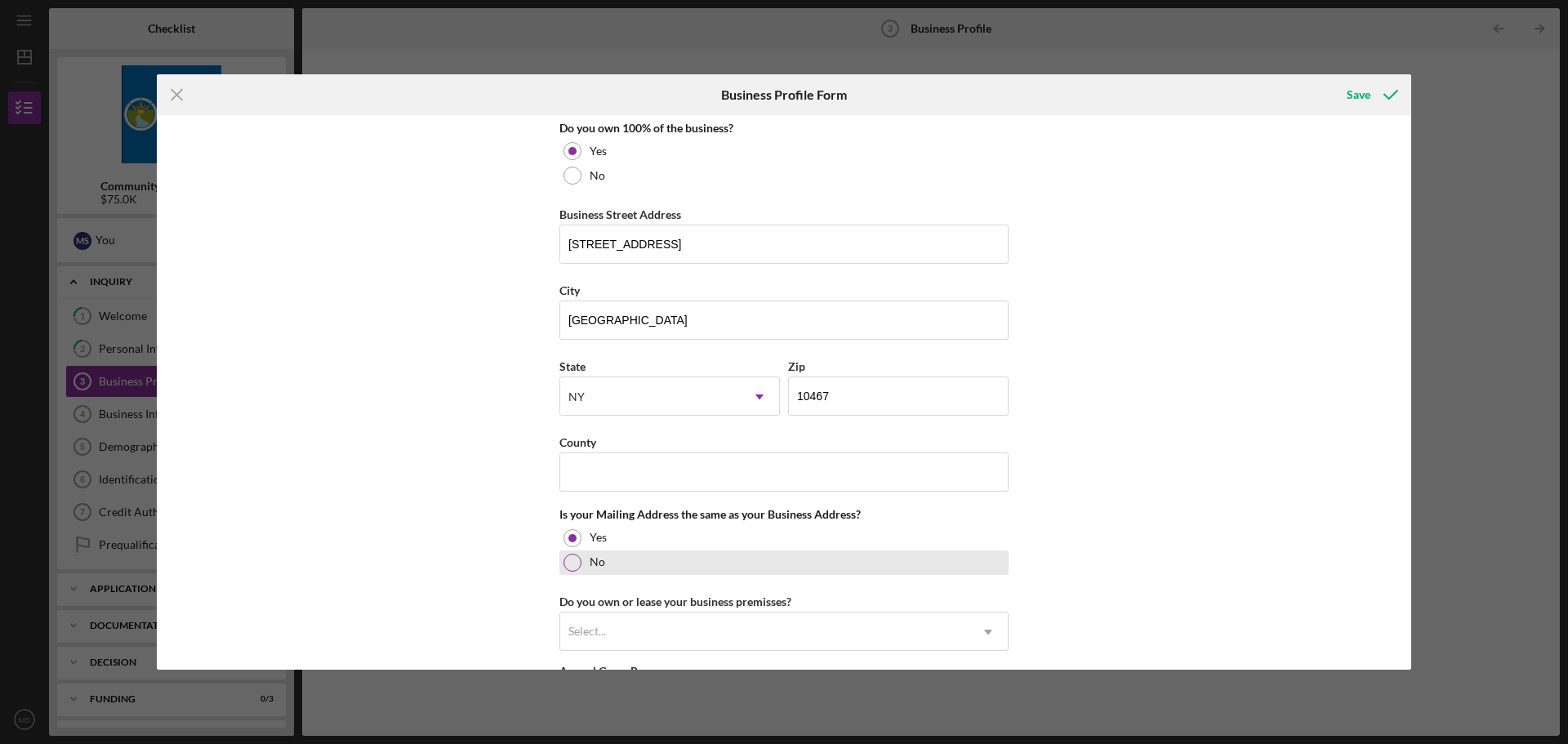
scroll to position [980, 0]
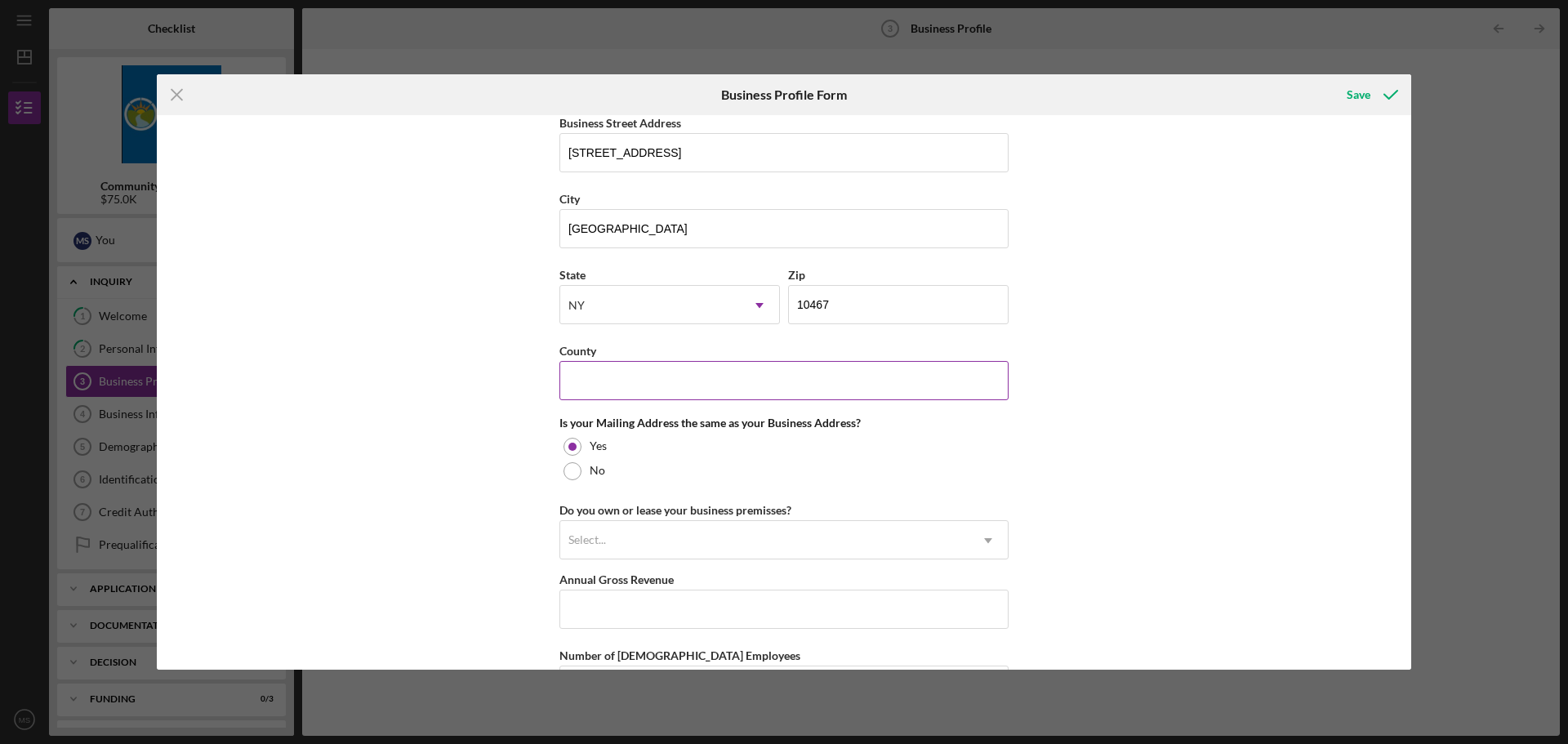
click at [602, 364] on input "County" at bounding box center [784, 380] width 449 height 39
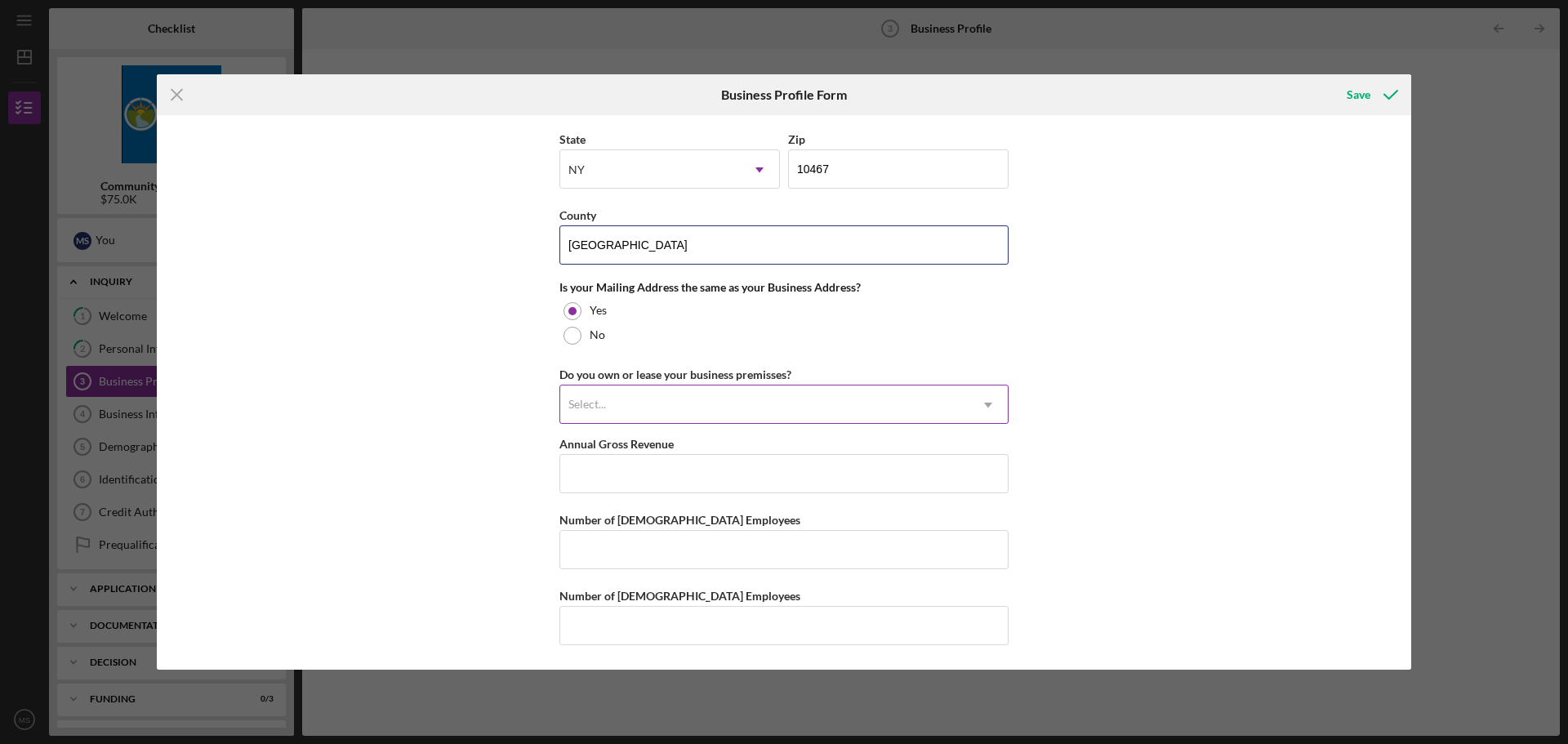
type input "[GEOGRAPHIC_DATA]"
click at [952, 410] on div "Select..." at bounding box center [765, 406] width 409 height 38
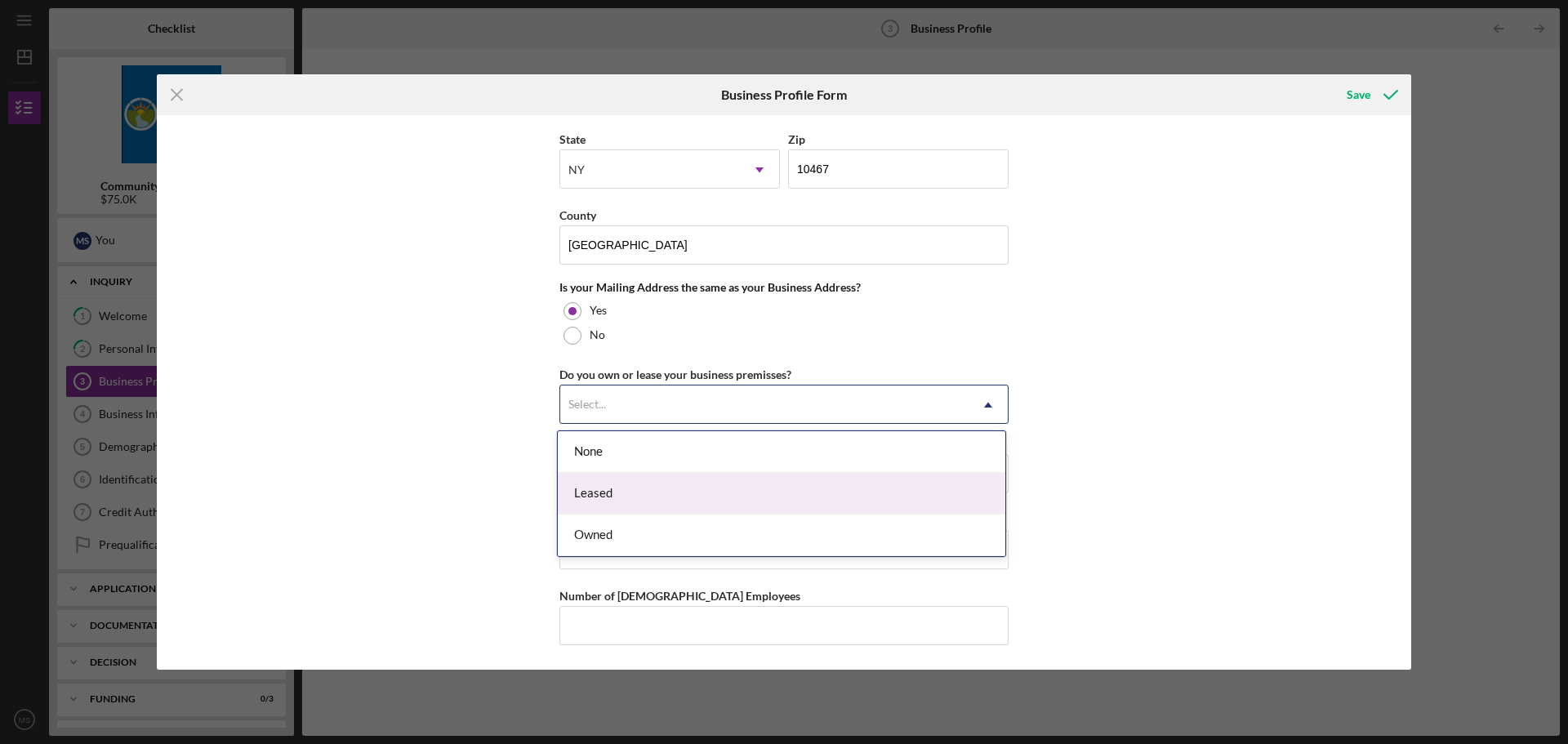
click at [610, 500] on div "Leased" at bounding box center [781, 493] width 447 height 42
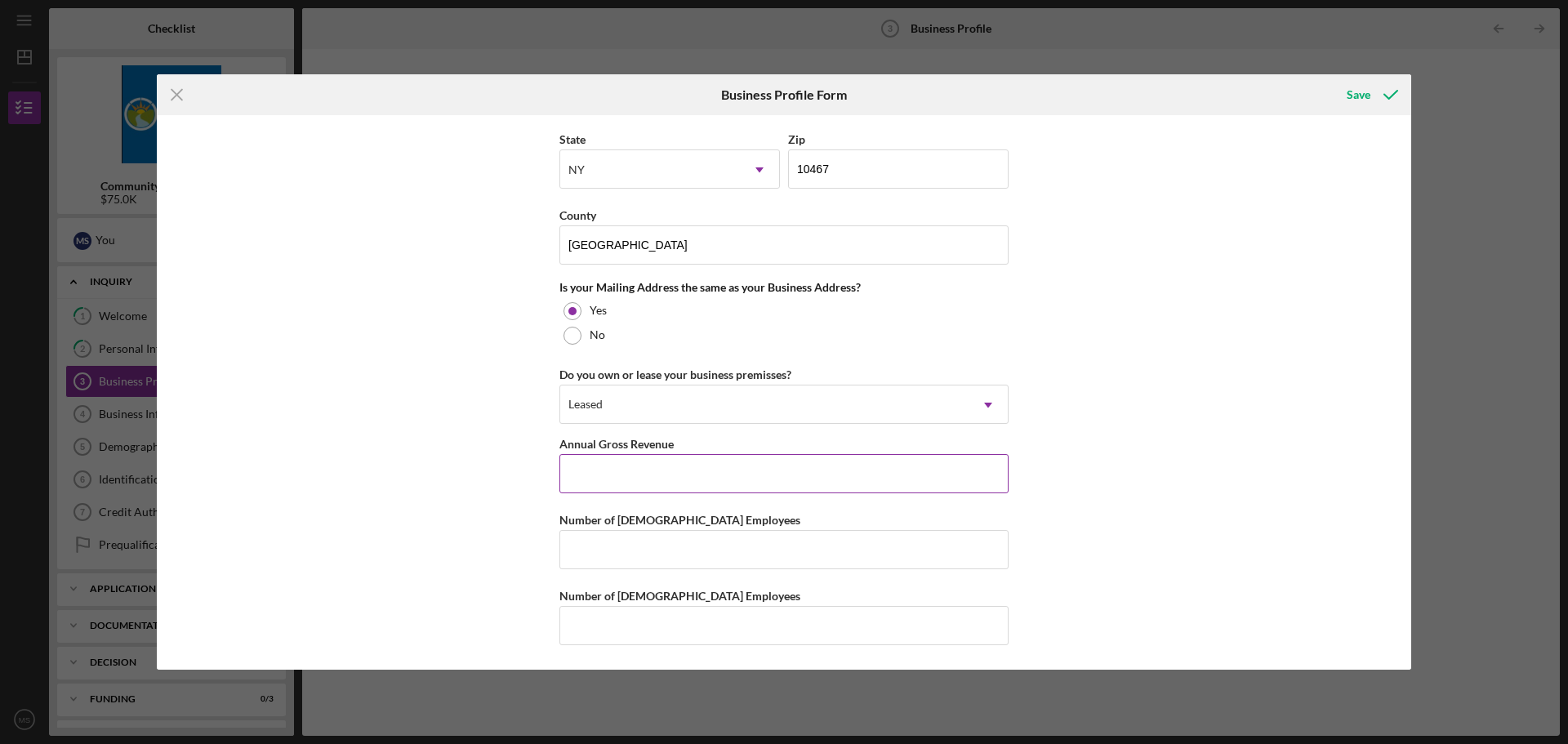
click at [620, 475] on input "Annual Gross Revenue" at bounding box center [784, 473] width 449 height 39
type input "$280,000"
click at [596, 561] on input "Number of [DEMOGRAPHIC_DATA] Employees" at bounding box center [784, 549] width 449 height 39
type input "2"
click at [574, 627] on input "Number of [DEMOGRAPHIC_DATA] Employees" at bounding box center [784, 625] width 449 height 39
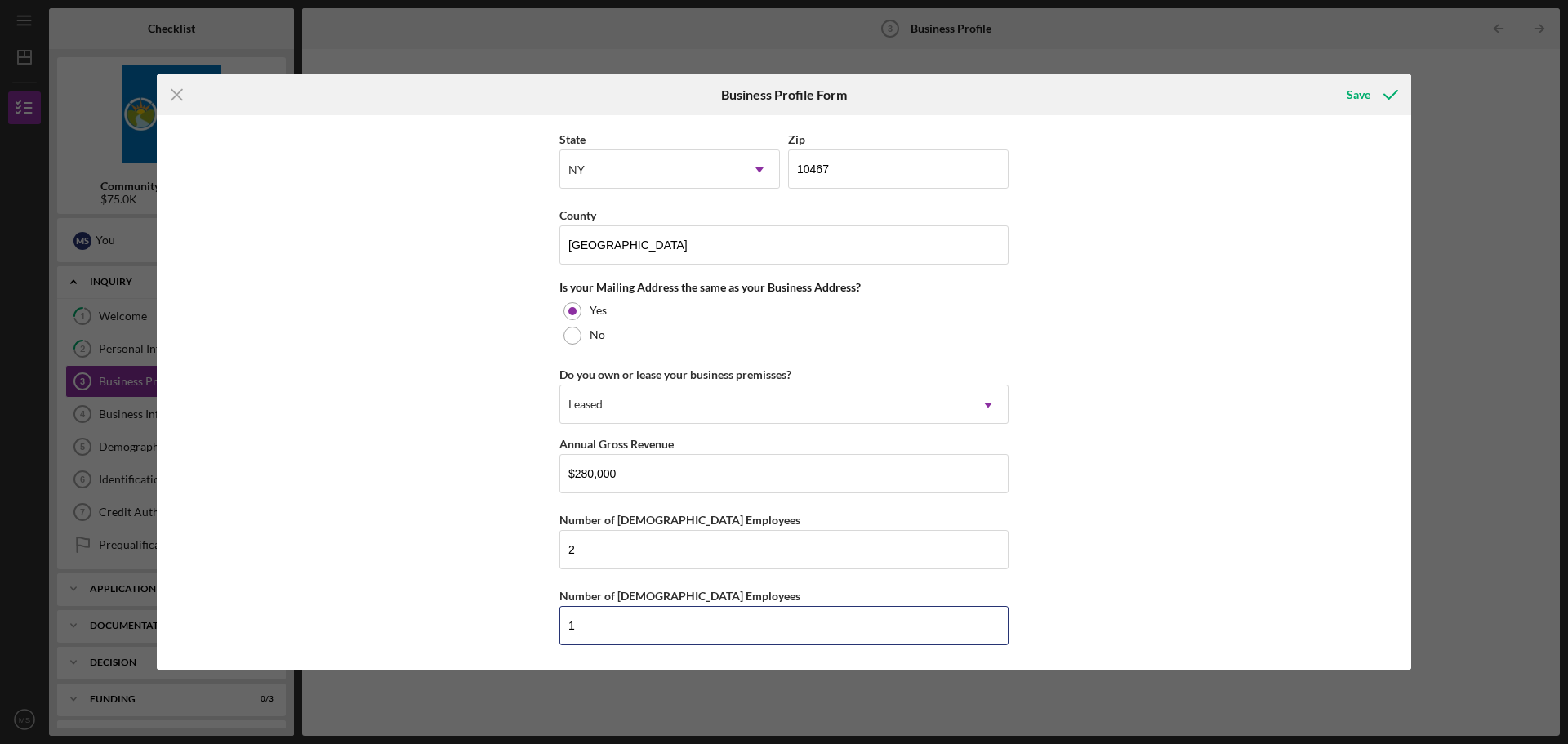
type input "1"
drag, startPoint x: 998, startPoint y: 500, endPoint x: 1007, endPoint y: 494, distance: 10.8
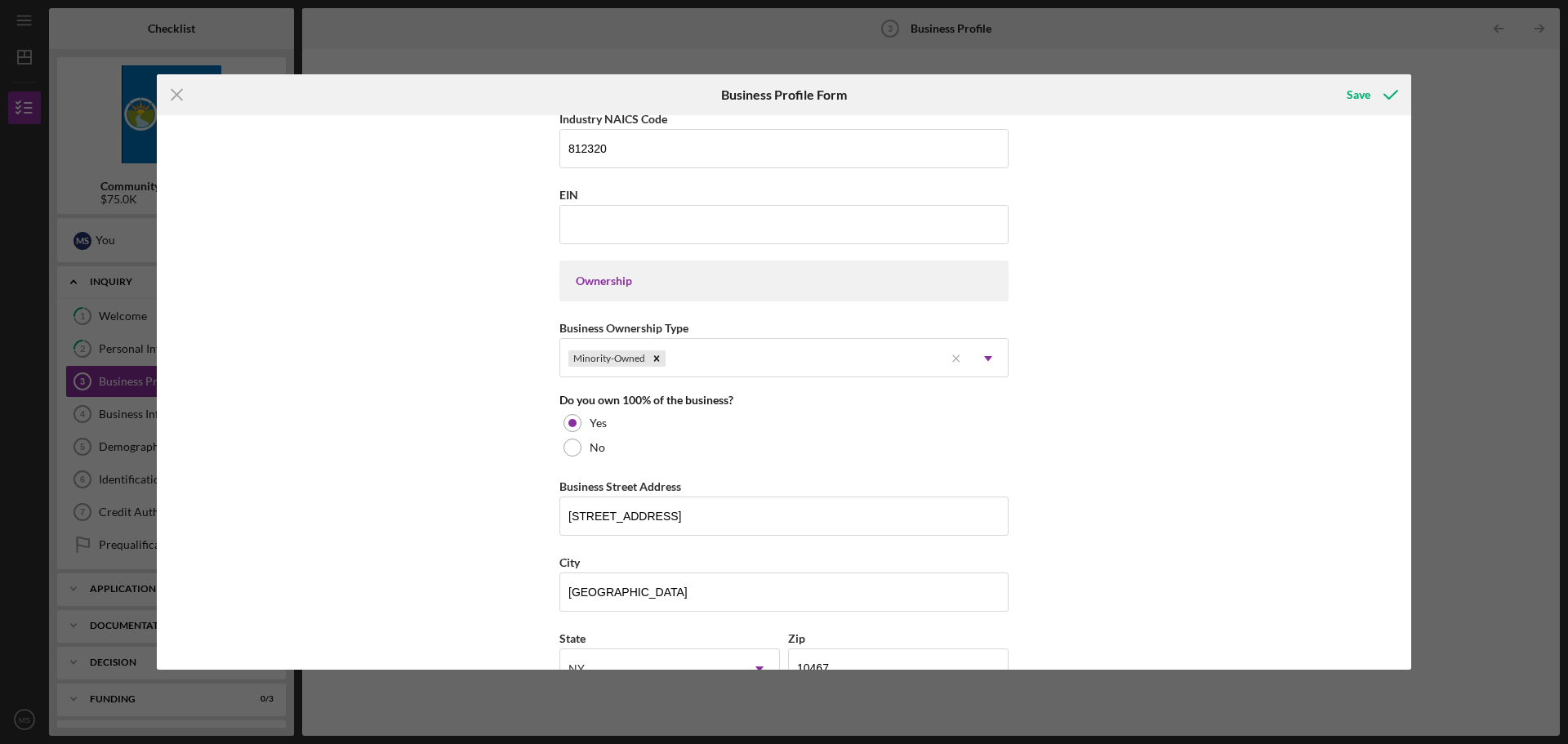
scroll to position [544, 0]
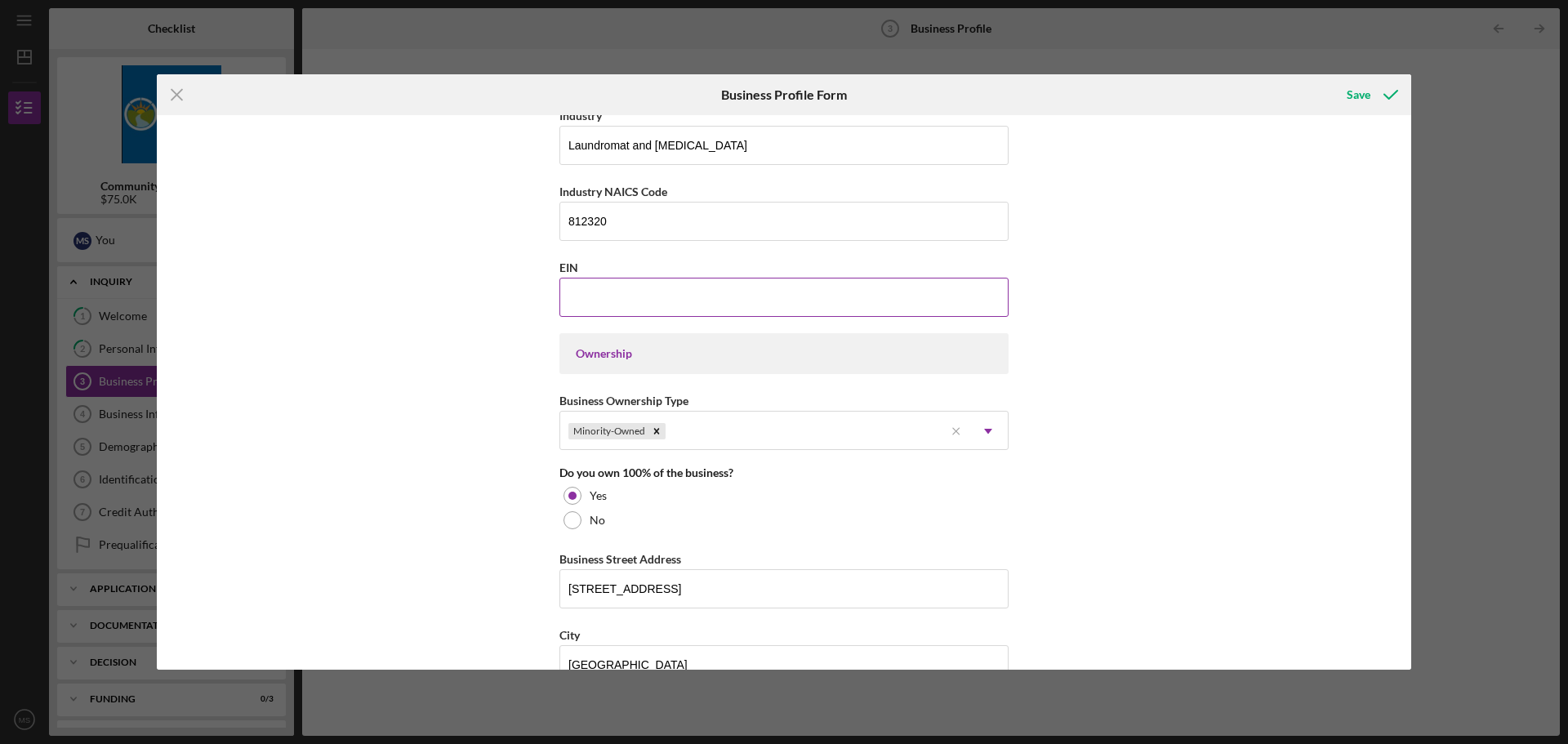
click at [615, 303] on input "EIN" at bounding box center [784, 297] width 449 height 39
type input "[US_EMPLOYER_IDENTIFICATION_NUMBER]"
click at [427, 348] on div "Business Name Bright Wash Laundry Inc DBA Business Start Date [DATE] Legal Stru…" at bounding box center [784, 392] width 1255 height 555
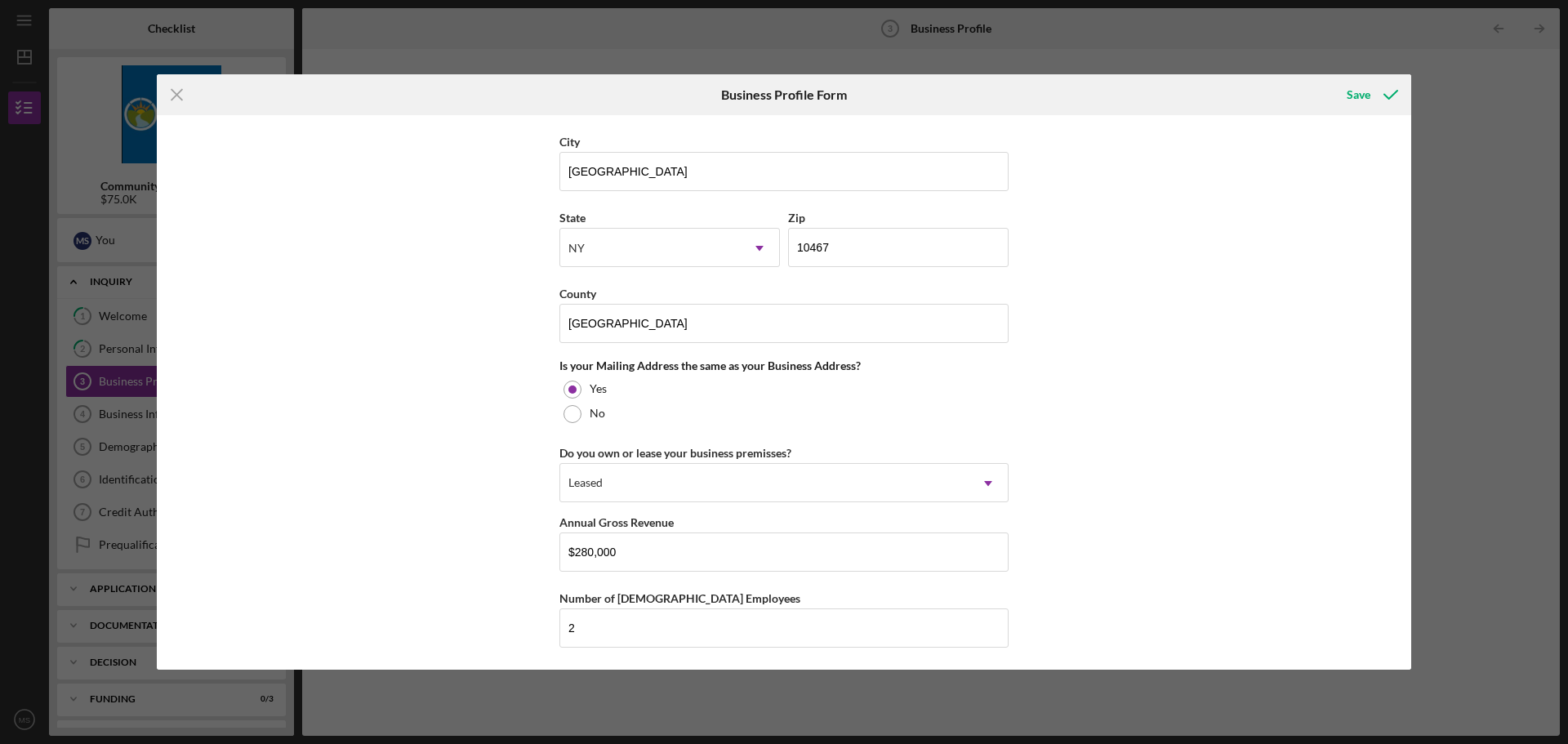
scroll to position [1116, 0]
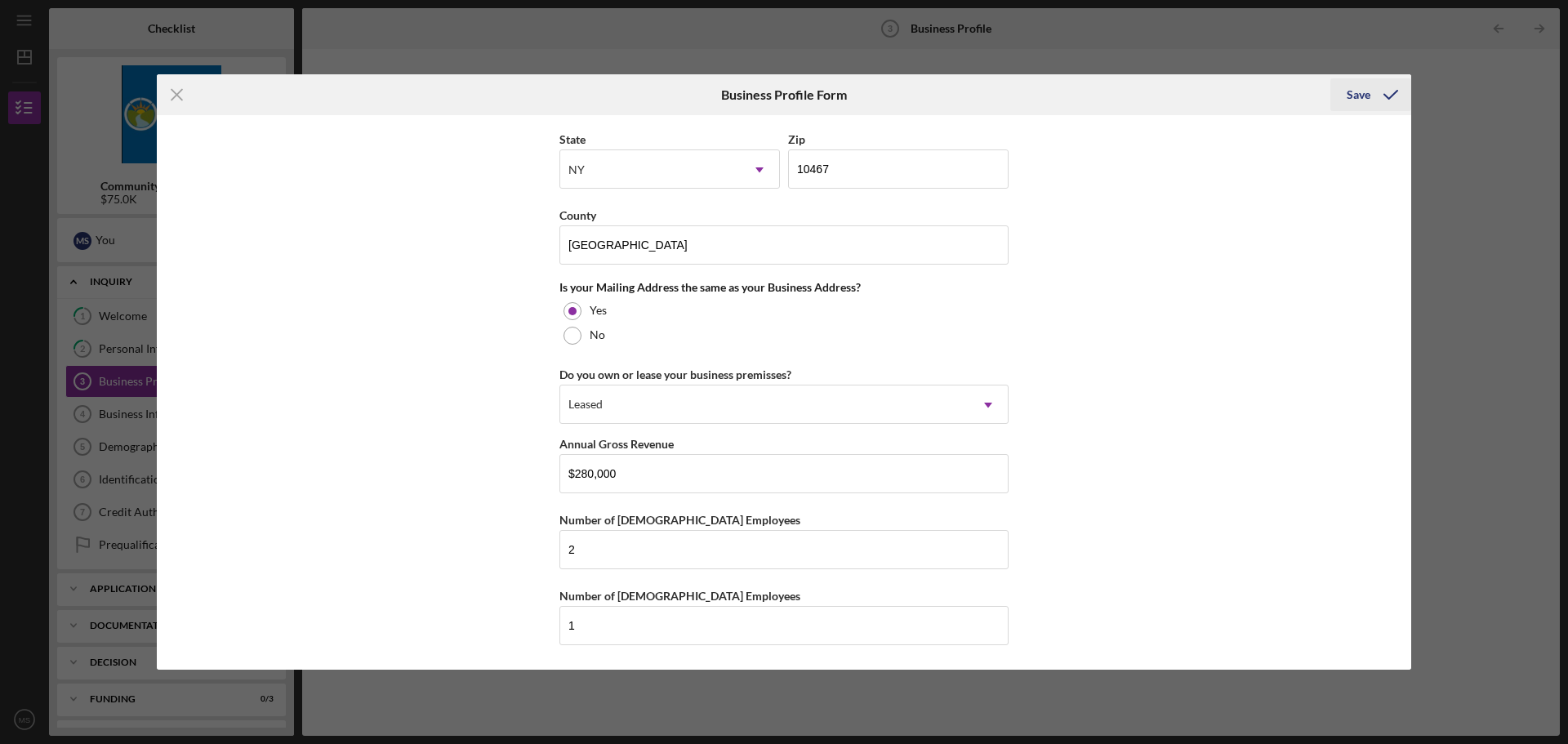
click at [1355, 94] on div "Save" at bounding box center [1358, 95] width 24 height 33
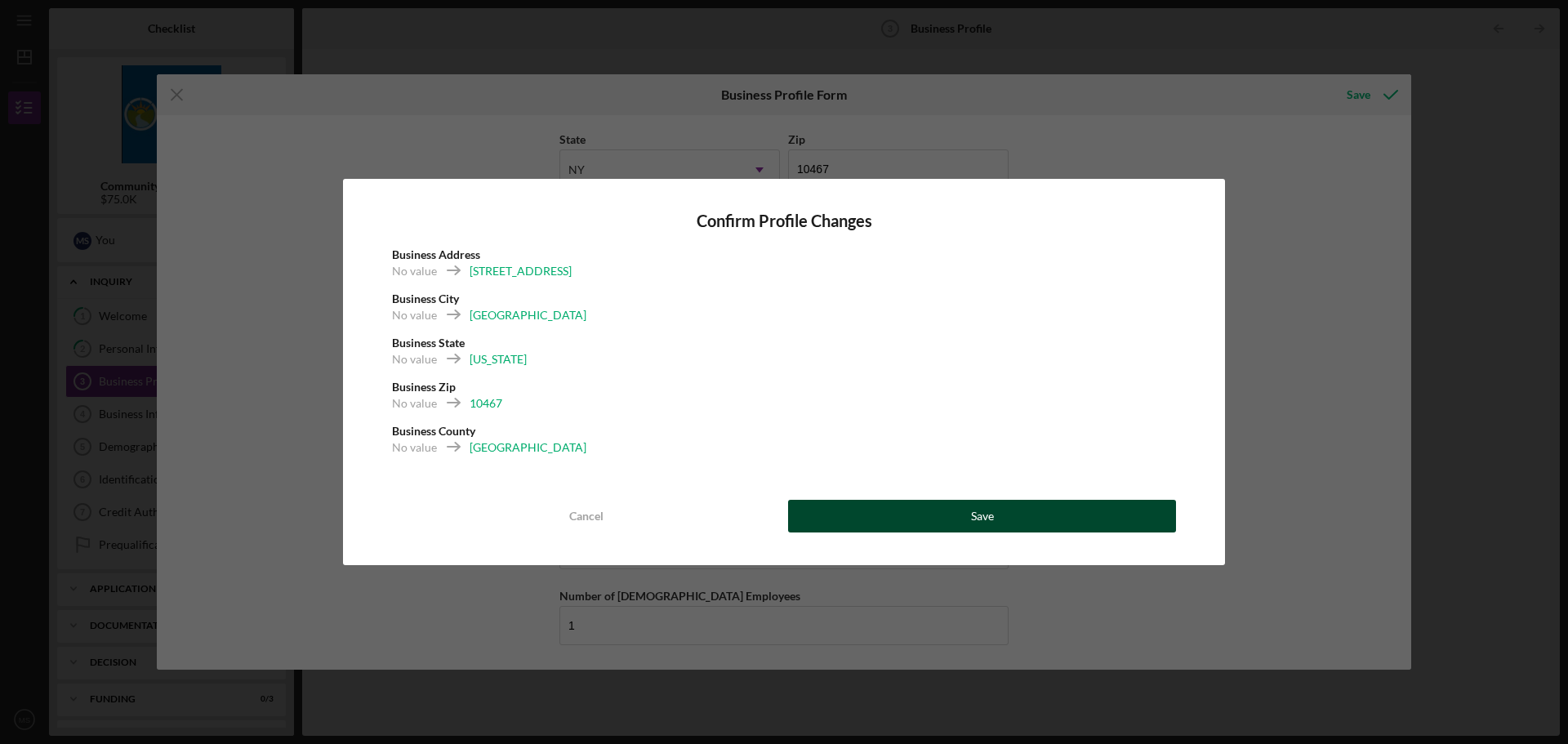
click at [1014, 518] on button "Save" at bounding box center [983, 516] width 388 height 33
